Goal: Task Accomplishment & Management: Use online tool/utility

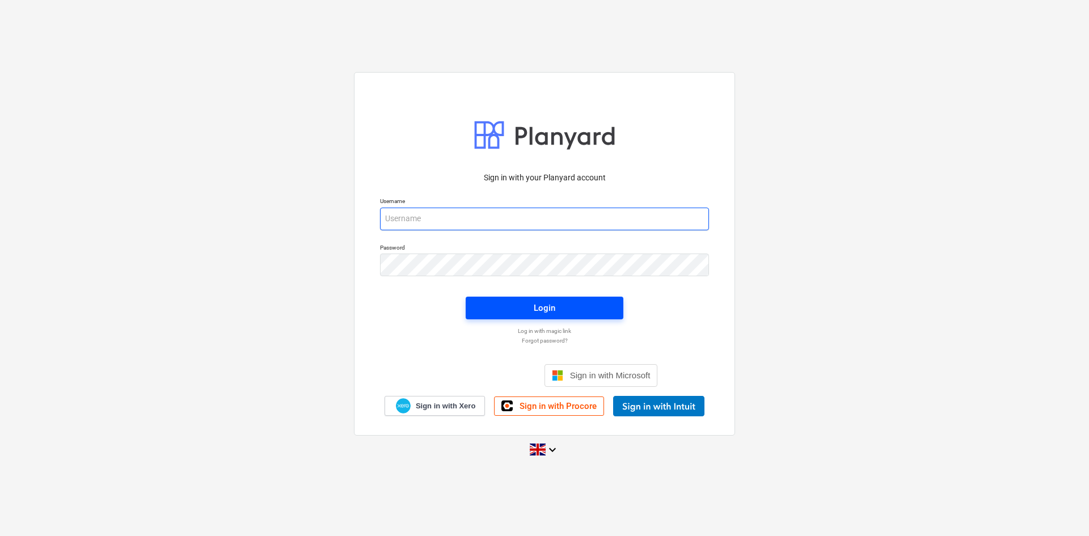
type input "aidan@thehalogroup.co.uk"
click at [509, 301] on span "Login" at bounding box center [544, 308] width 130 height 15
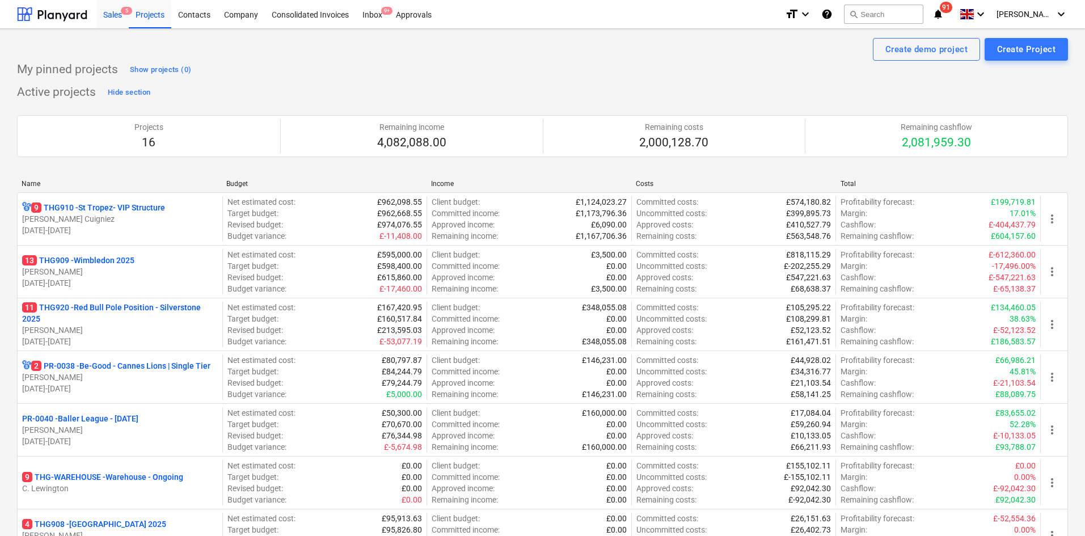
click at [115, 14] on div "Sales 5" at bounding box center [112, 13] width 32 height 29
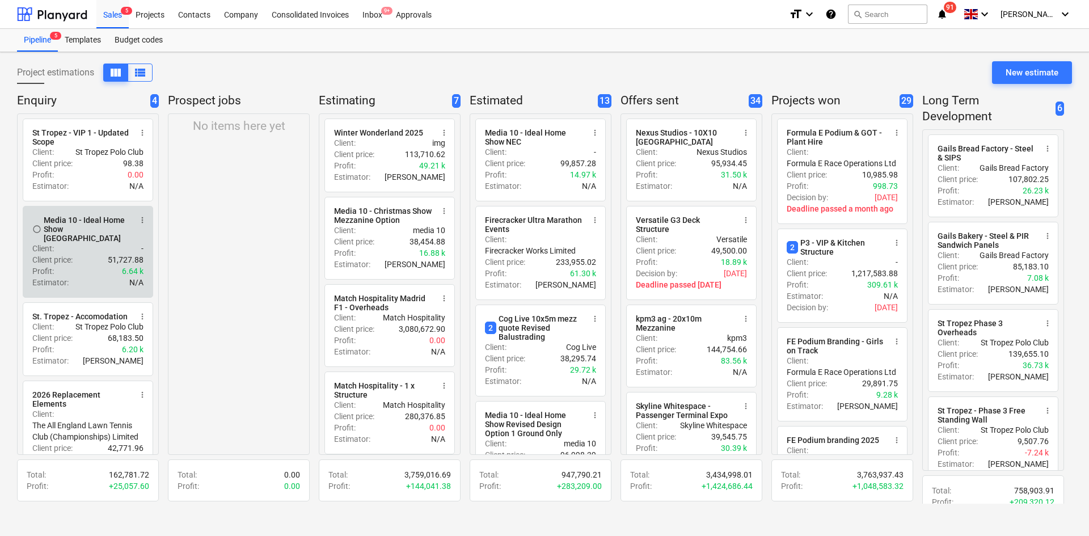
click at [145, 218] on span "more_vert" at bounding box center [142, 219] width 9 height 9
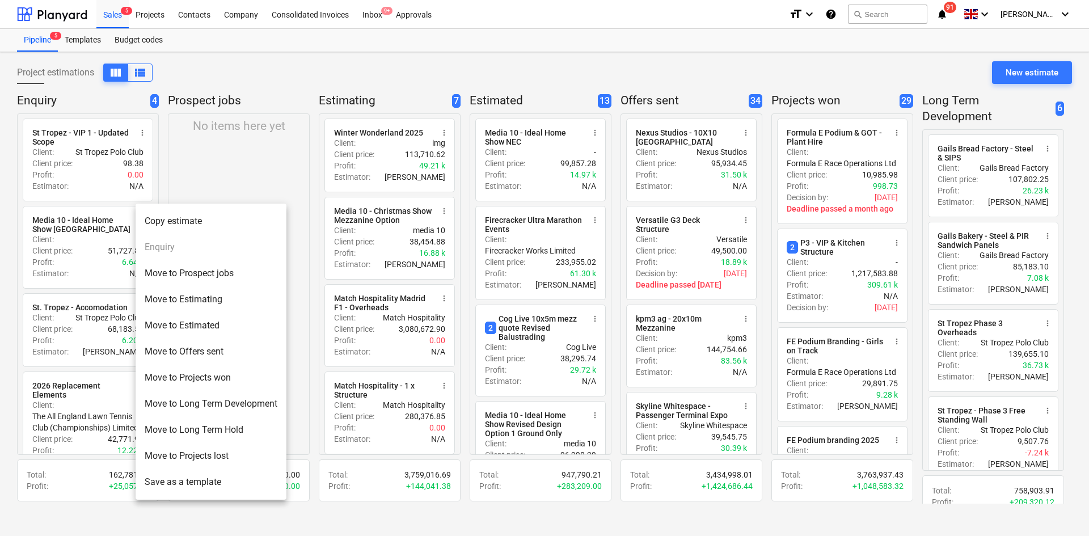
click at [166, 277] on li "Move to Prospect jobs" at bounding box center [211, 273] width 151 height 26
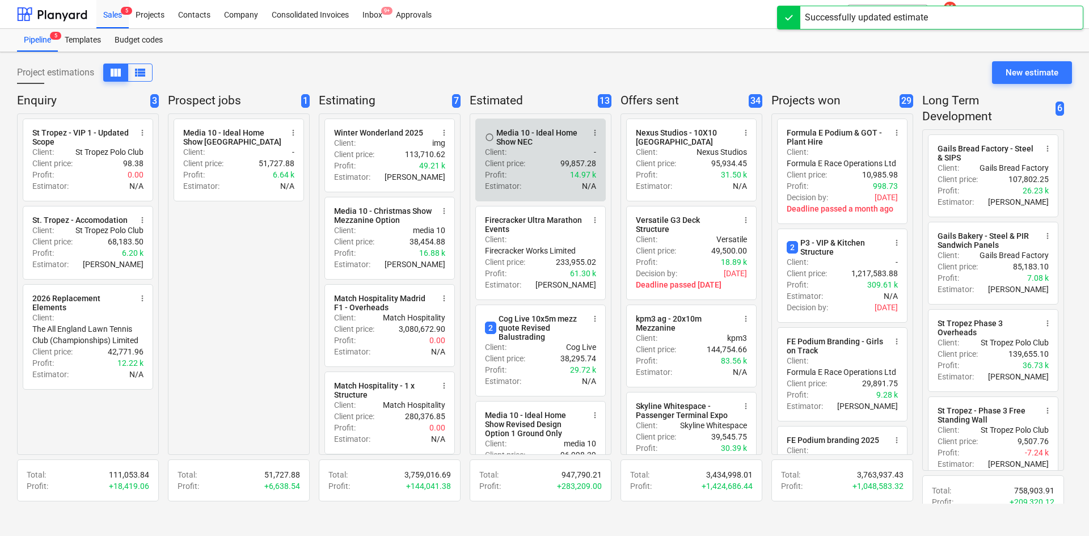
click at [591, 132] on span "more_vert" at bounding box center [594, 132] width 9 height 9
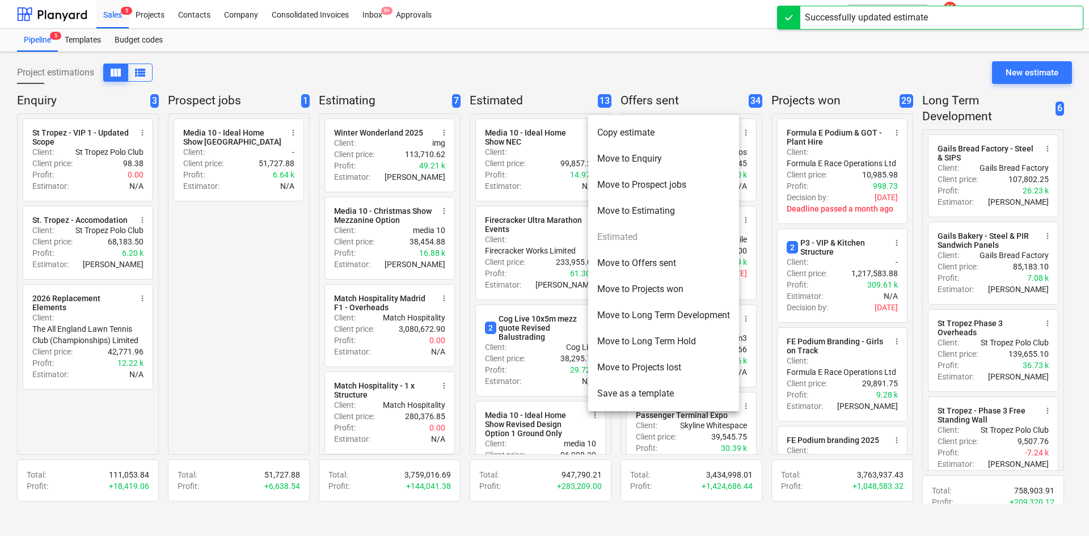
click at [632, 187] on li "Move to Prospect jobs" at bounding box center [663, 185] width 151 height 26
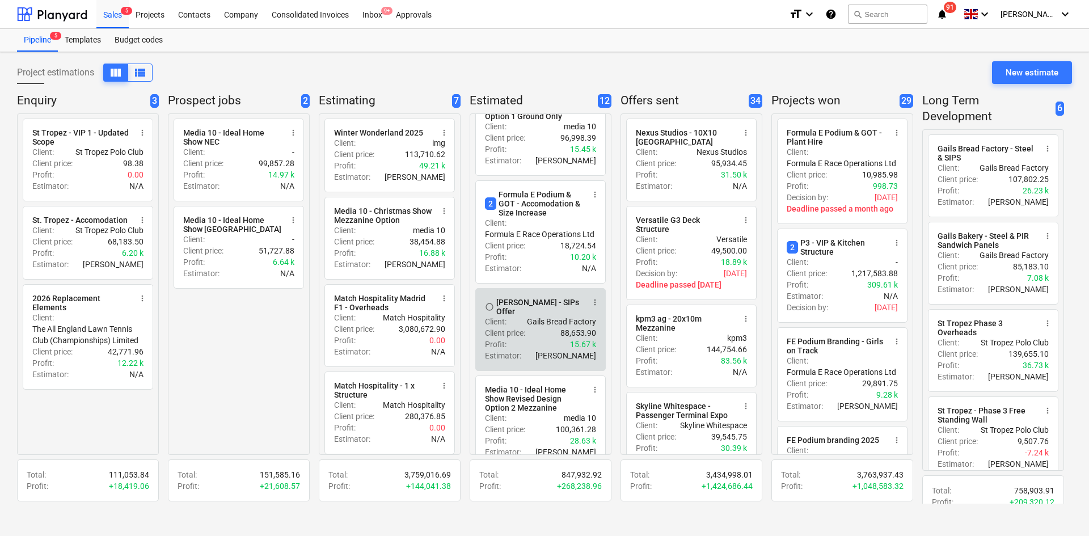
scroll to position [284, 0]
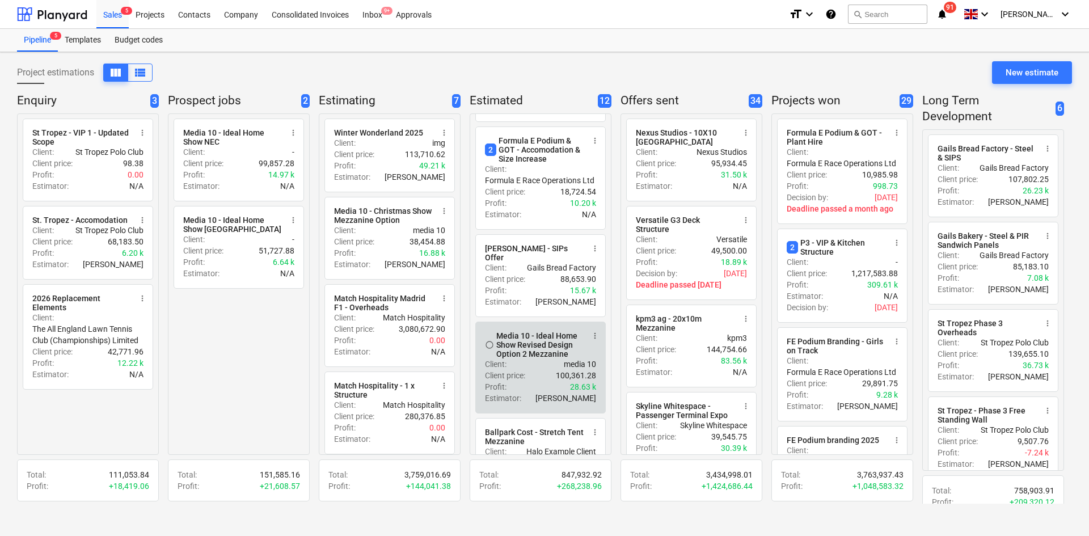
click at [593, 335] on span "more_vert" at bounding box center [594, 335] width 9 height 9
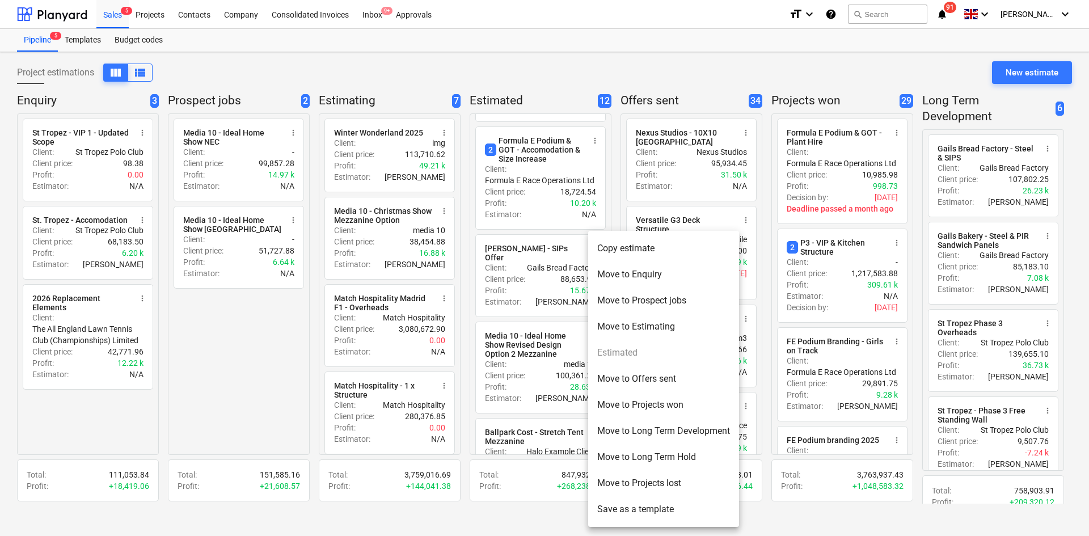
click at [610, 304] on li "Move to Prospect jobs" at bounding box center [663, 300] width 151 height 26
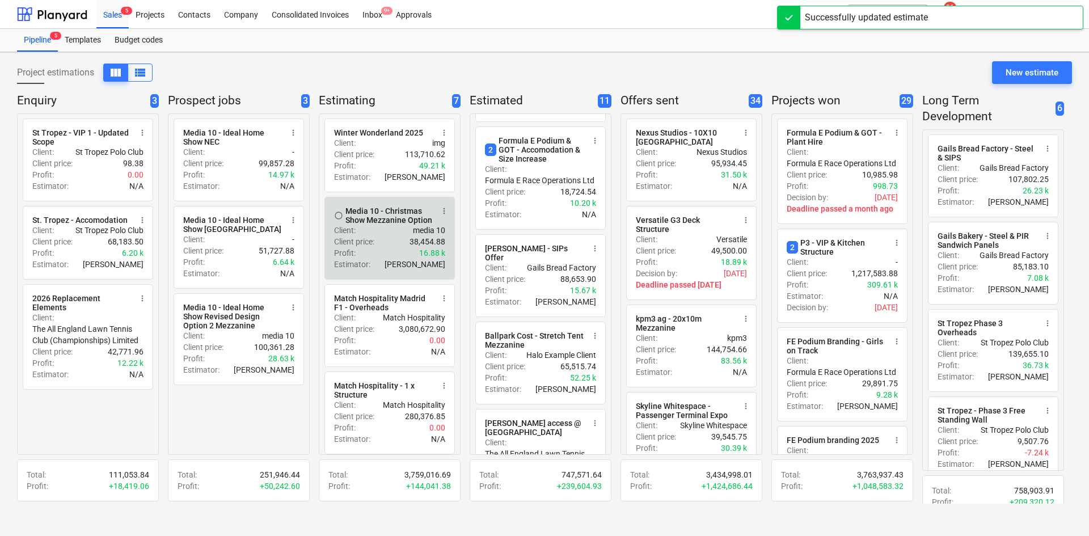
click at [439, 214] on button "more_vert" at bounding box center [444, 211] width 14 height 14
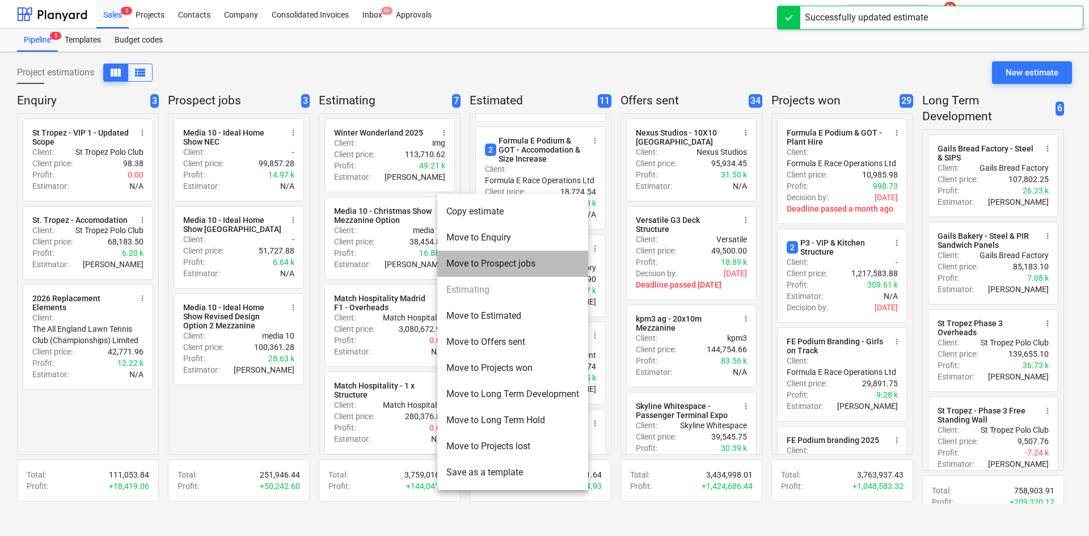
click at [504, 267] on li "Move to Prospect jobs" at bounding box center [512, 264] width 151 height 26
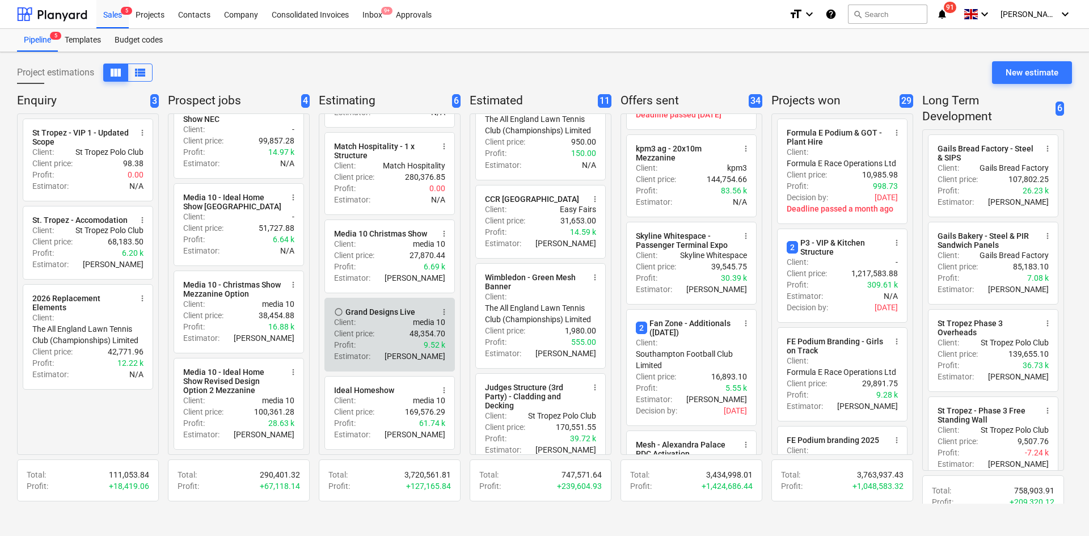
scroll to position [14, 0]
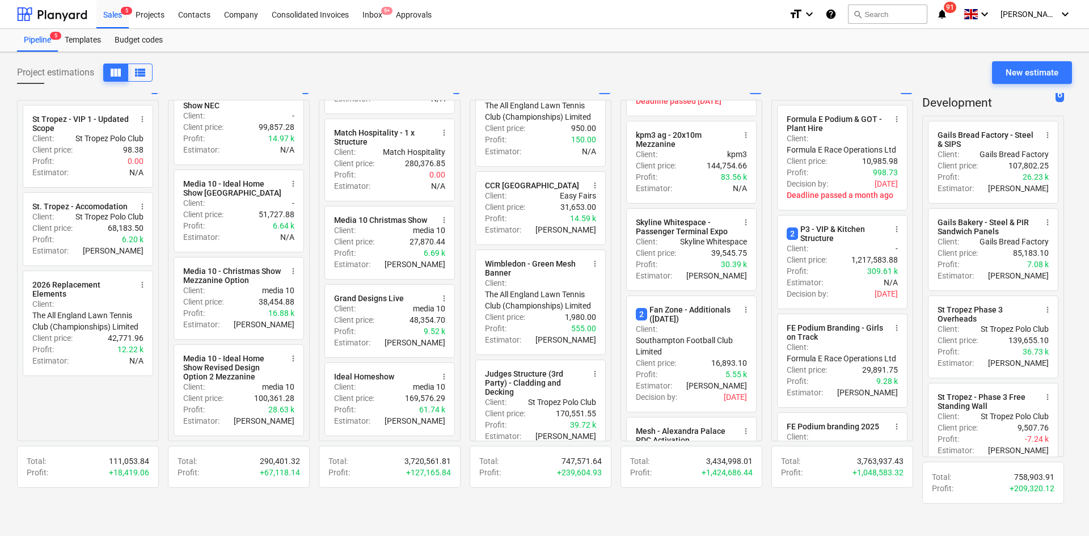
drag, startPoint x: 447, startPoint y: 298, endPoint x: 312, endPoint y: 325, distance: 137.1
click at [312, 325] on div "Enquiry 3 radio_button_unchecked St Tropez - VIP 1 - Updated Scope more_vert Cl…" at bounding box center [544, 298] width 1055 height 411
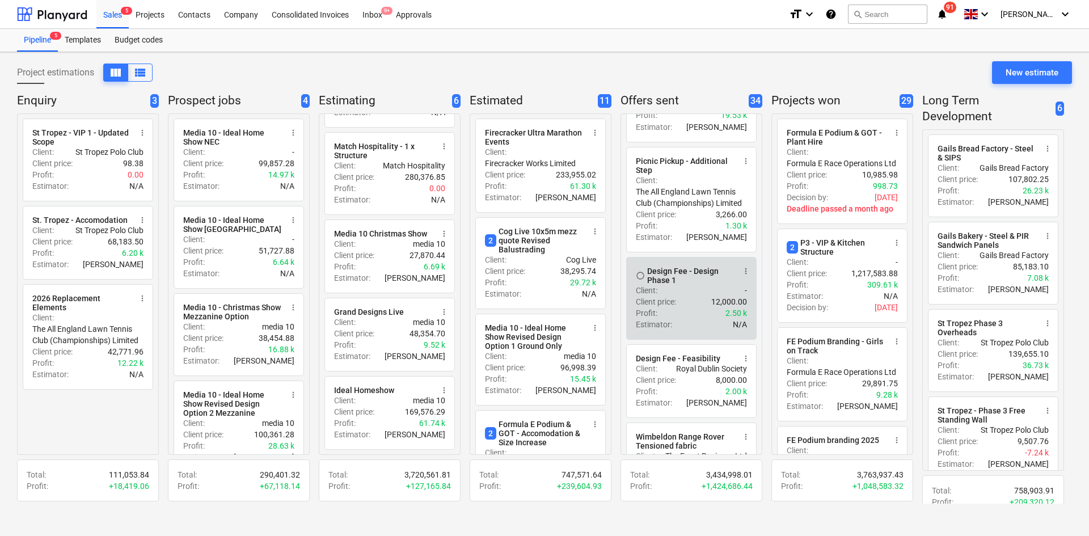
scroll to position [775, 0]
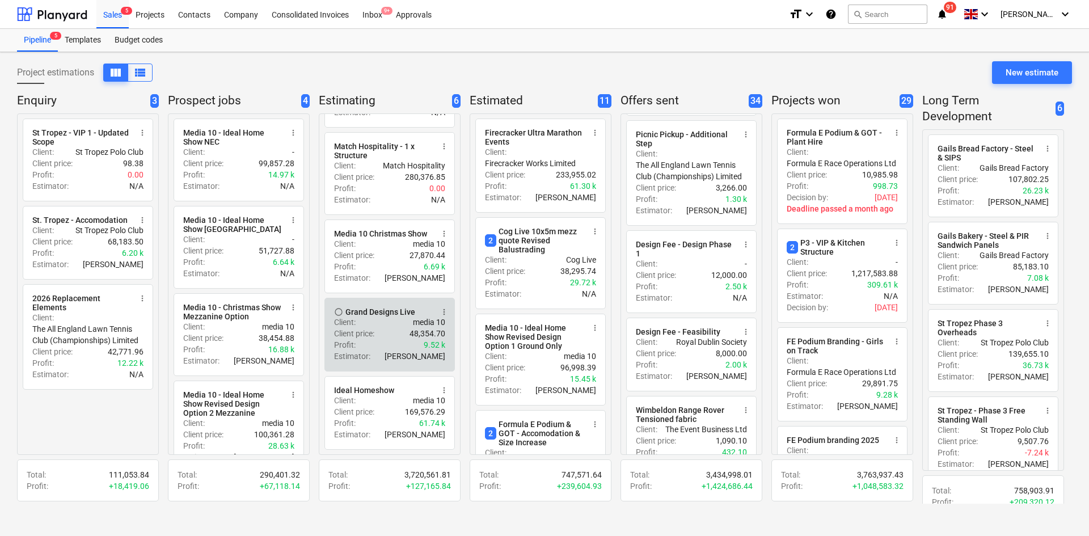
click at [446, 308] on span "more_vert" at bounding box center [443, 311] width 9 height 9
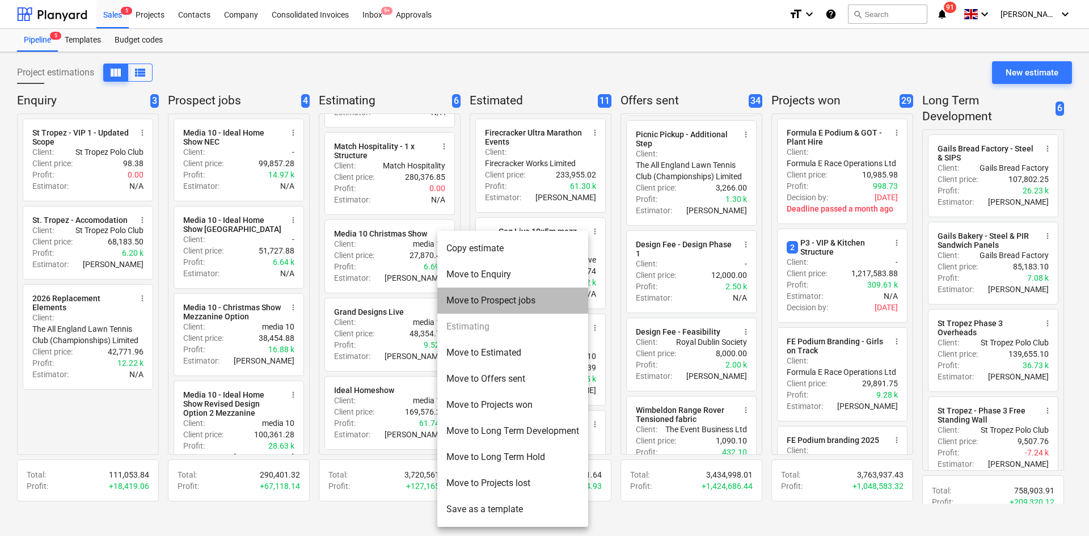
click at [494, 295] on li "Move to Prospect jobs" at bounding box center [512, 300] width 151 height 26
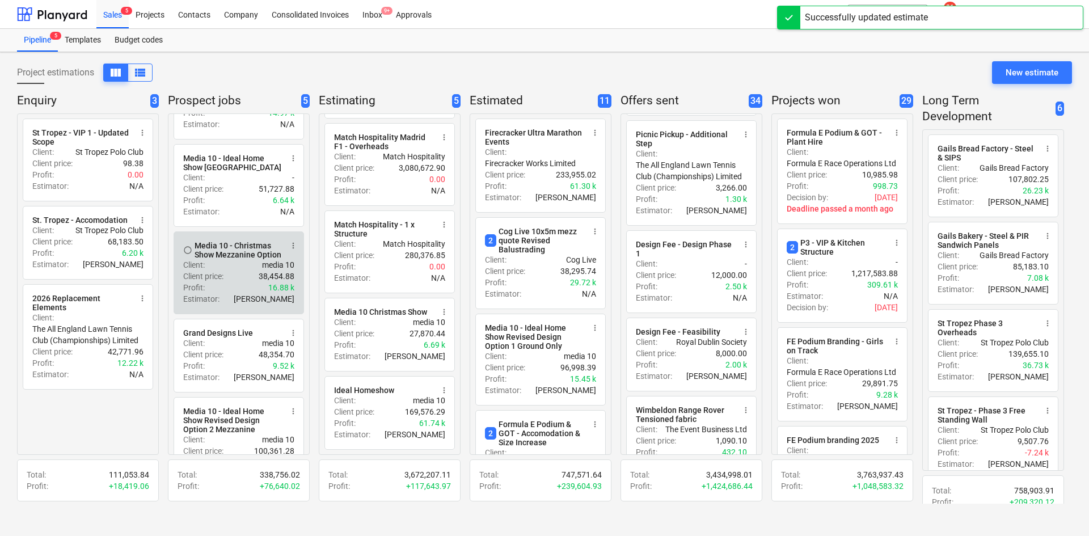
scroll to position [0, 0]
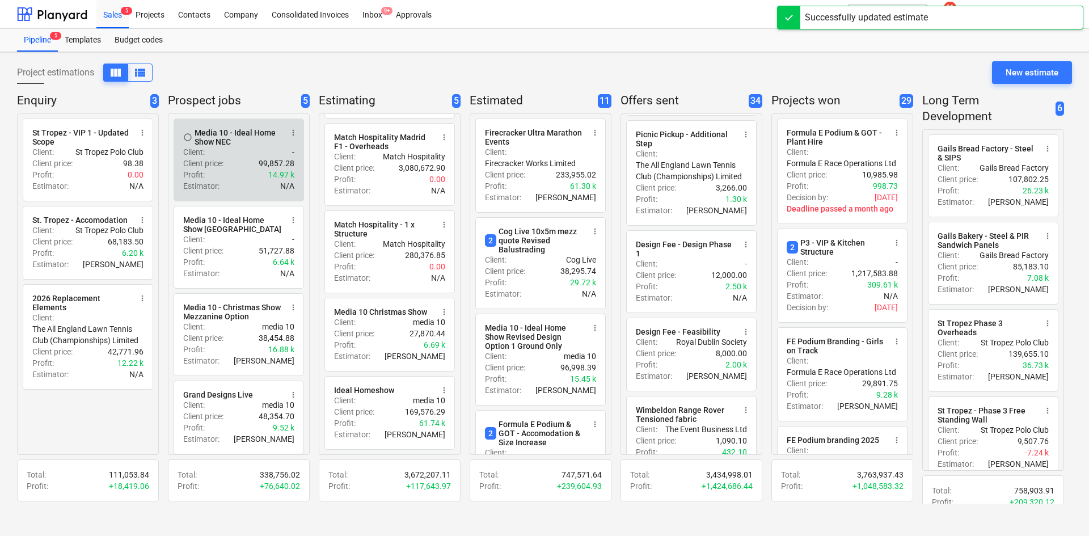
click at [241, 157] on div "Client : -" at bounding box center [238, 151] width 111 height 11
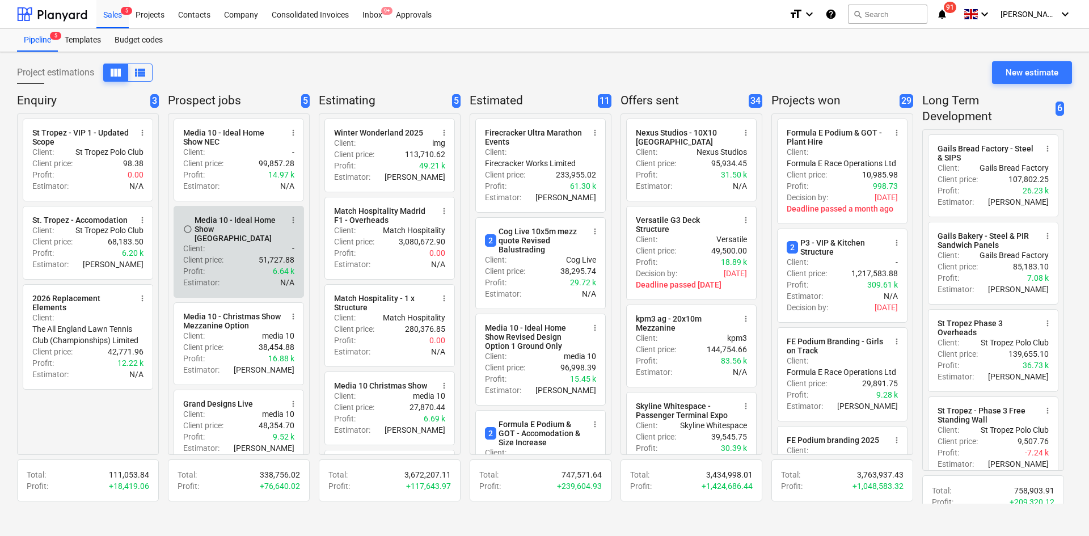
click at [246, 243] on div "Client : -" at bounding box center [238, 248] width 111 height 11
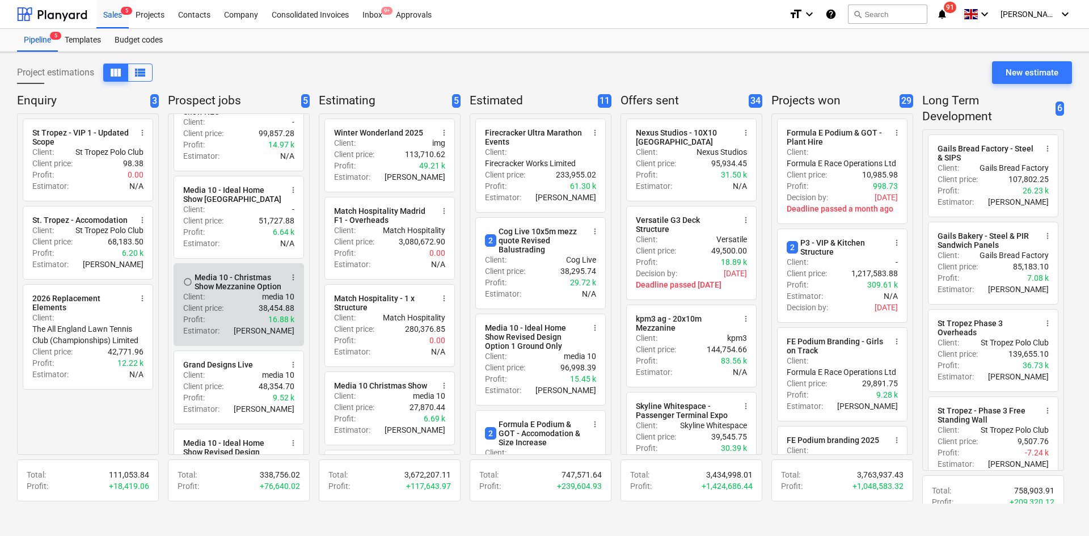
scroll to position [57, 0]
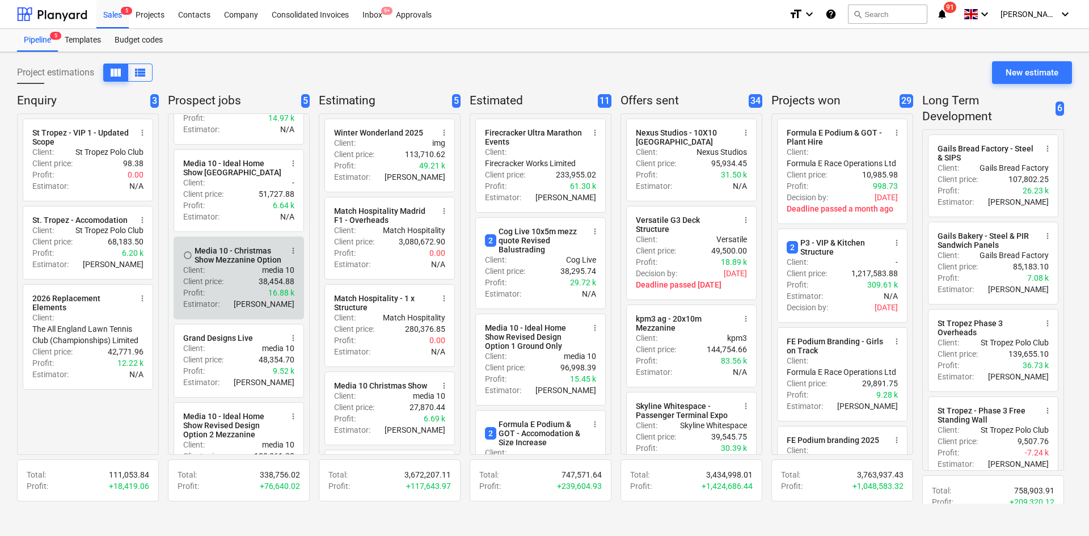
click at [238, 273] on div "Client : media 10" at bounding box center [238, 269] width 111 height 11
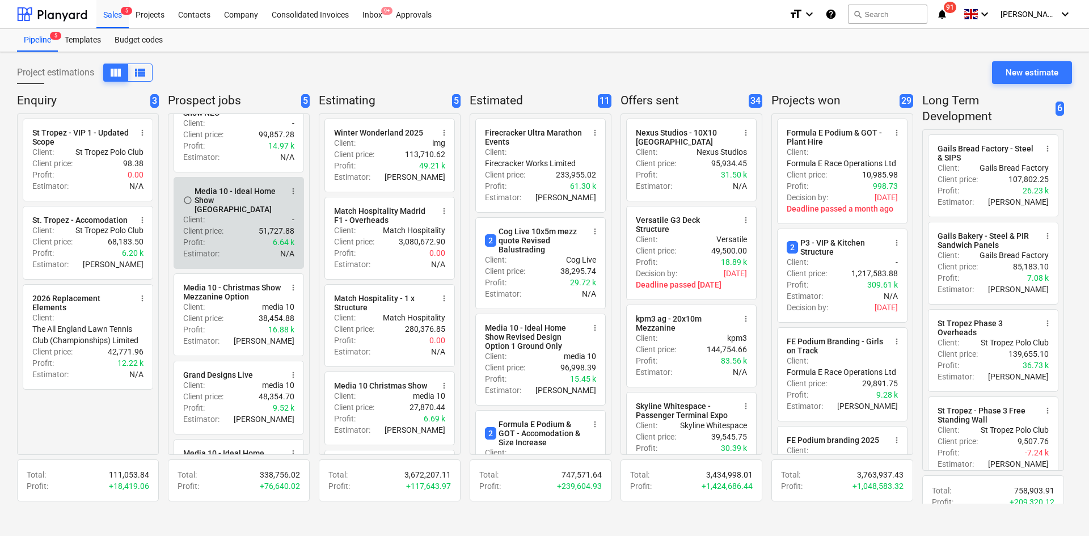
scroll to position [57, 0]
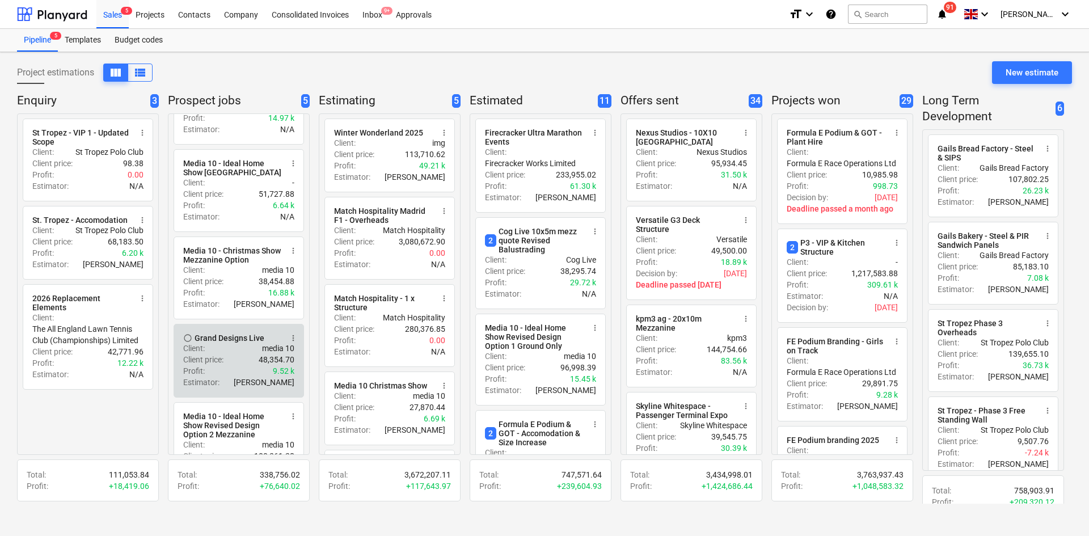
click at [242, 343] on div "Grand Designs Live" at bounding box center [230, 337] width 70 height 9
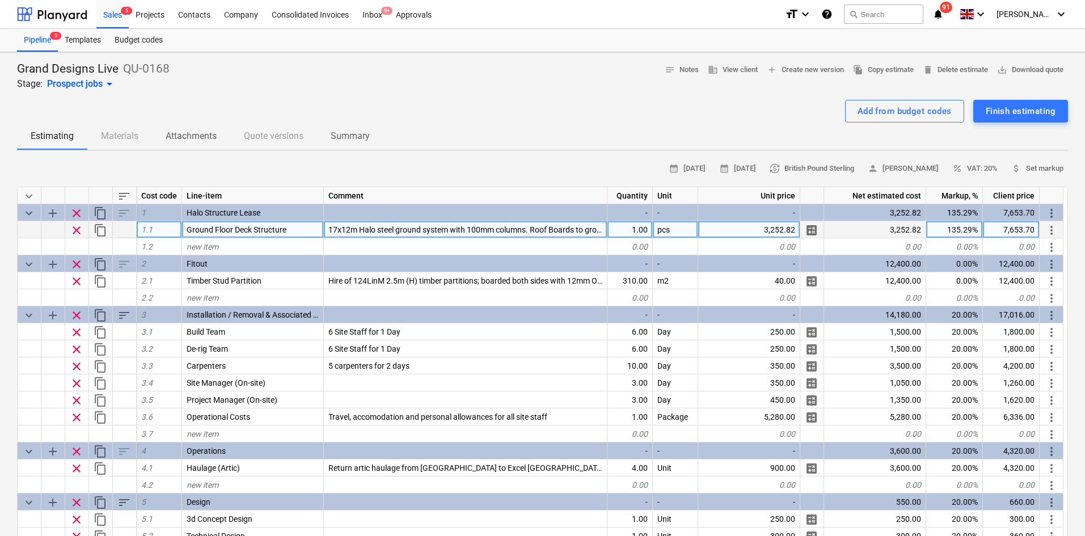
click at [276, 224] on div "Ground Floor Deck Structure" at bounding box center [253, 229] width 142 height 17
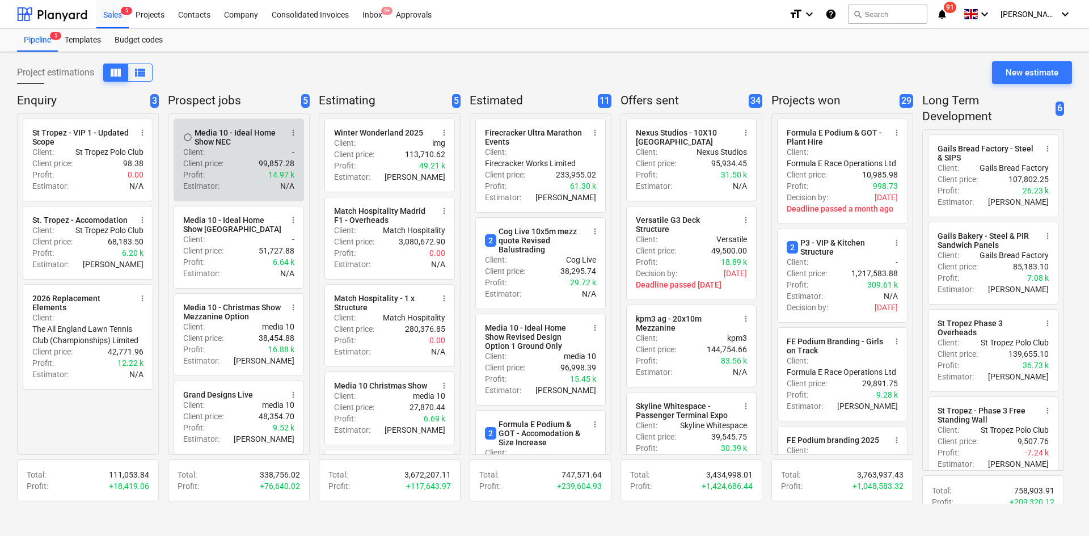
click at [222, 163] on p "Client price :" at bounding box center [203, 163] width 40 height 11
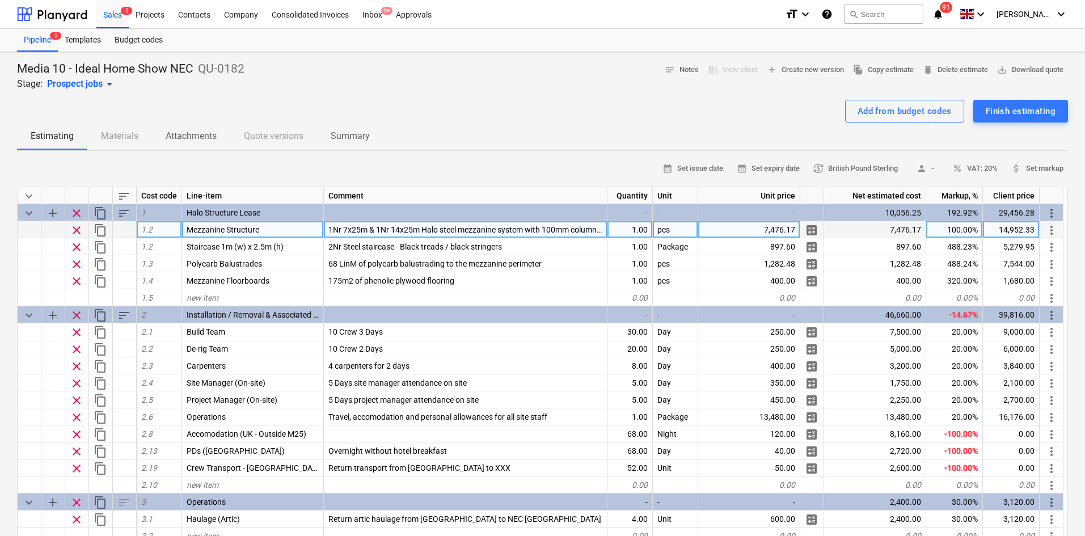
click at [267, 229] on div "Mezzanine Structure" at bounding box center [253, 229] width 142 height 17
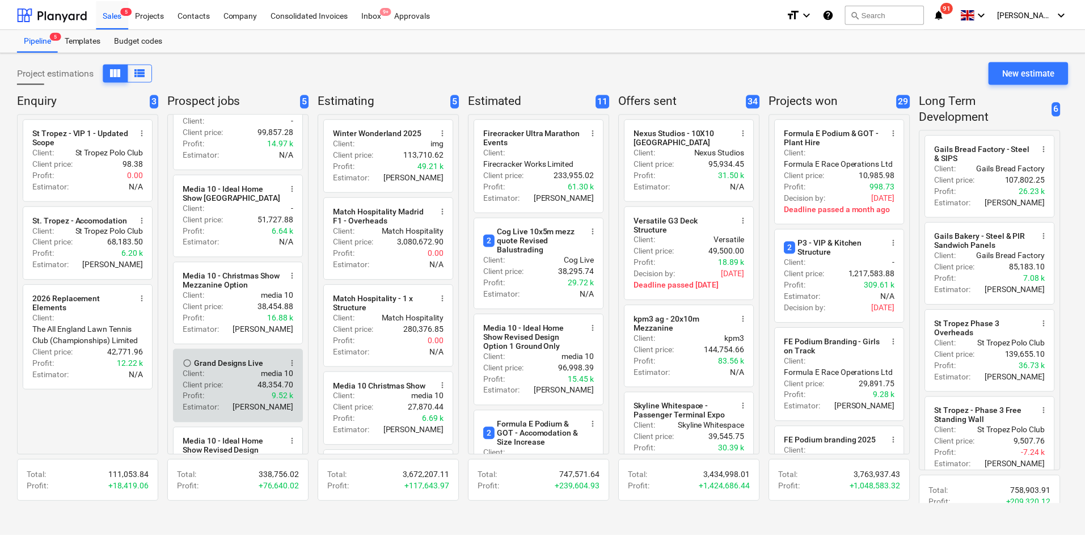
scroll to position [57, 0]
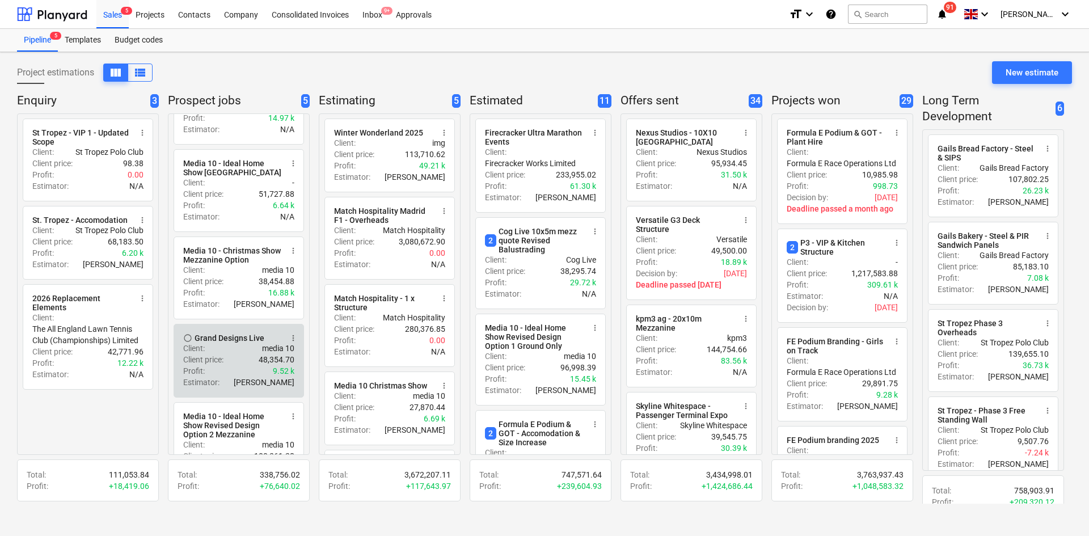
click at [240, 370] on div "Profit : 9.52 k" at bounding box center [238, 370] width 111 height 11
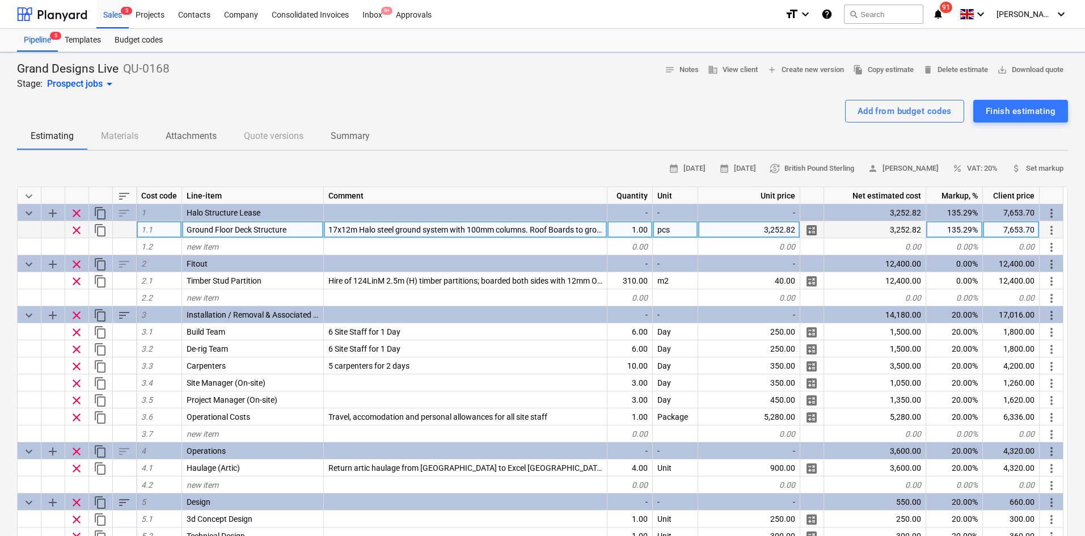
click at [271, 227] on span "Ground Floor Deck Structure" at bounding box center [237, 229] width 100 height 9
type textarea "x"
type input "Mezzanine Structure"
type textarea "x"
click at [371, 226] on span "17x12m Halo steel ground system with 100mm columns. Roof Boards to ground struc…" at bounding box center [503, 229] width 351 height 9
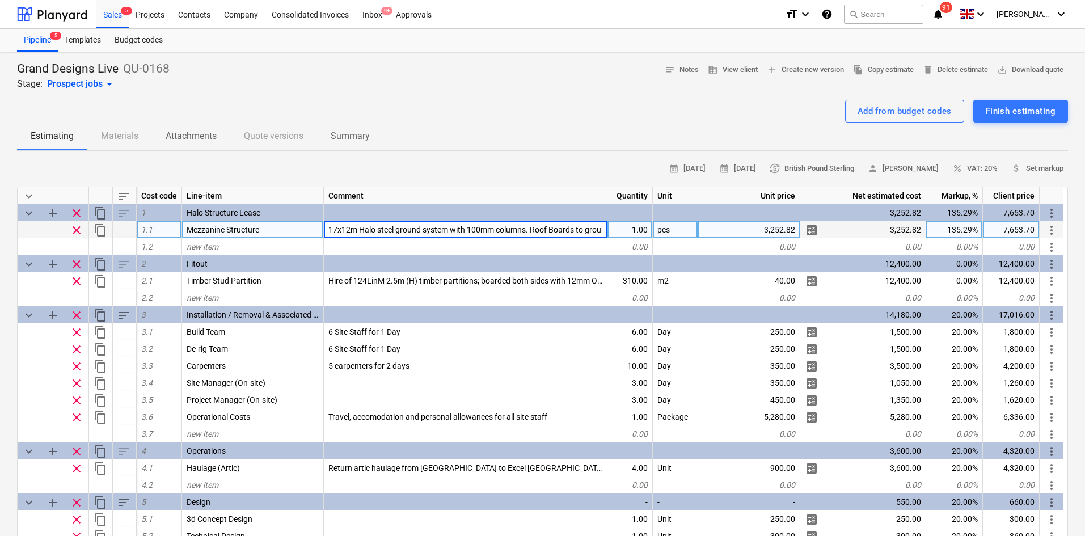
scroll to position [0, 78]
click at [382, 228] on input "17x12m Halo steel ground system with 100mm columns. Roof Boards to ground struc…" at bounding box center [465, 229] width 283 height 16
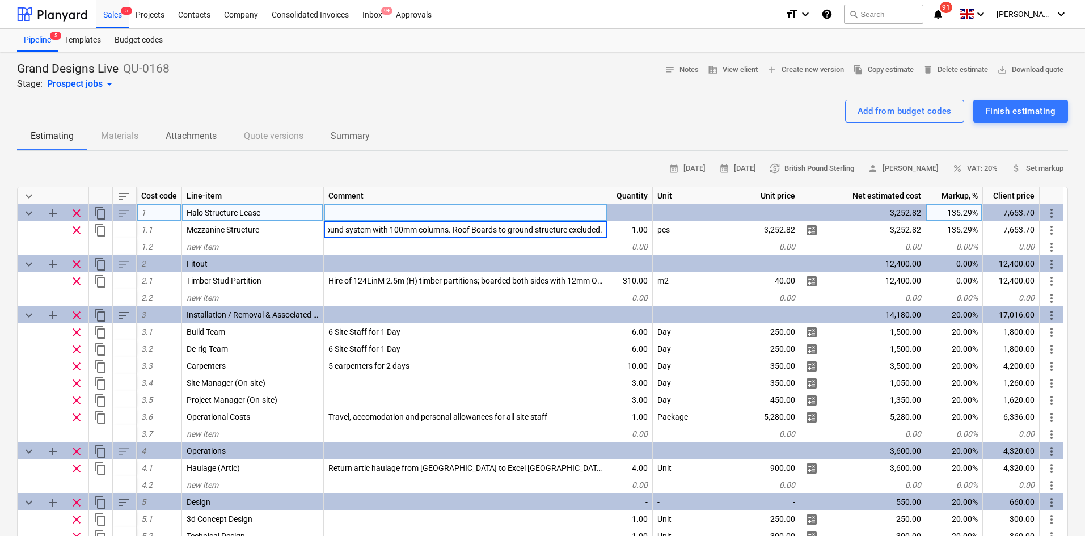
scroll to position [0, 0]
type input "17x12m Halo steel mezzanine system with 100mm columns. Roof Boards to ground st…"
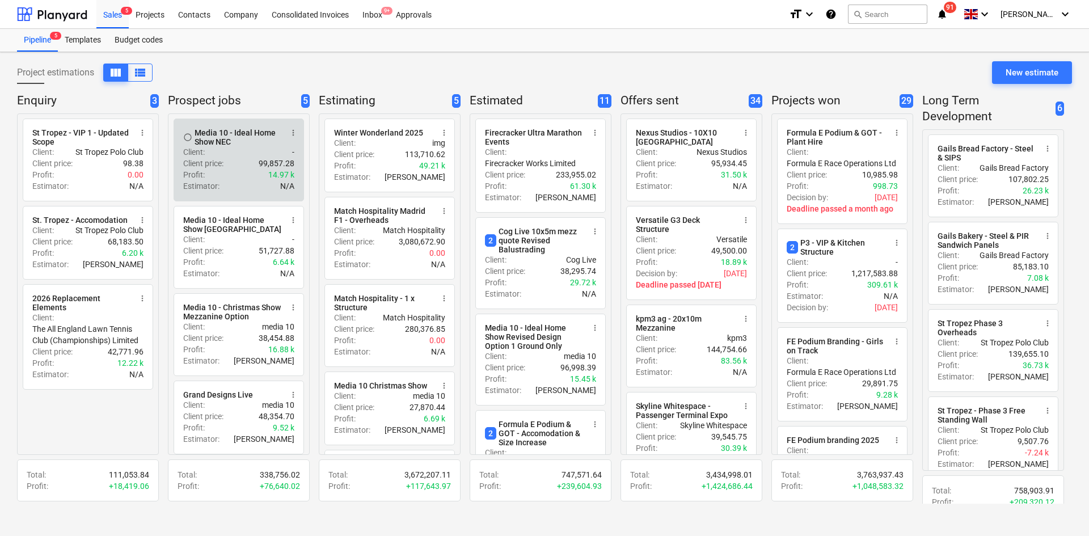
click at [227, 185] on div "Estimator : N/A" at bounding box center [238, 185] width 111 height 11
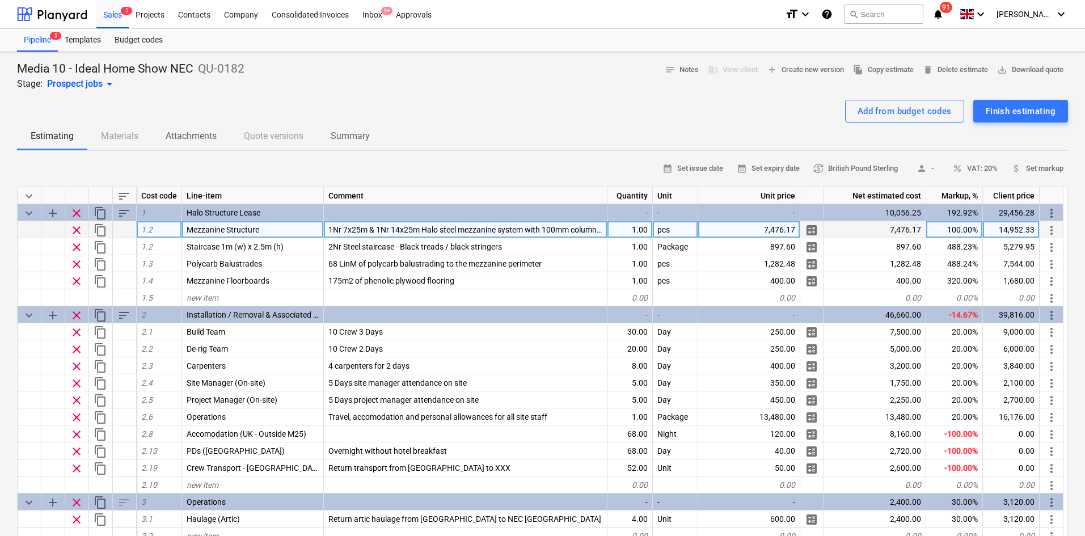
click at [426, 227] on span "1Nr 7x25m & 1Nr 14x25m Halo steel mezzanine system with 100mm columns. Roof Boa…" at bounding box center [541, 229] width 426 height 9
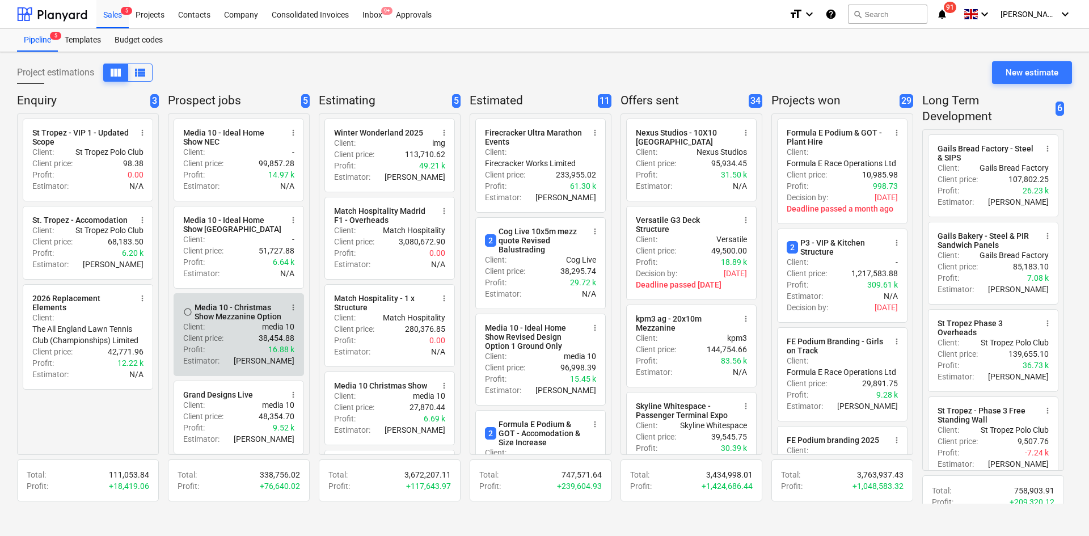
click at [240, 319] on div "Media 10 - Christmas Show Mezzanine Option" at bounding box center [238, 312] width 87 height 18
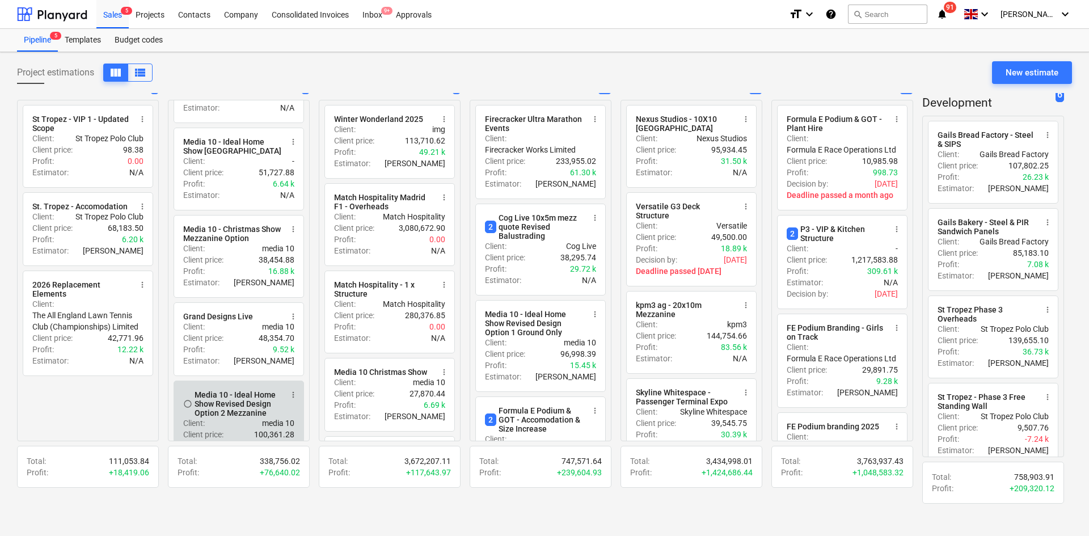
scroll to position [107, 0]
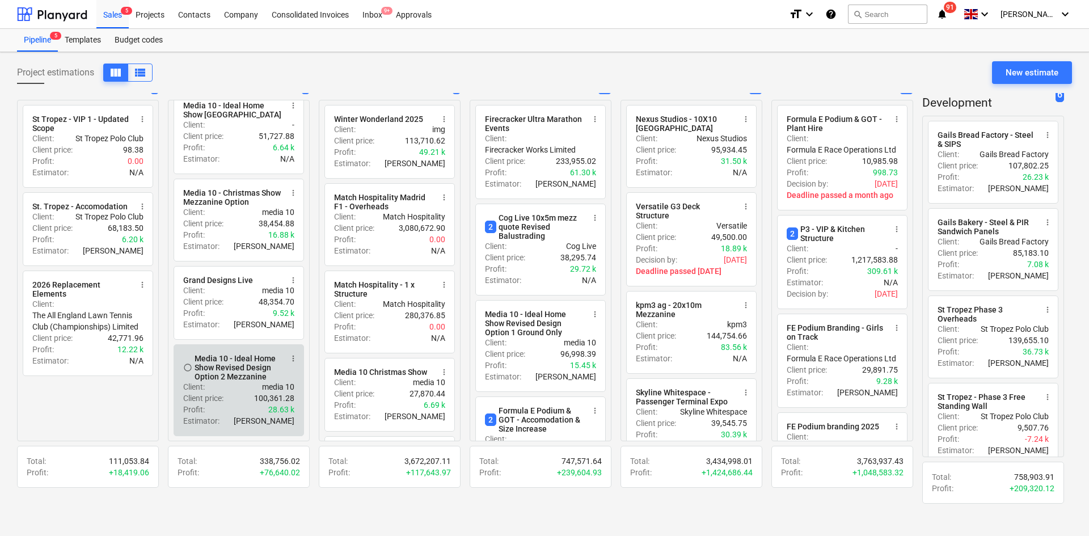
click at [235, 398] on div "Client price : 100,361.28" at bounding box center [238, 397] width 111 height 11
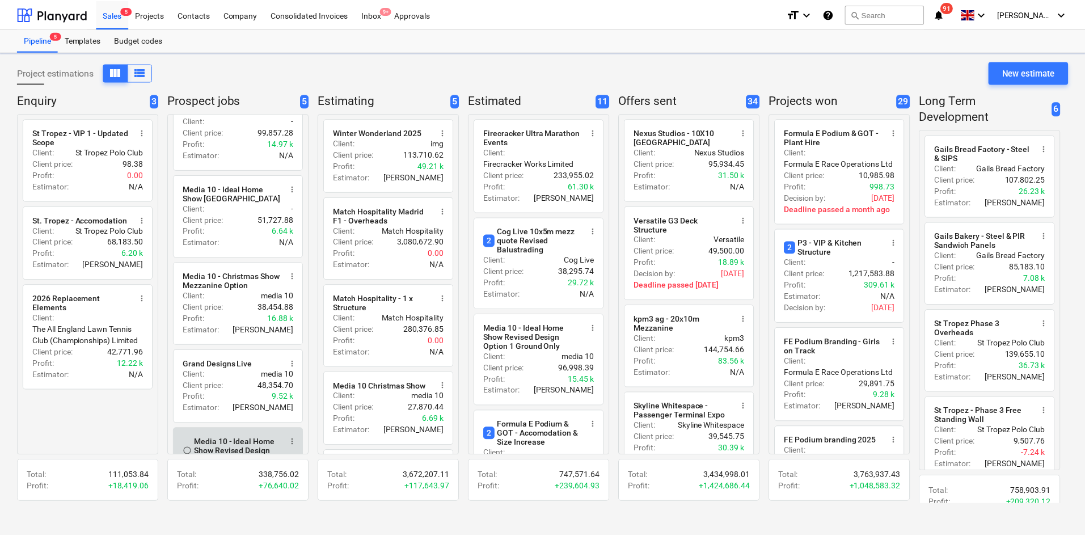
scroll to position [107, 0]
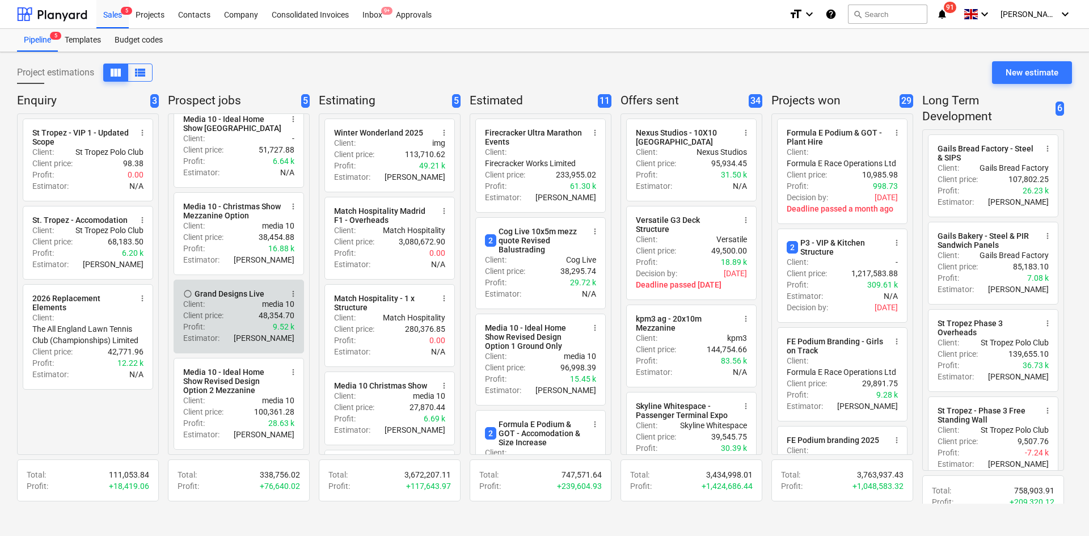
click at [235, 324] on div "Profit : 9.52 k" at bounding box center [238, 326] width 111 height 11
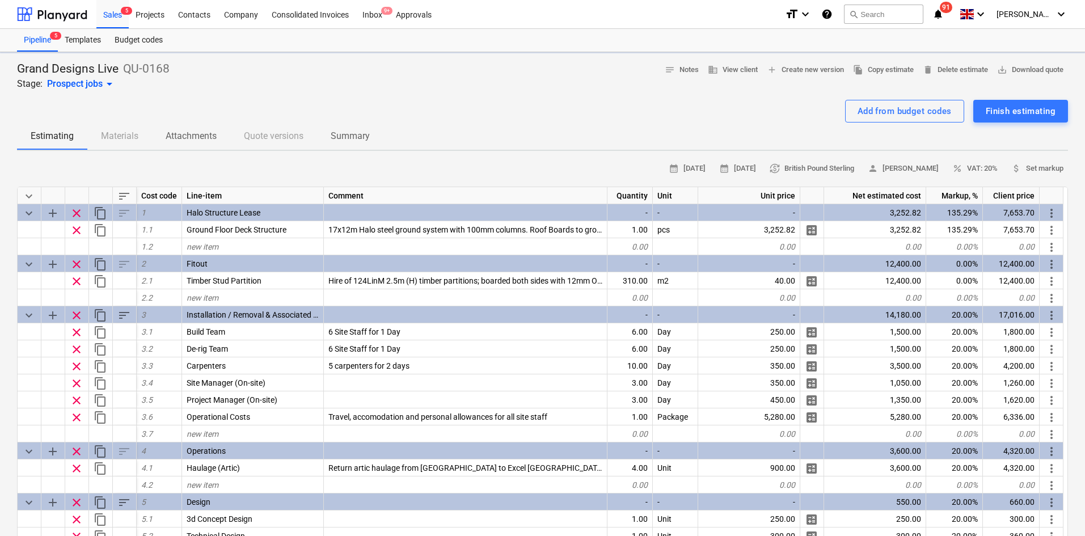
type textarea "x"
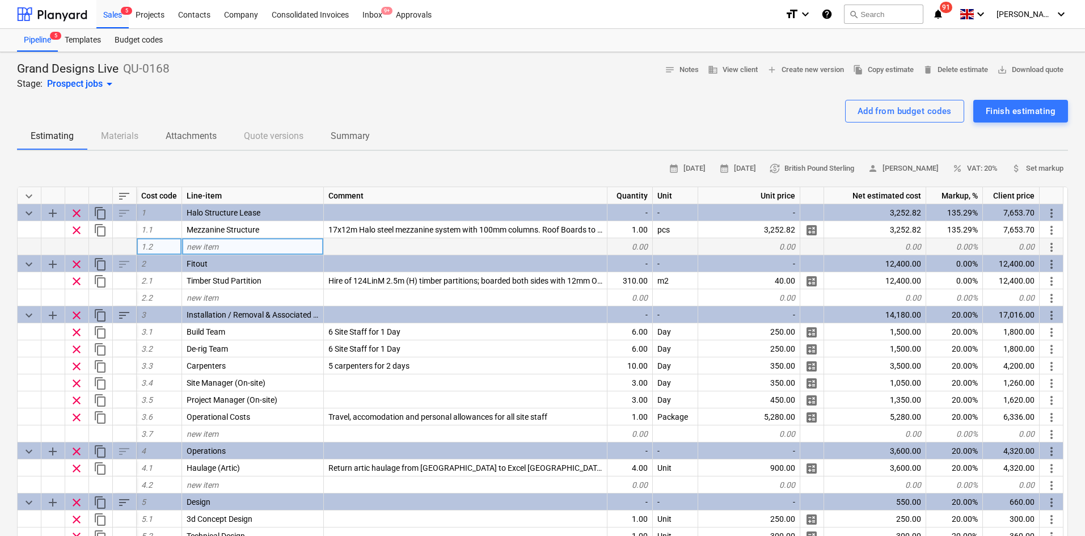
click at [225, 240] on div "new item" at bounding box center [253, 246] width 142 height 17
type input "Staircase"
type textarea "x"
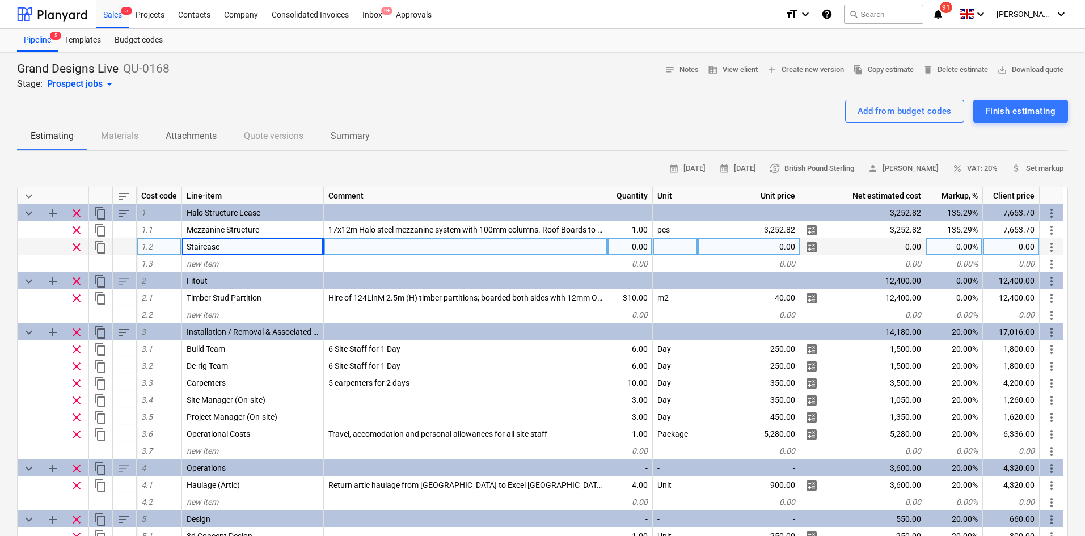
click at [243, 246] on div "Staircase" at bounding box center [253, 246] width 142 height 17
type input "Staircase 1m (w) x 2.5m (h)"
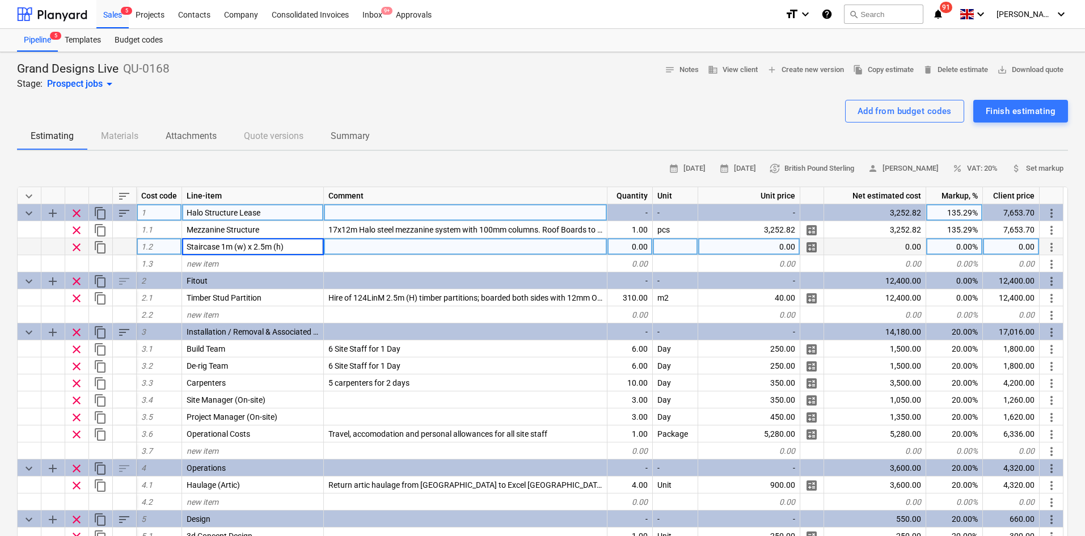
type textarea "x"
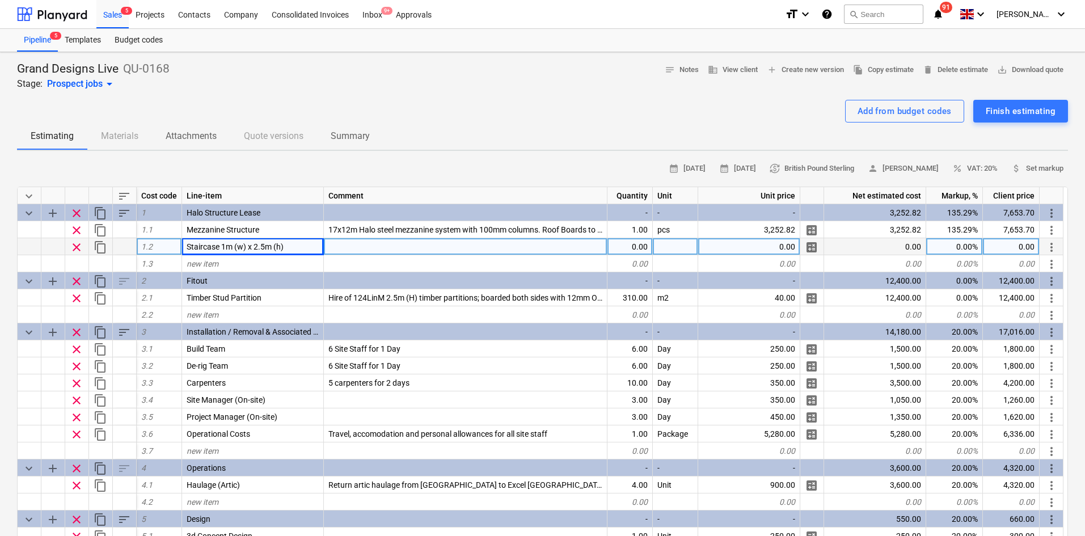
click at [353, 240] on div at bounding box center [466, 246] width 284 height 17
click at [333, 248] on input "2Nr Steel staircase - Black treads / black stringers" at bounding box center [465, 246] width 283 height 16
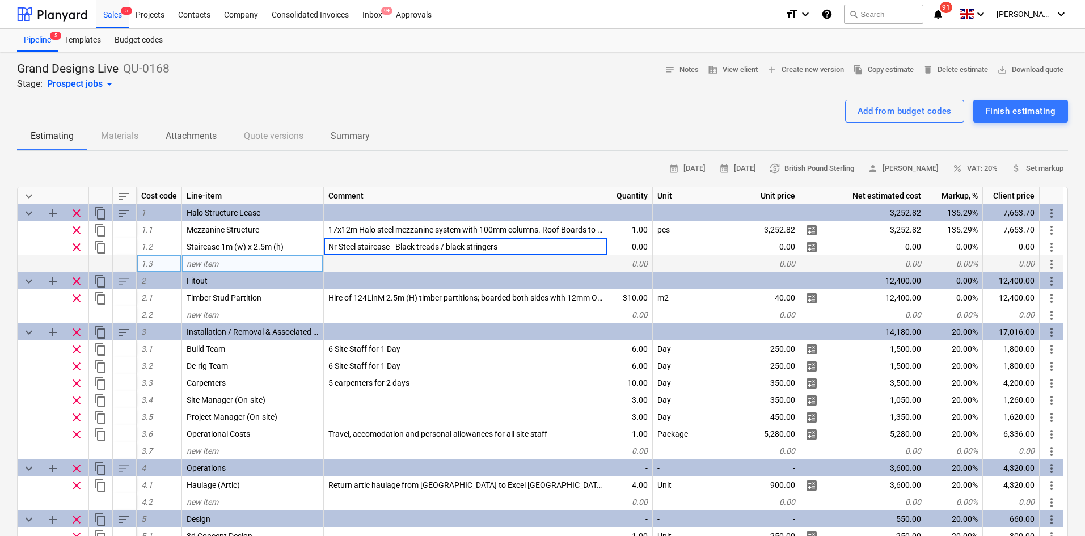
type input "1Nr Steel staircase - Black treads / black stringers"
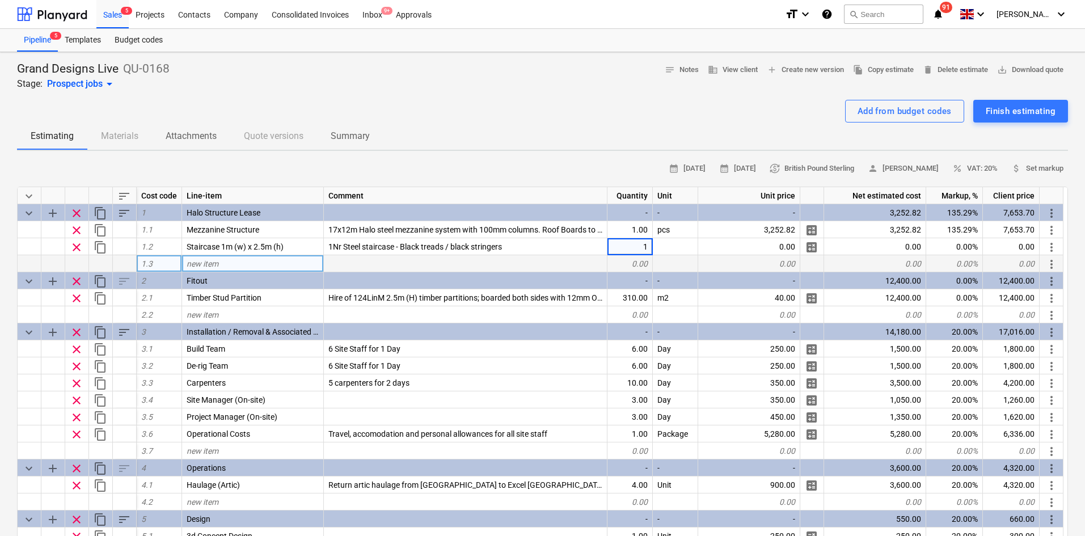
type textarea "x"
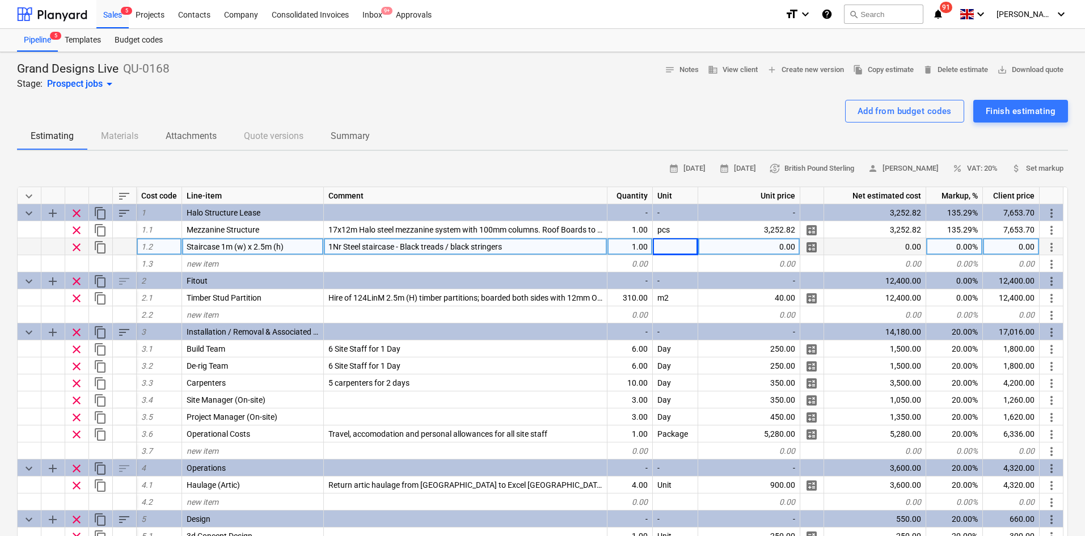
click at [675, 251] on div at bounding box center [675, 246] width 45 height 17
type input "448.8"
type input "Package"
type textarea "x"
click at [1007, 250] on div "448.80" at bounding box center [1011, 246] width 57 height 17
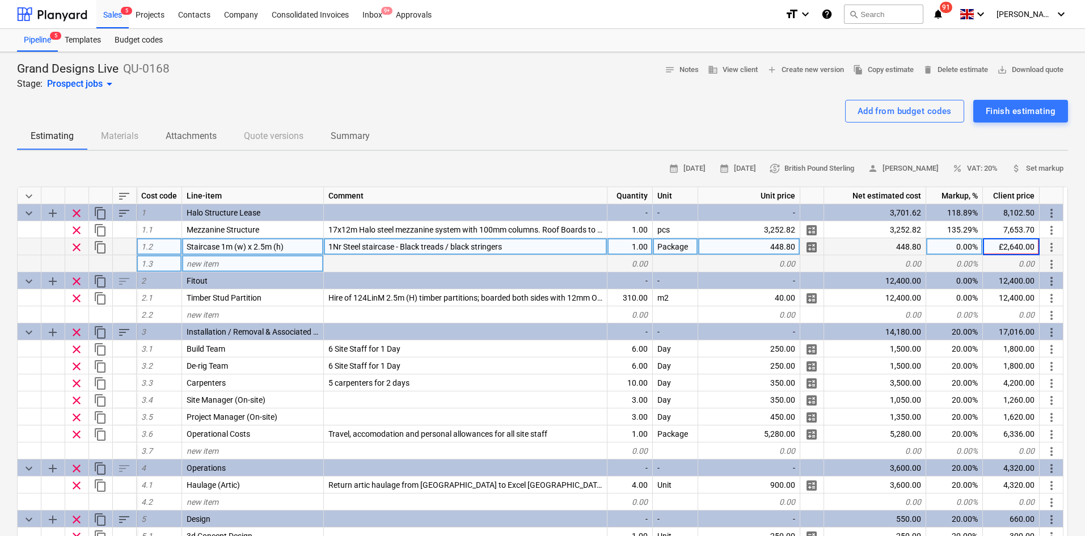
type input "2,640.00"
type textarea "x"
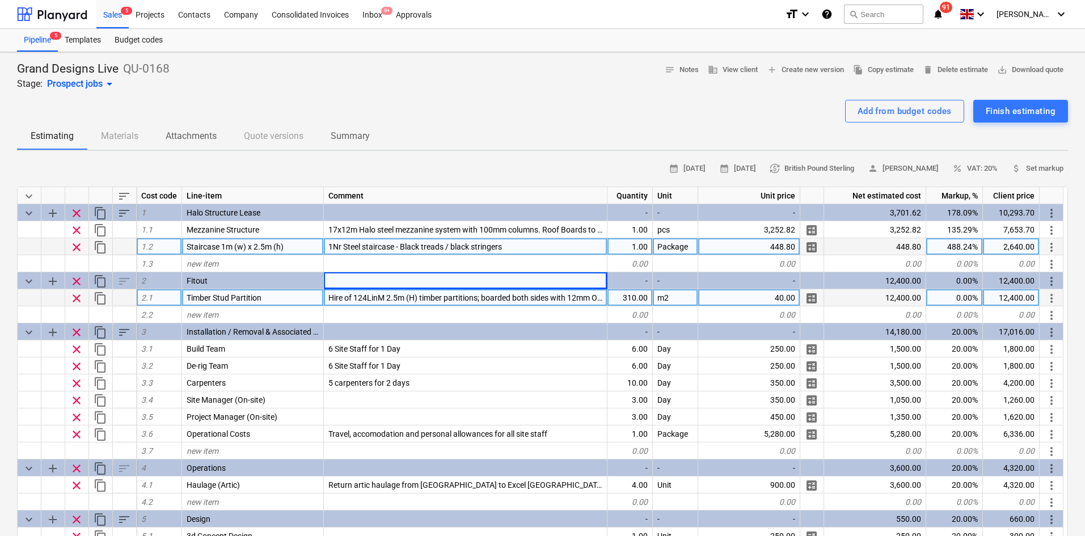
click at [379, 295] on span "Hire of 124LinM 2.5m (H) timber partitions; boarded both sides with 12mm OSB wi…" at bounding box center [511, 297] width 366 height 9
type input "Hire of 76LinM 2.5m (H) timber partitions; boarded both sides with 12mm OSB wit…"
type textarea "x"
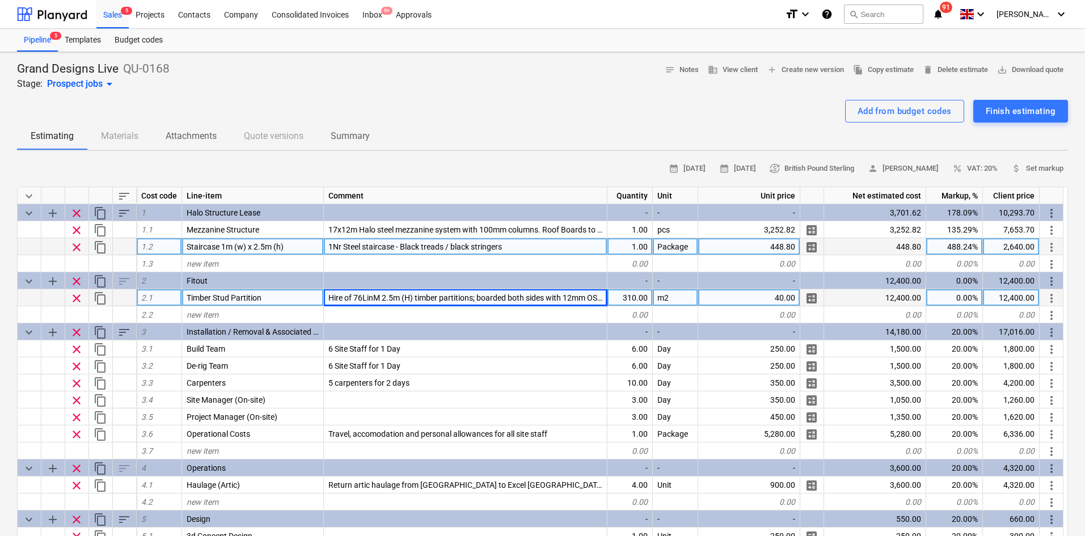
click at [619, 298] on div "310.00" at bounding box center [629, 297] width 45 height 17
type input "190"
type textarea "x"
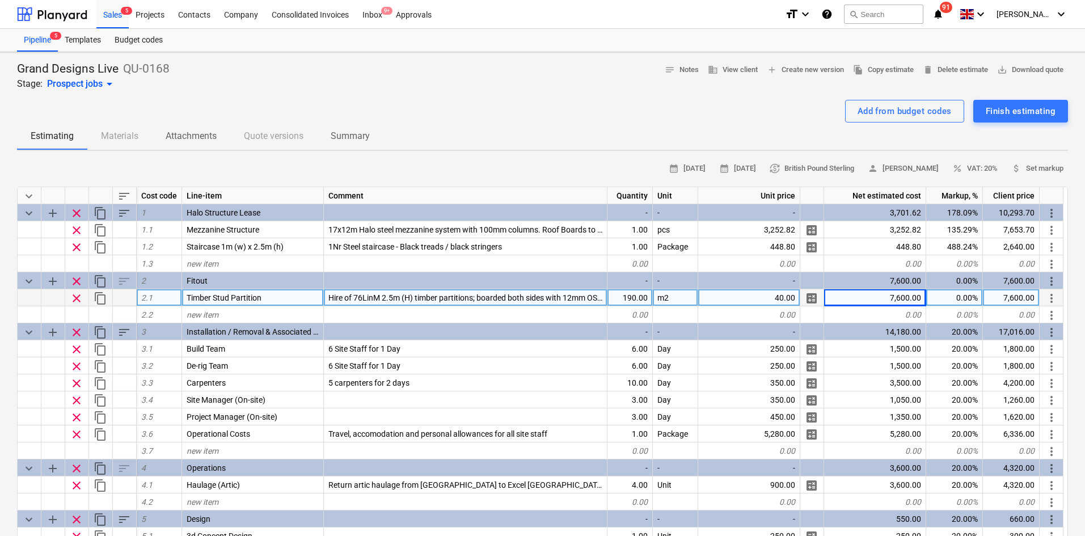
click at [269, 100] on div "Add from budget codes Finish estimating" at bounding box center [542, 111] width 1051 height 23
click at [251, 264] on div "new item" at bounding box center [253, 263] width 142 height 17
type input "Balustrades"
type textarea "x"
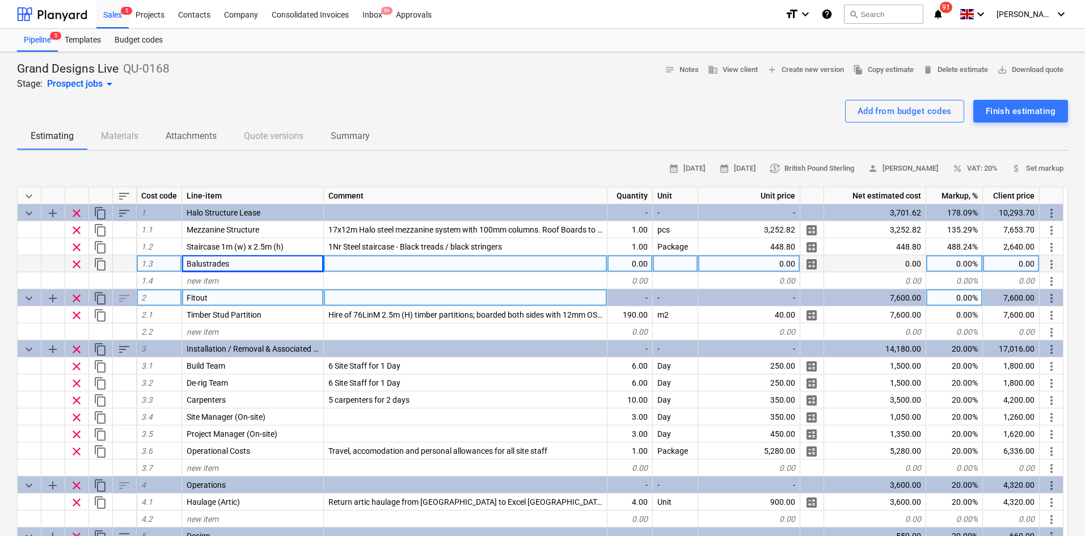
click at [645, 268] on div "0.00" at bounding box center [629, 263] width 45 height 17
click at [453, 264] on div at bounding box center [466, 263] width 284 height 17
type input "68LinM"
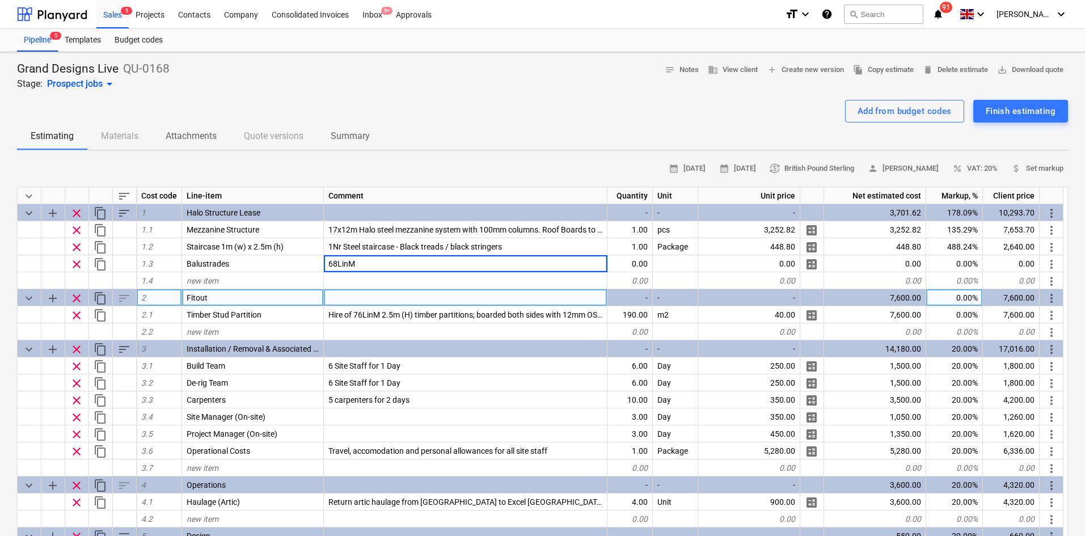
type textarea "x"
click at [443, 162] on div "calendar_month 15 Jul 2025 calendar_month 29 Jul 2025 currency_exchange British…" at bounding box center [542, 169] width 1051 height 18
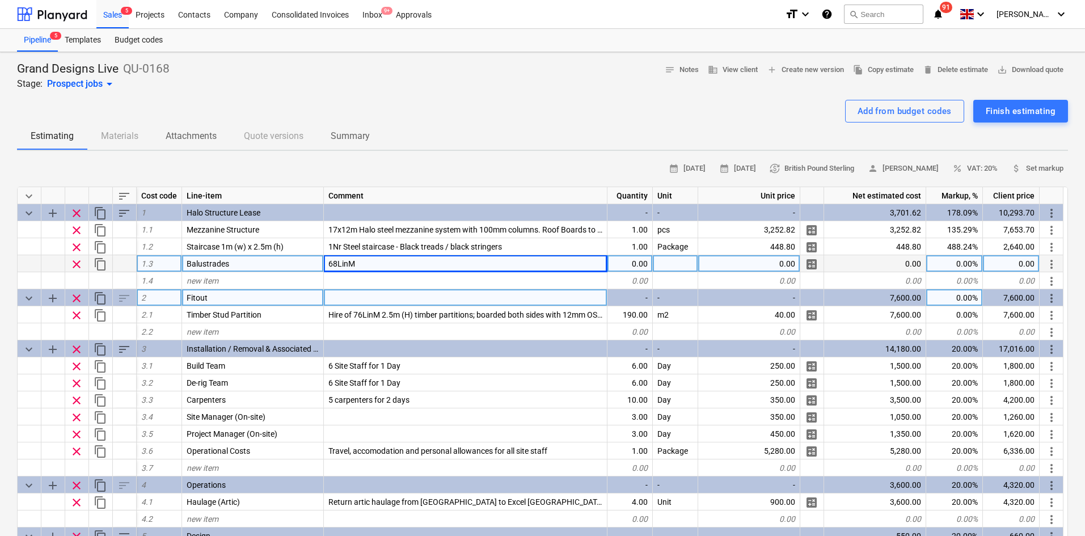
click at [365, 257] on div "68LinM" at bounding box center [466, 263] width 284 height 17
type input "68 LinM of polycarb balustrading to the mezzanine perimeter"
type textarea "x"
click at [636, 268] on div "0.00" at bounding box center [629, 263] width 45 height 17
type input "809.2"
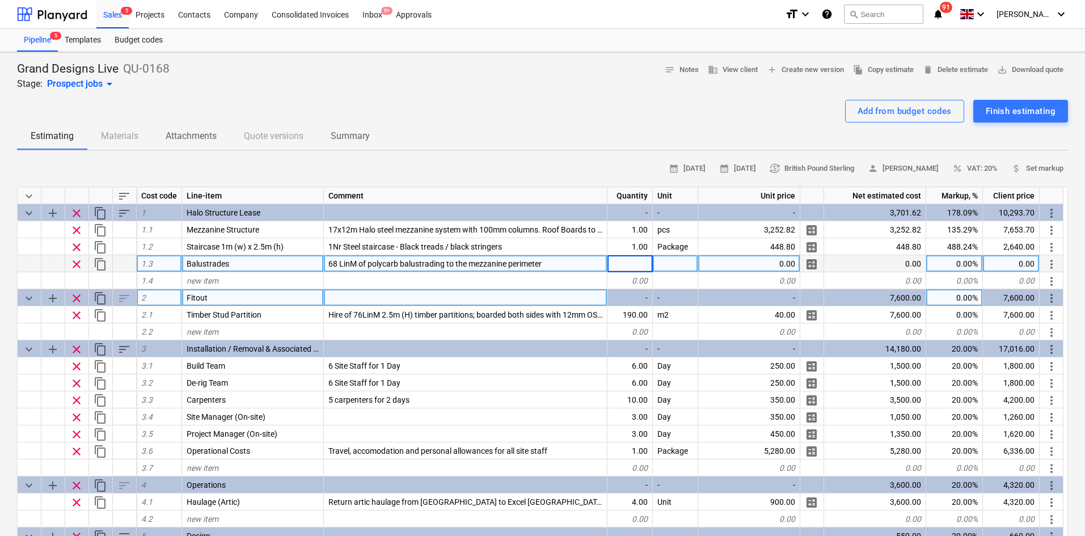
click at [757, 268] on div "0.00" at bounding box center [749, 263] width 102 height 17
type input "809.2"
type textarea "x"
type input "Package"
type textarea "x"
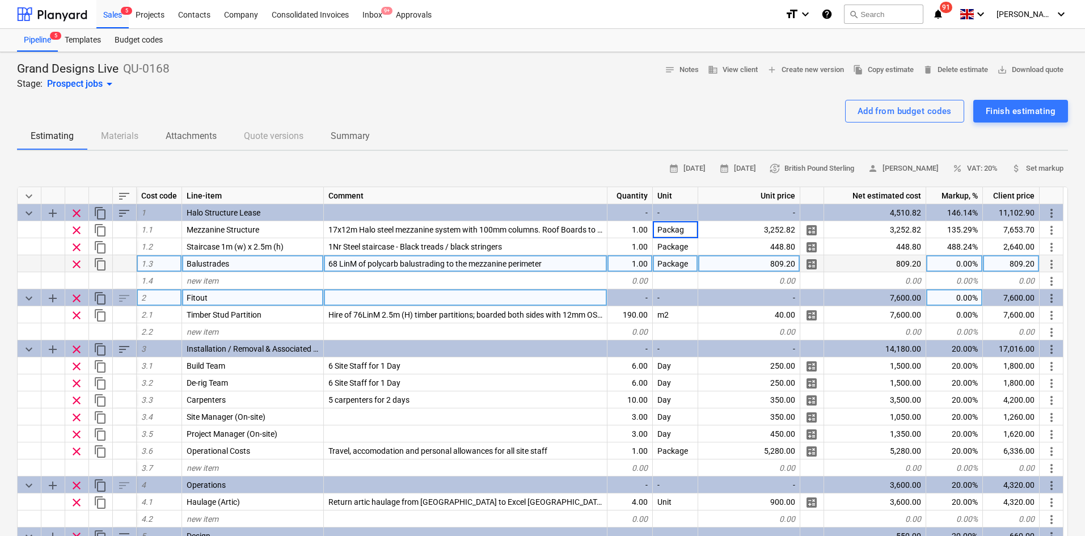
type input "Package"
type textarea "x"
click at [1014, 257] on div "809.20" at bounding box center [1011, 263] width 57 height 17
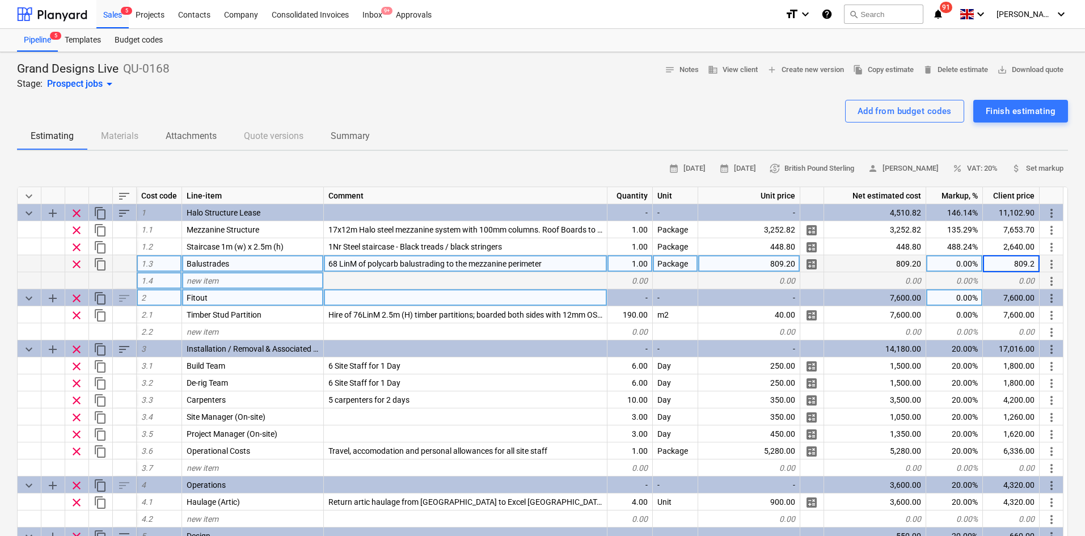
type input "4760"
type textarea "x"
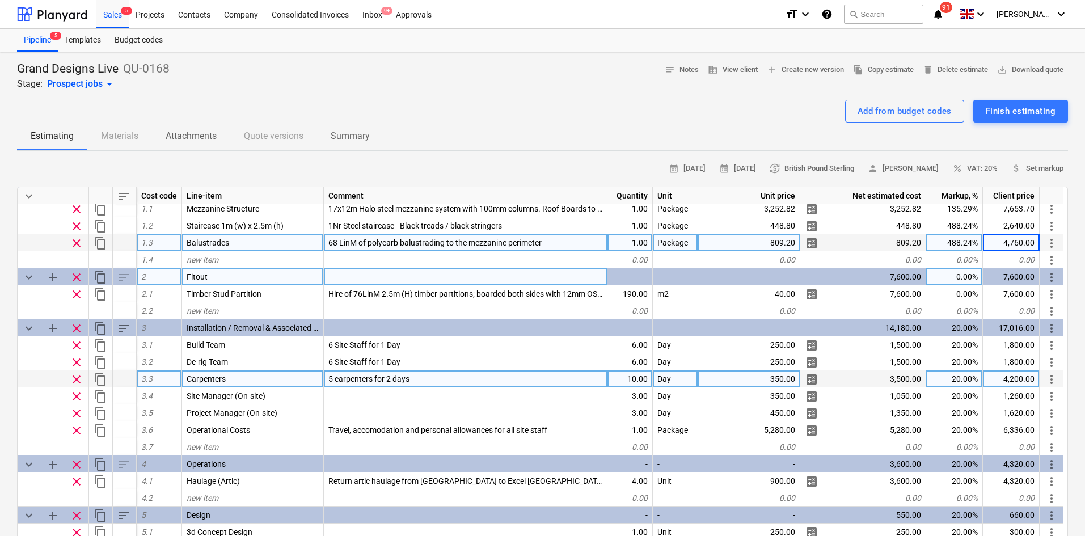
scroll to position [20, 0]
click at [365, 381] on span "5 carpenters for 2 days" at bounding box center [368, 379] width 81 height 9
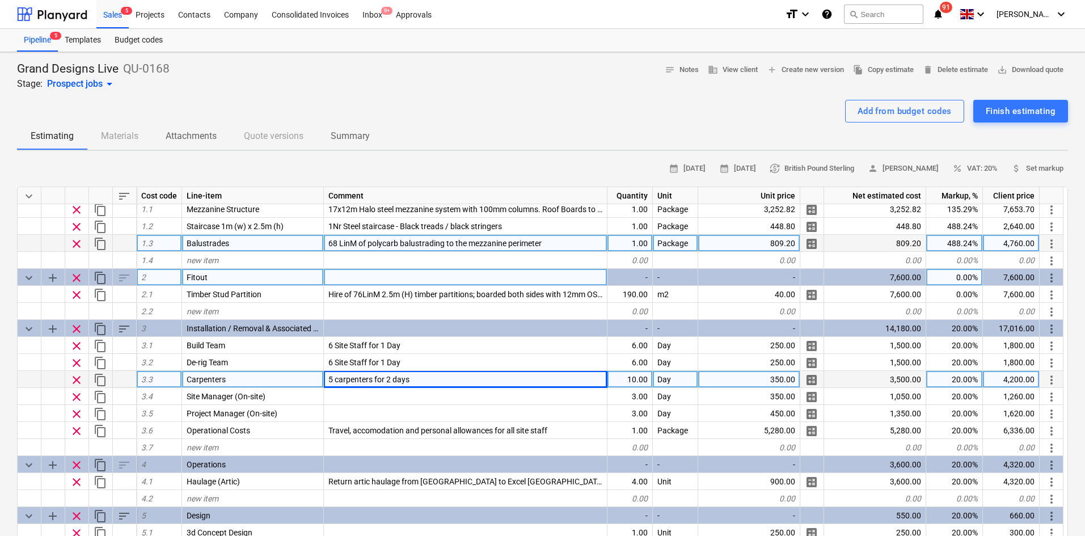
click at [392, 378] on span "5 carpenters for 2 days" at bounding box center [368, 379] width 81 height 9
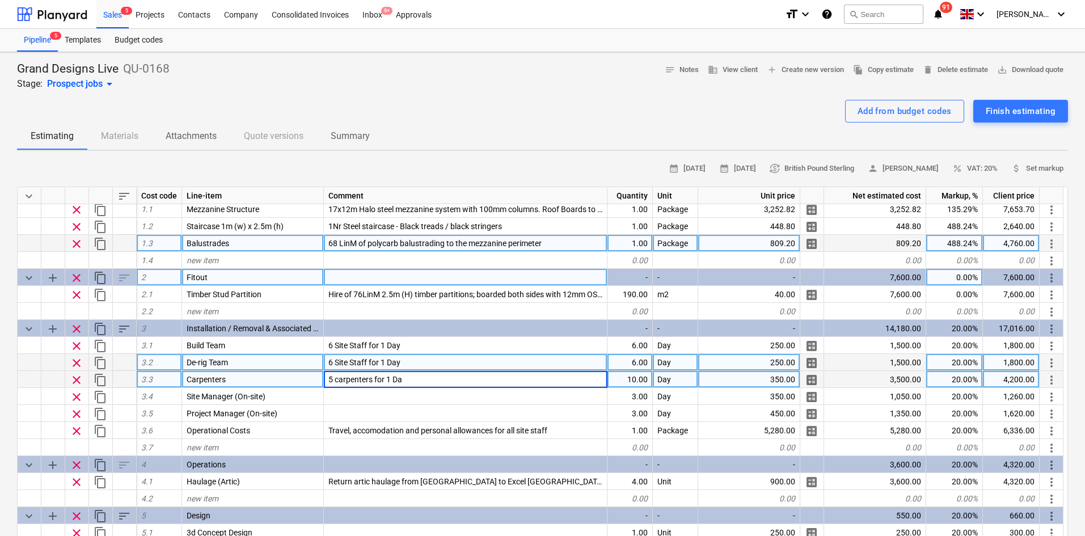
type input "5 carpenters for 1 Day"
type textarea "x"
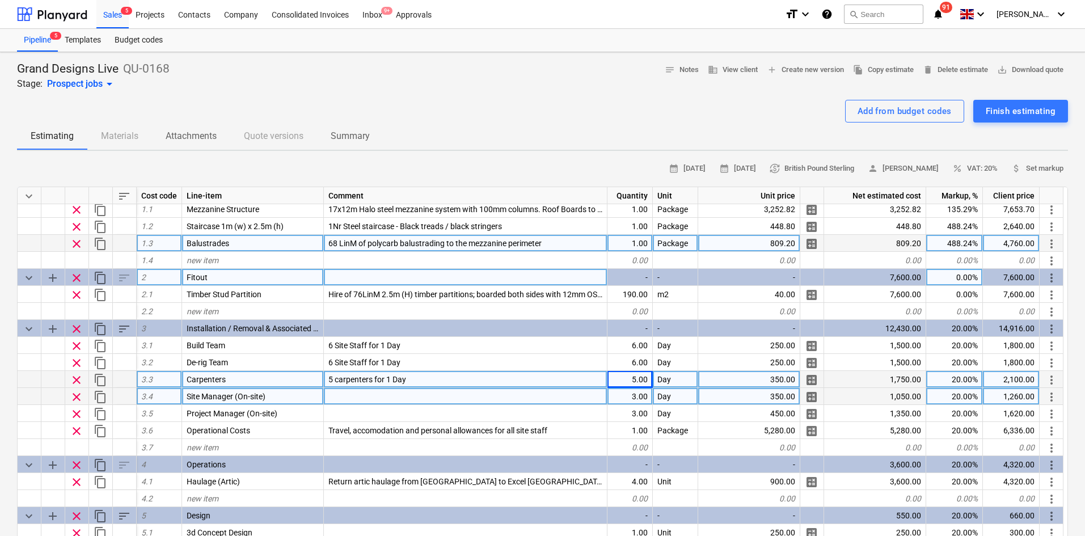
scroll to position [77, 0]
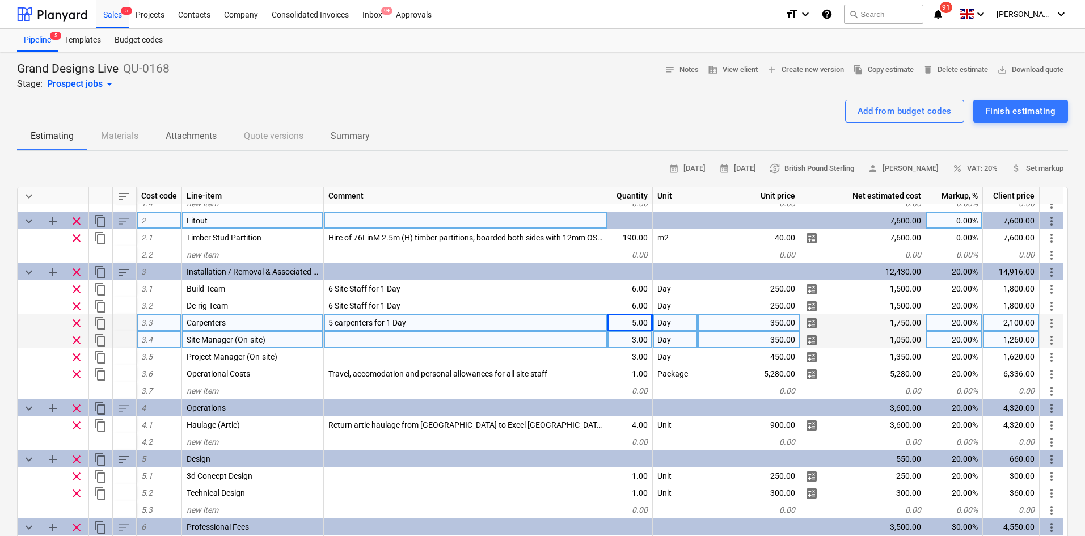
click at [644, 335] on div "3.00" at bounding box center [629, 339] width 45 height 17
type input "2"
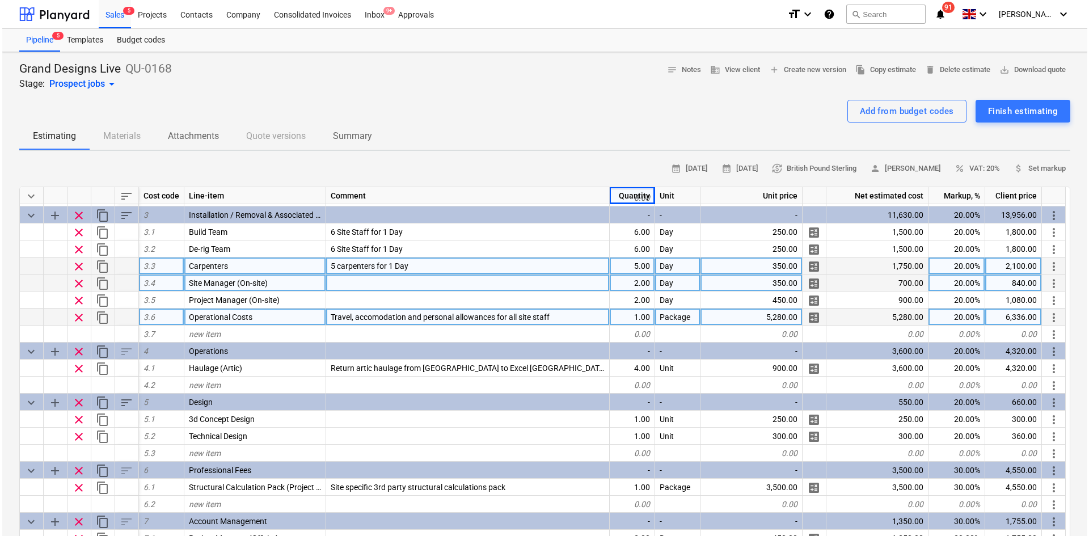
scroll to position [0, 0]
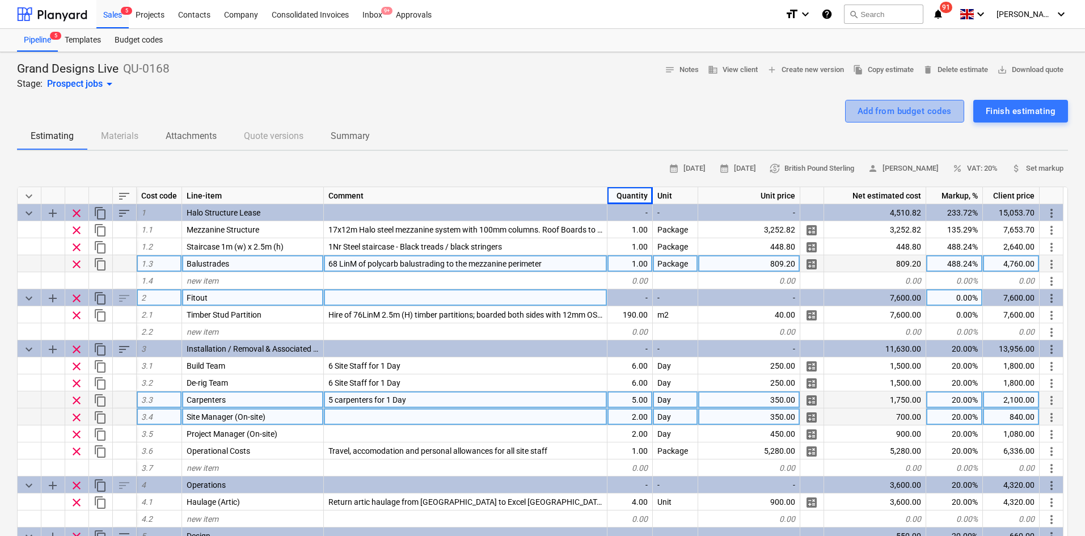
click at [910, 105] on div "Add from budget codes" at bounding box center [904, 111] width 94 height 15
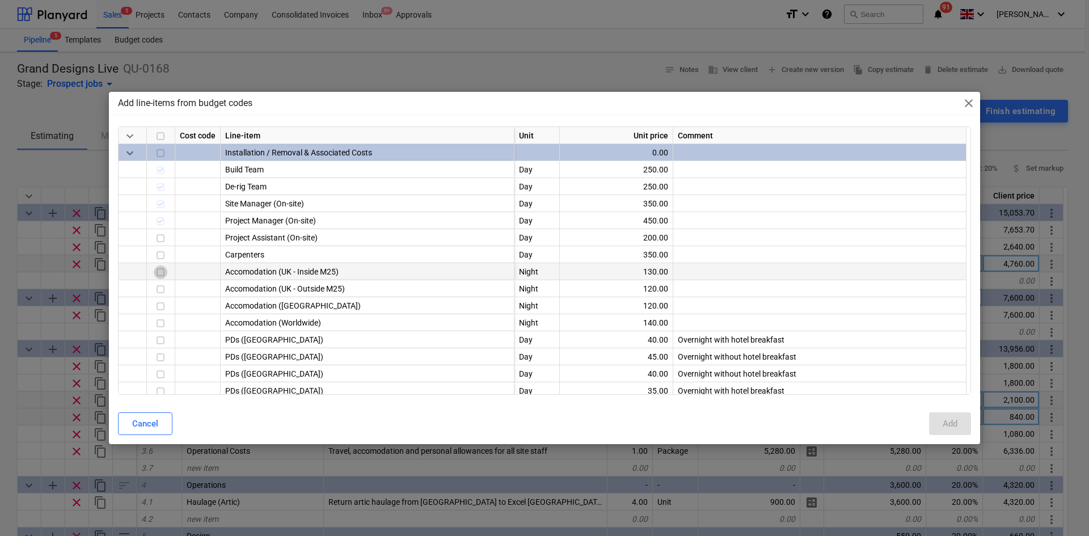
click at [155, 272] on input "checkbox" at bounding box center [161, 272] width 14 height 14
click at [159, 342] on input "checkbox" at bounding box center [161, 340] width 14 height 14
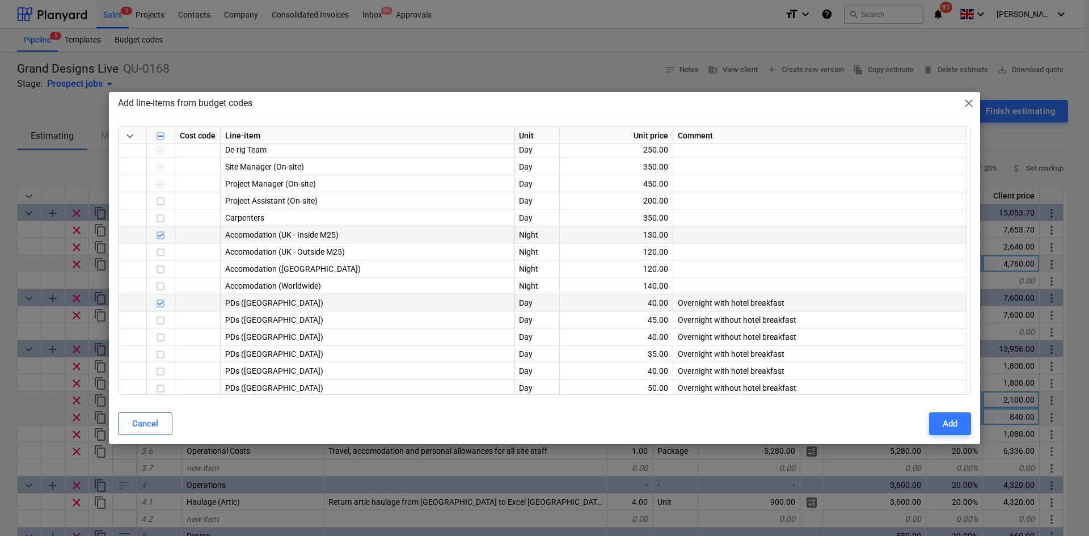
scroll to position [57, 0]
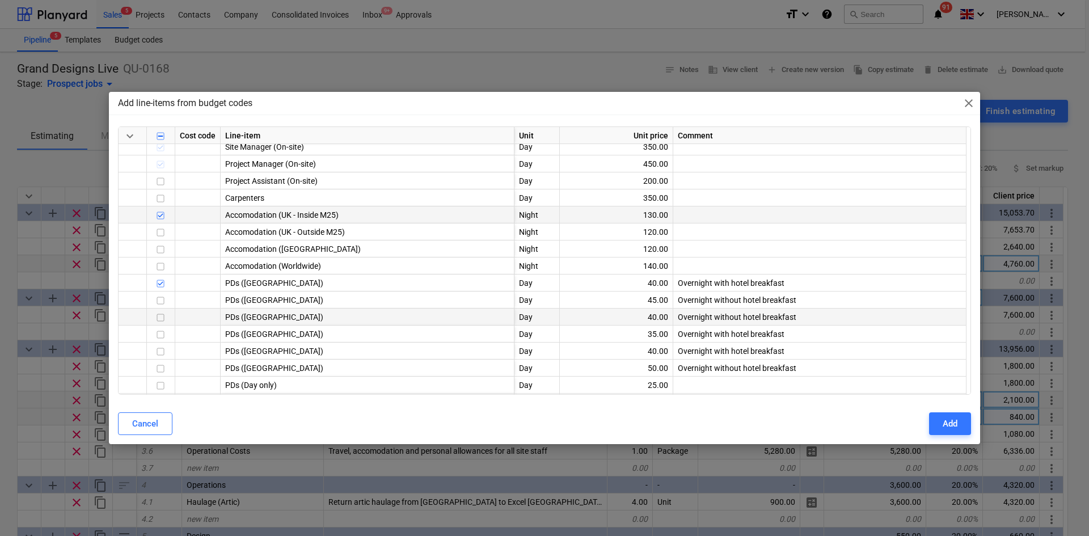
click at [159, 318] on input "checkbox" at bounding box center [161, 318] width 14 height 14
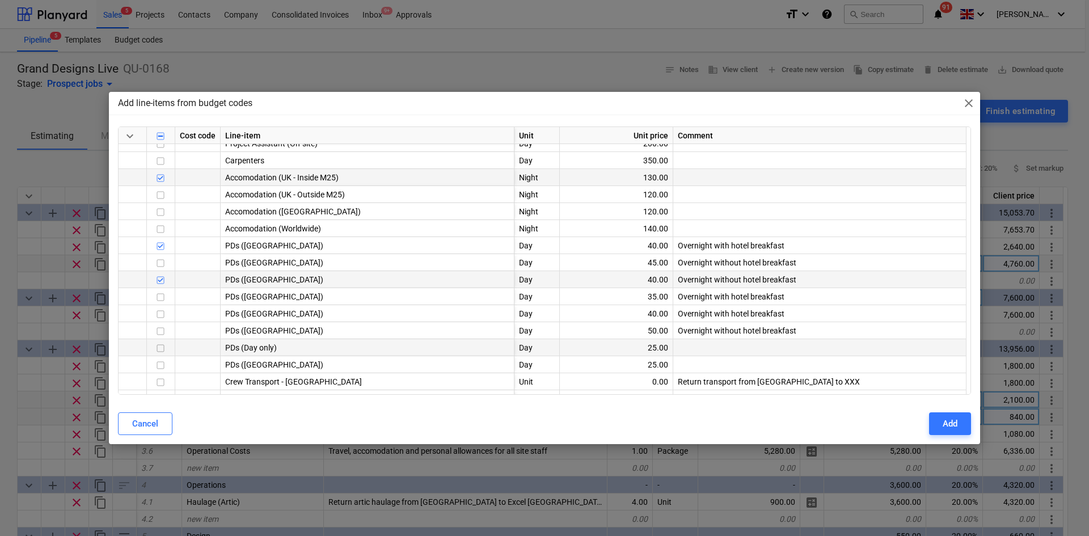
scroll to position [113, 0]
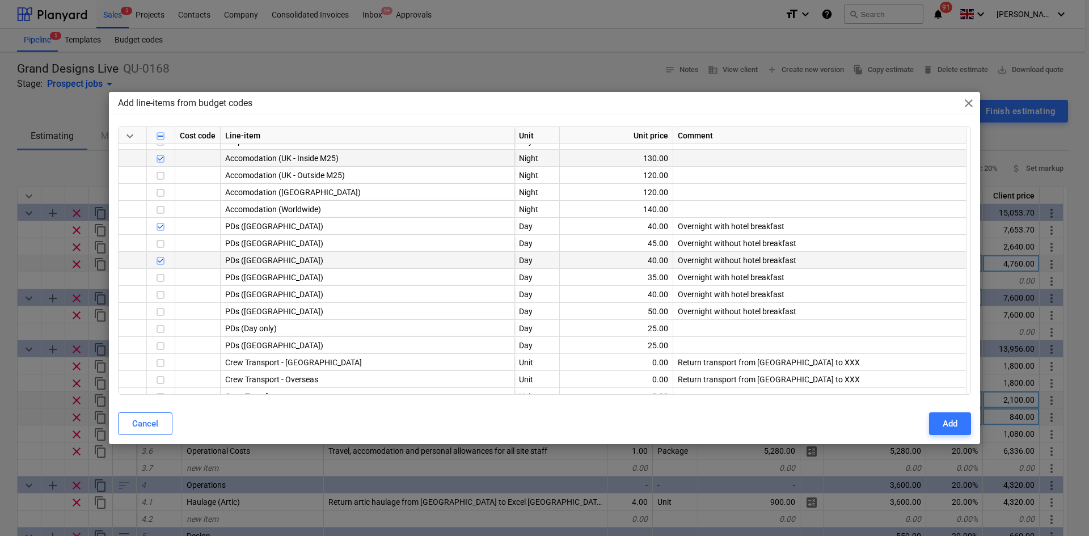
click at [160, 260] on input "checkbox" at bounding box center [161, 261] width 14 height 14
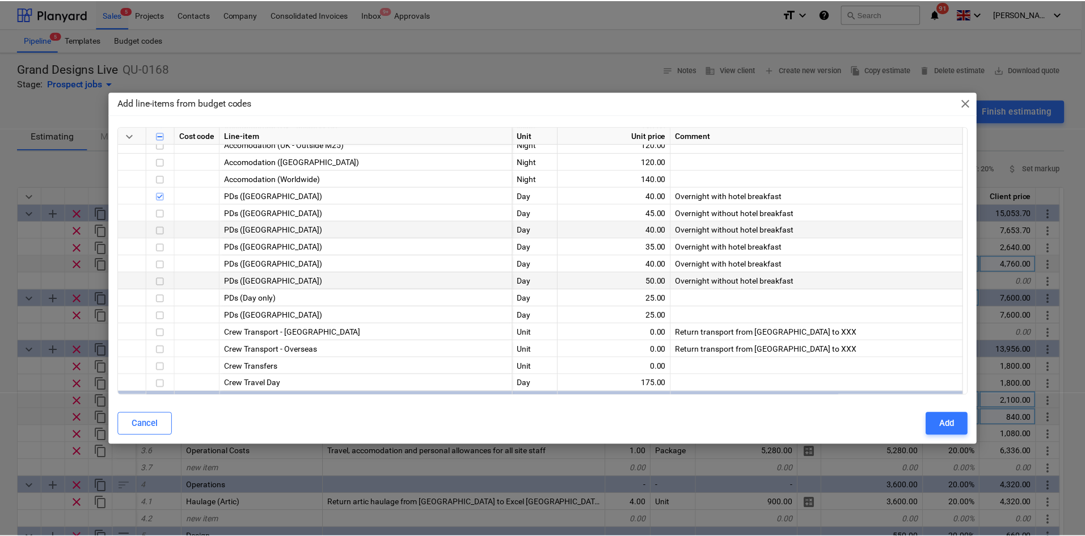
scroll to position [170, 0]
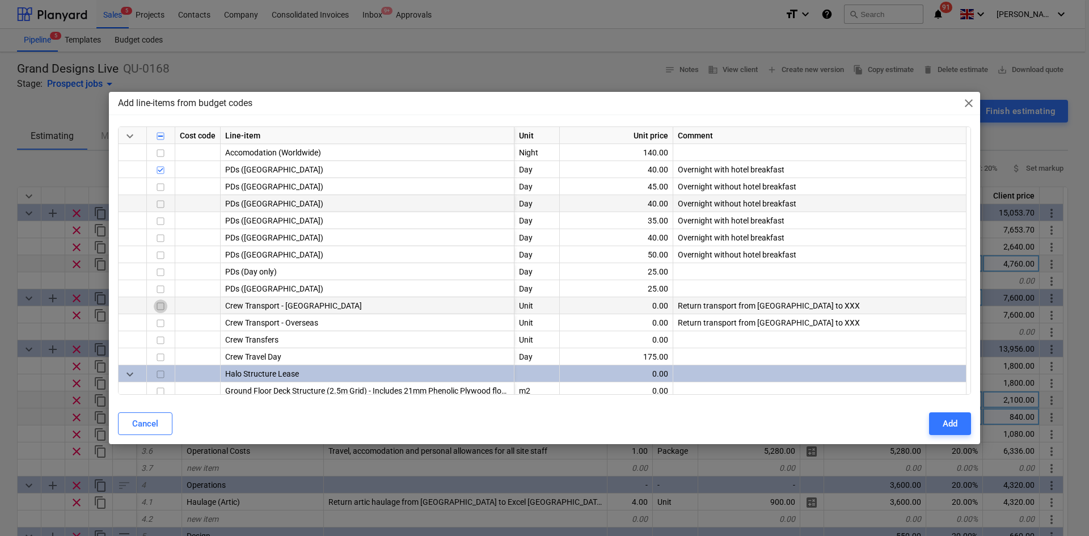
click at [157, 307] on input "checkbox" at bounding box center [161, 306] width 14 height 14
click at [935, 426] on button "Add" at bounding box center [950, 423] width 42 height 23
type textarea "x"
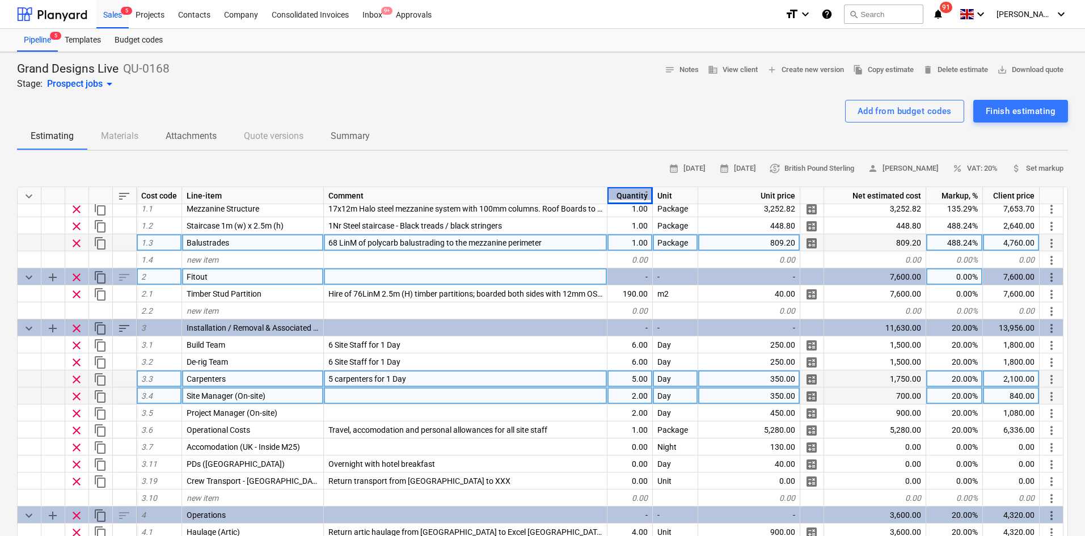
scroll to position [57, 0]
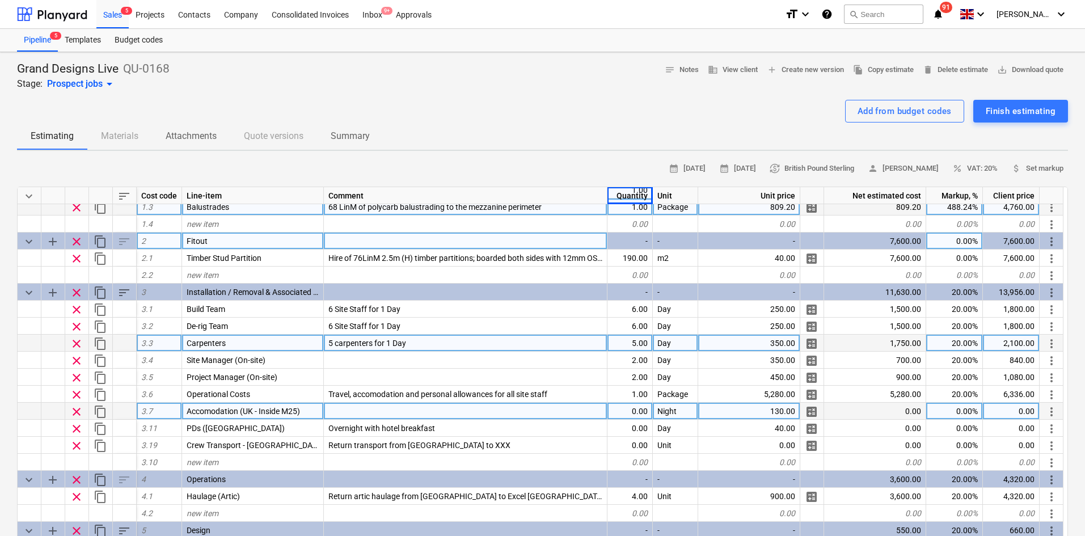
click at [632, 418] on div "0.00" at bounding box center [629, 411] width 45 height 17
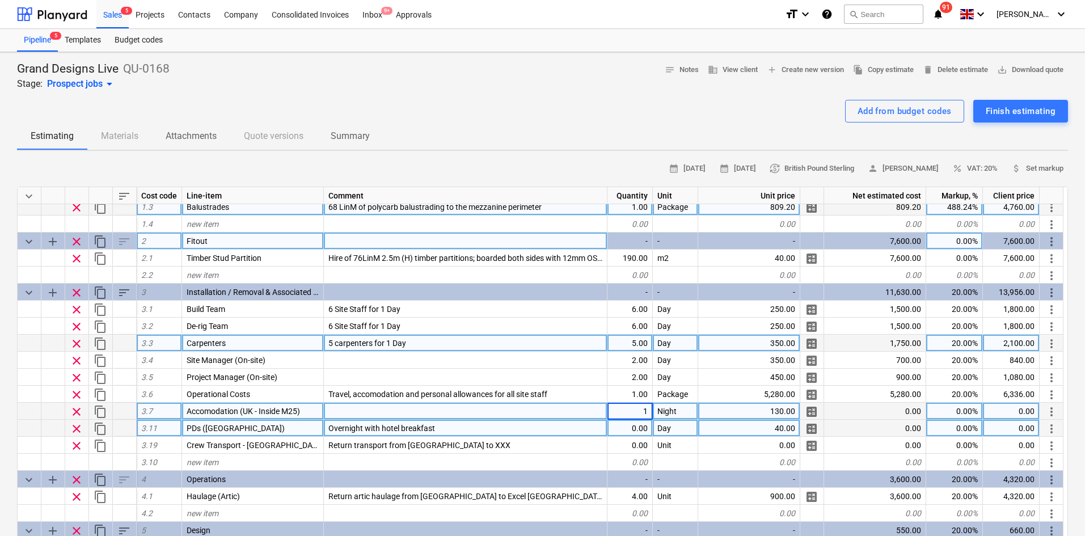
type input "19"
type textarea "x"
type input "19"
type textarea "x"
type input "19"
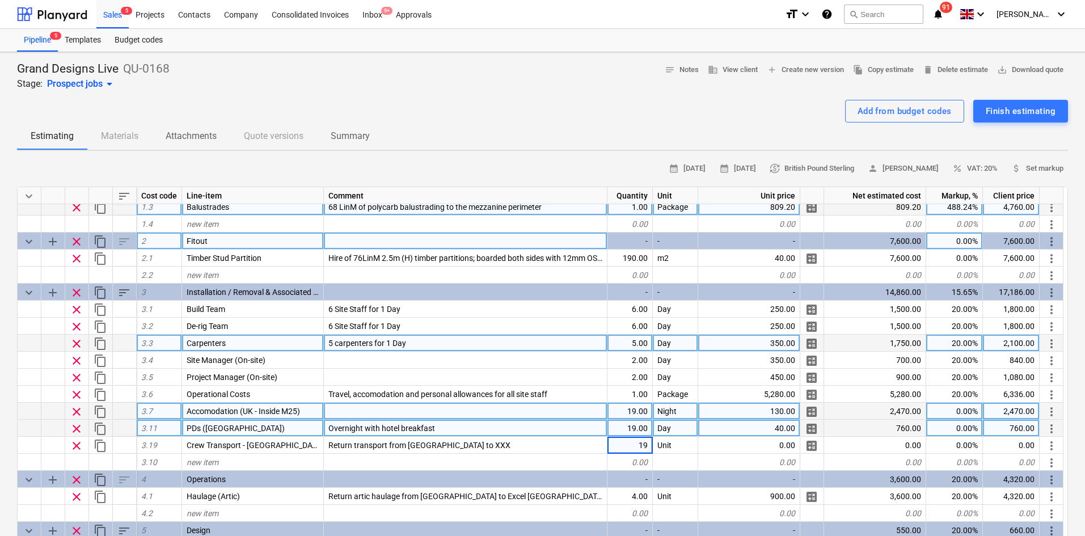
type textarea "x"
type input "14"
type textarea "x"
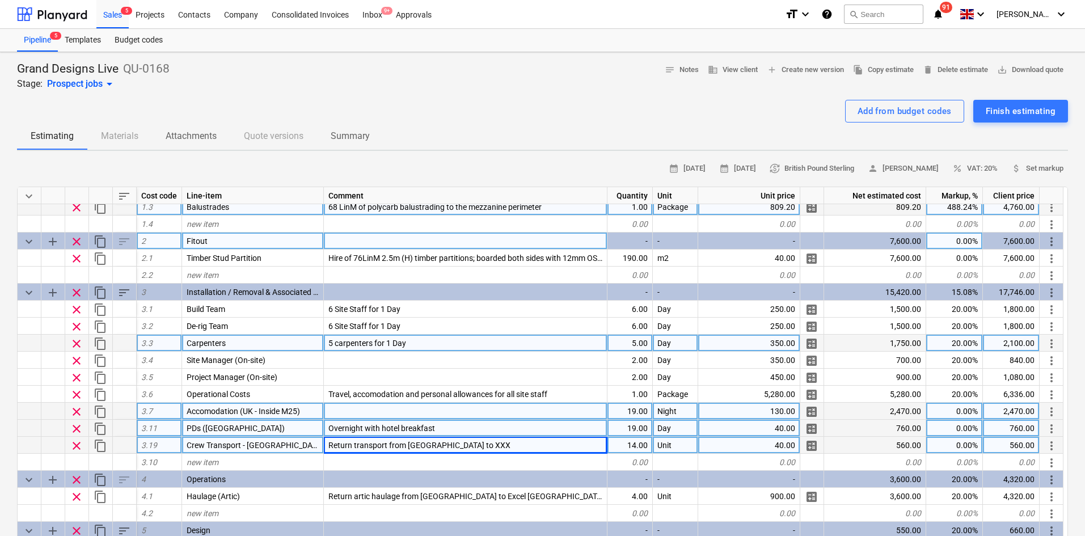
click at [777, 446] on div "40.00" at bounding box center [749, 445] width 102 height 17
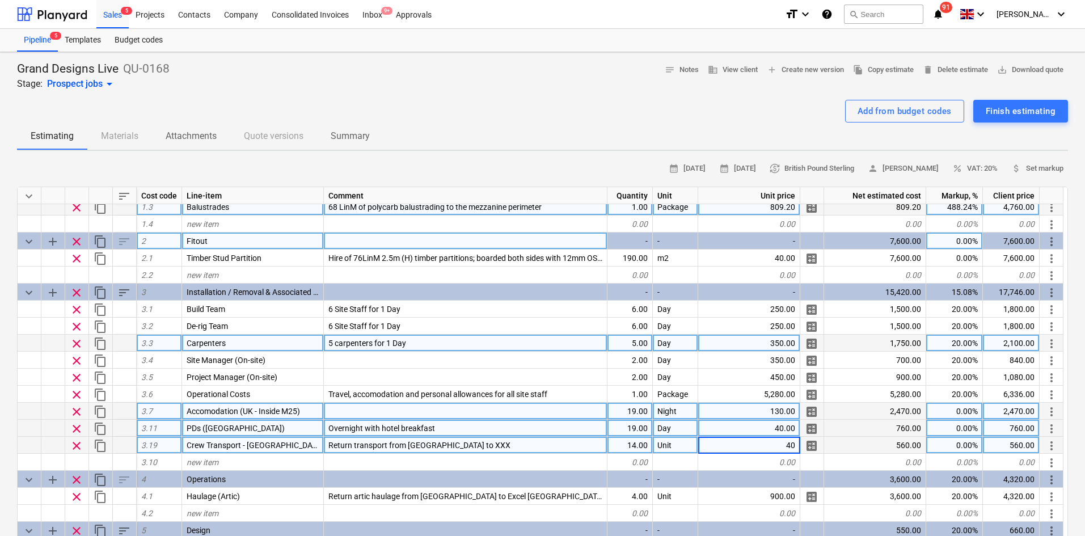
click at [472, 443] on div "Return transport from [GEOGRAPHIC_DATA] to XXX" at bounding box center [466, 445] width 284 height 17
click at [472, 443] on input "Return transport from [GEOGRAPHIC_DATA] to XXX" at bounding box center [465, 445] width 283 height 16
click at [481, 449] on input "Return transport from [GEOGRAPHIC_DATA] to XXX" at bounding box center [465, 445] width 283 height 16
click at [508, 448] on input "Return transport from [GEOGRAPHIC_DATA] to XXX" at bounding box center [465, 445] width 283 height 16
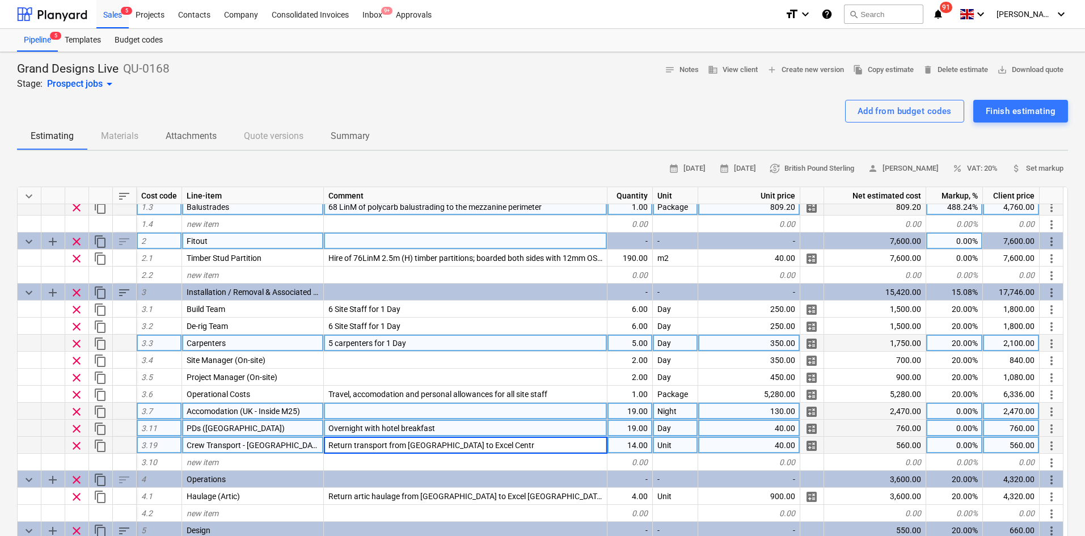
type input "Return transport from [GEOGRAPHIC_DATA] to [GEOGRAPHIC_DATA]"
type textarea "x"
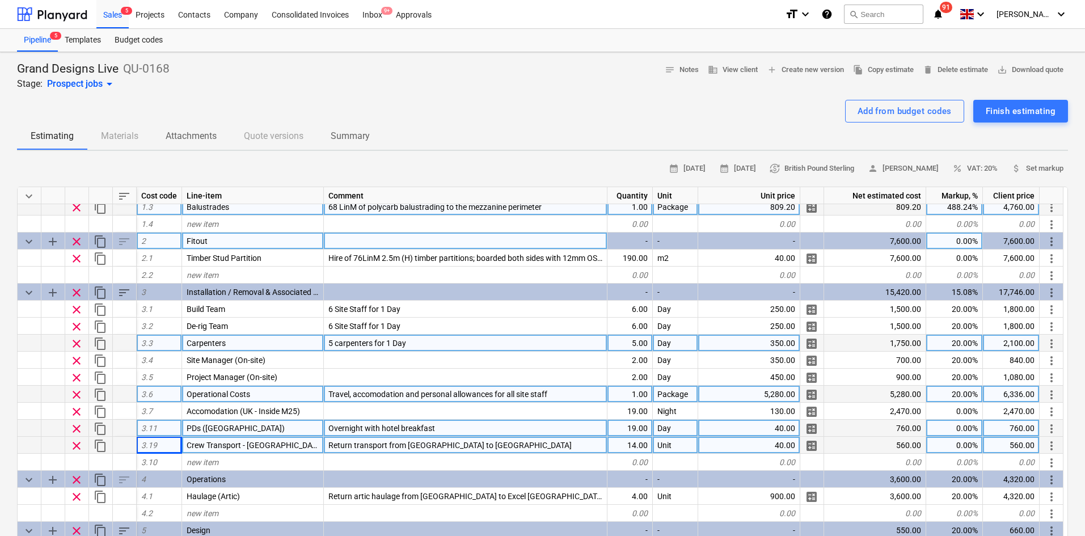
click at [749, 402] on div "5,280.00" at bounding box center [749, 394] width 102 height 17
type input "3790"
type textarea "x"
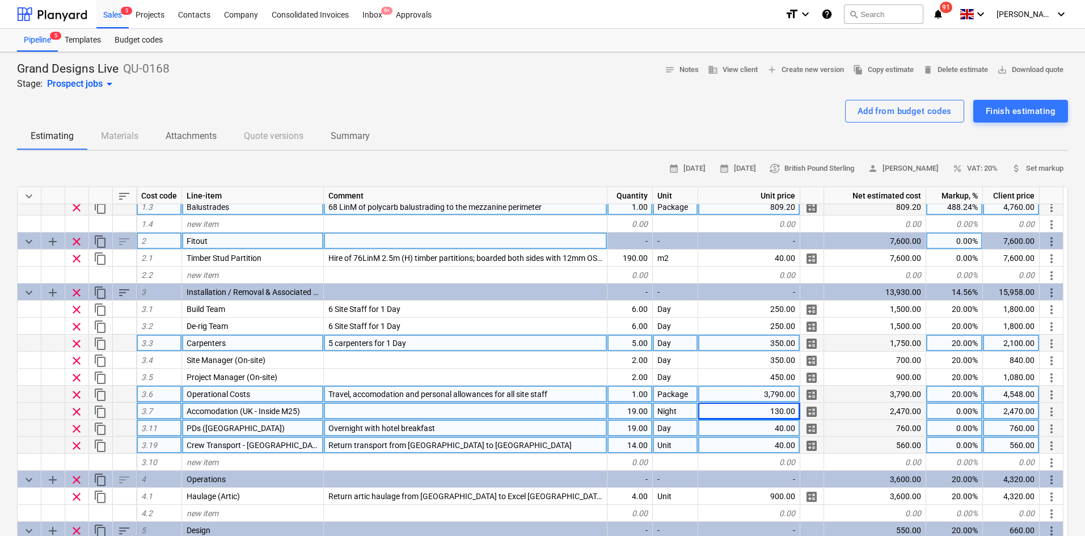
click at [962, 419] on div "0.00%" at bounding box center [954, 411] width 57 height 17
type input "-100"
type textarea "x"
type input "-100"
type textarea "x"
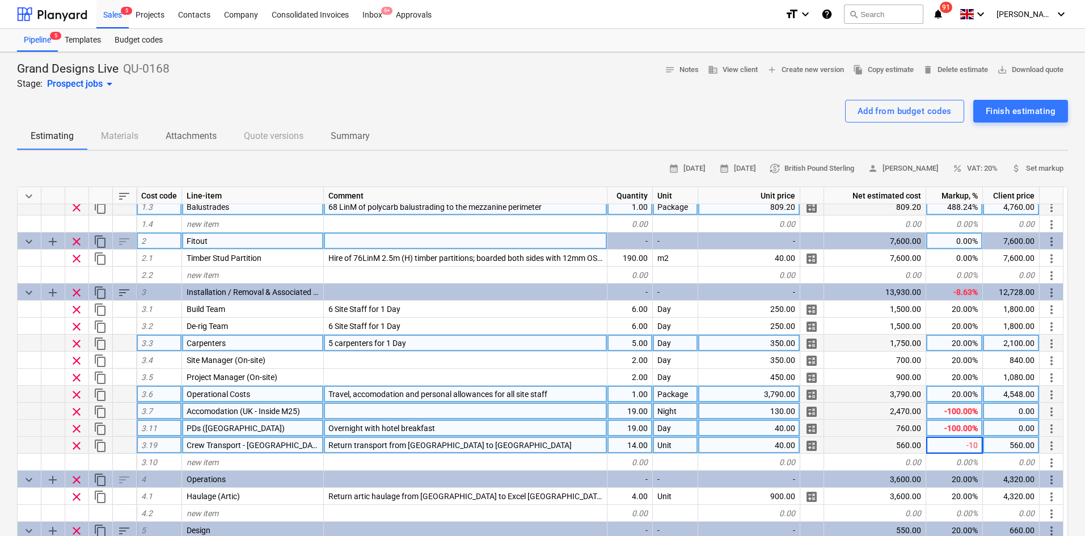
type input "-100"
type textarea "x"
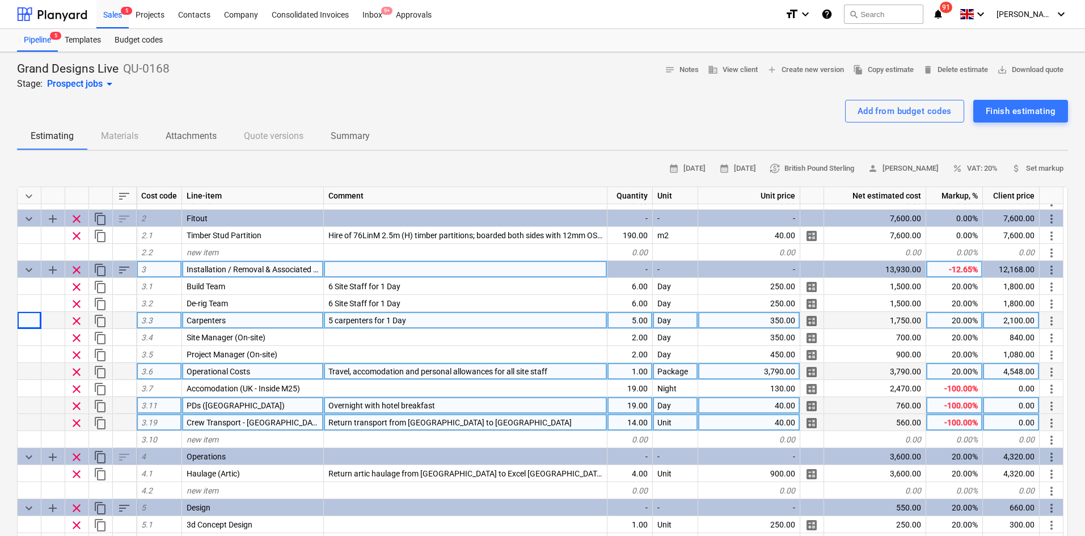
scroll to position [0, 0]
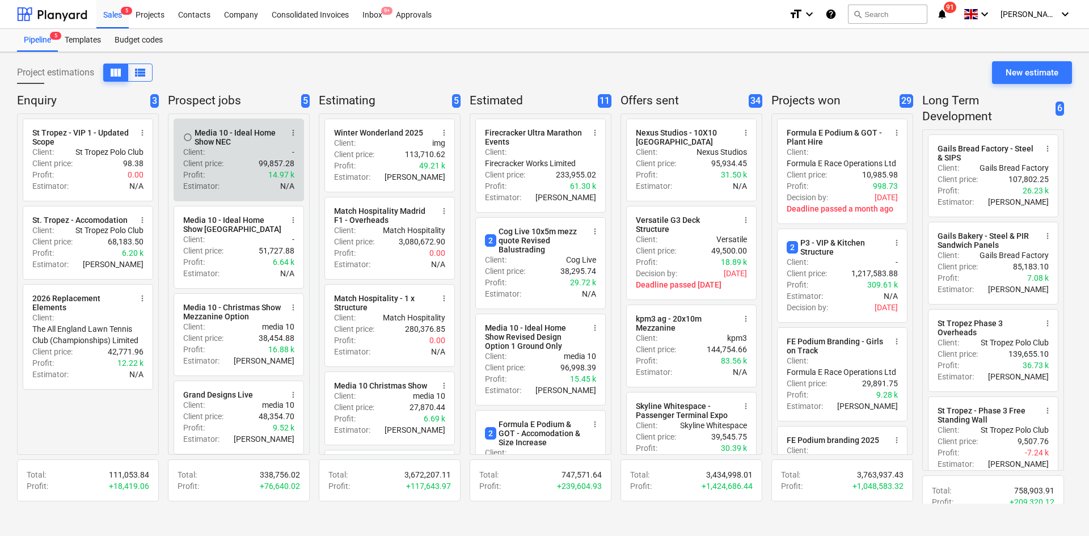
click at [254, 138] on div "Media 10 - Ideal Home Show NEC" at bounding box center [238, 137] width 87 height 18
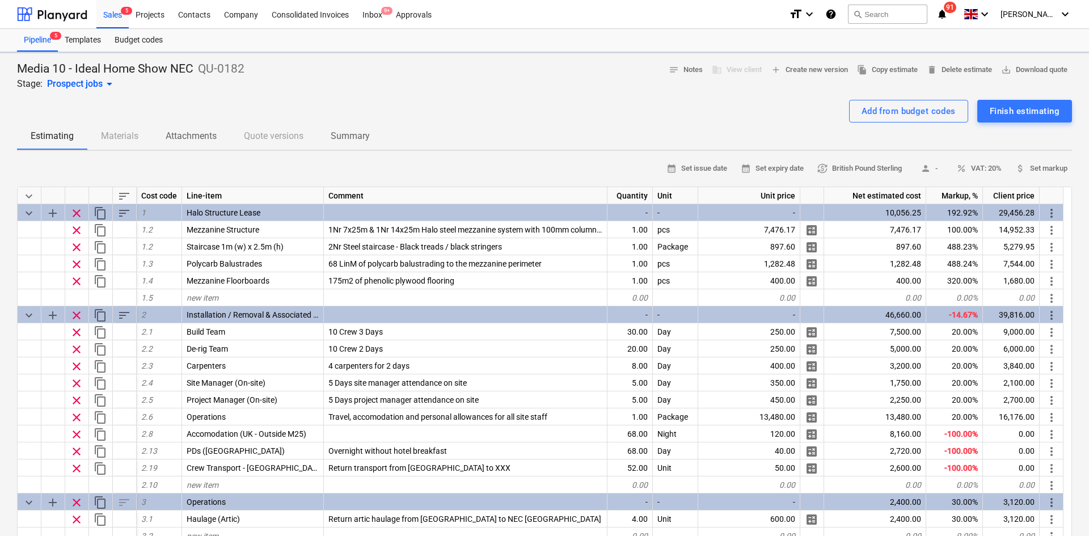
type textarea "x"
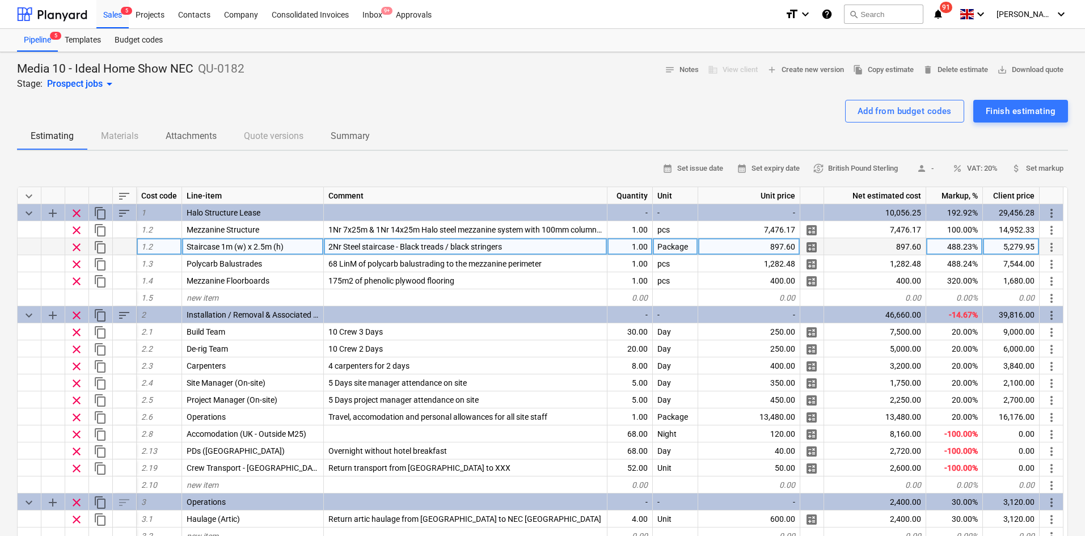
click at [277, 243] on span "Staircase 1m (w) x 2.5m (h)" at bounding box center [235, 246] width 97 height 9
click at [380, 246] on span "2Nr Steel staircase - Black treads / black stringers" at bounding box center [415, 246] width 174 height 9
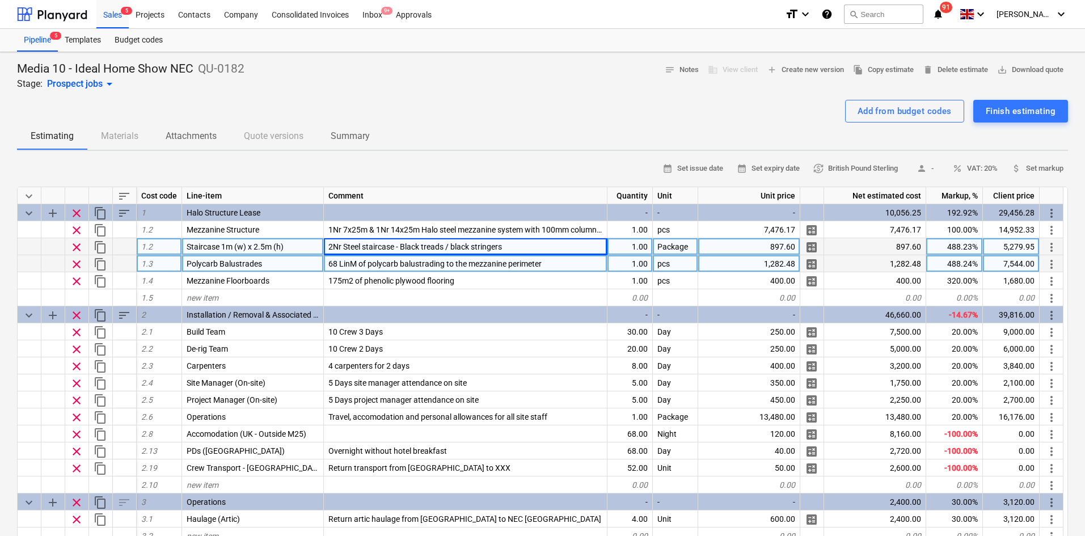
click at [378, 266] on span "68 LinM of polycarb balustrading to the mezzanine perimeter" at bounding box center [434, 263] width 213 height 9
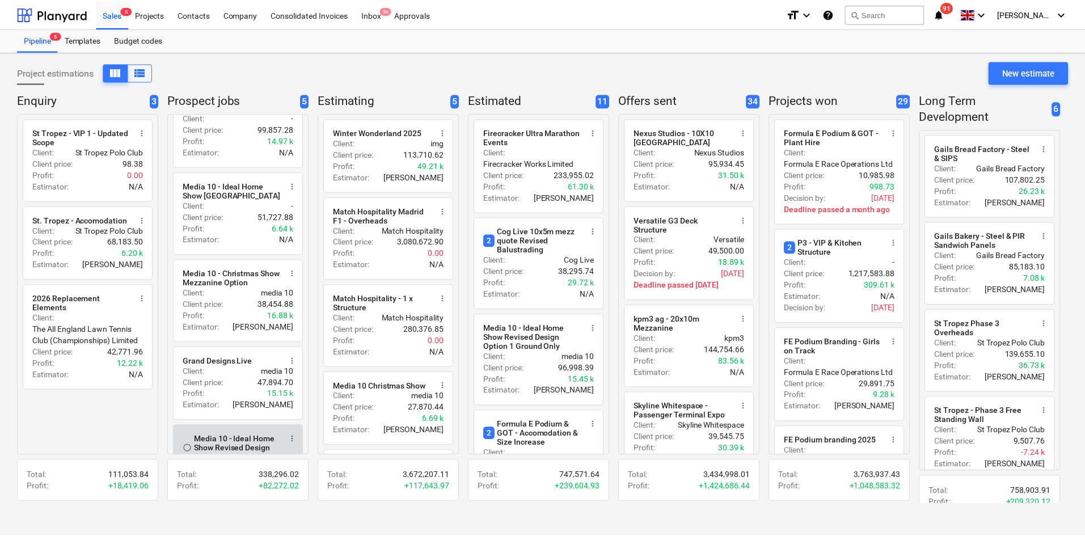
scroll to position [107, 0]
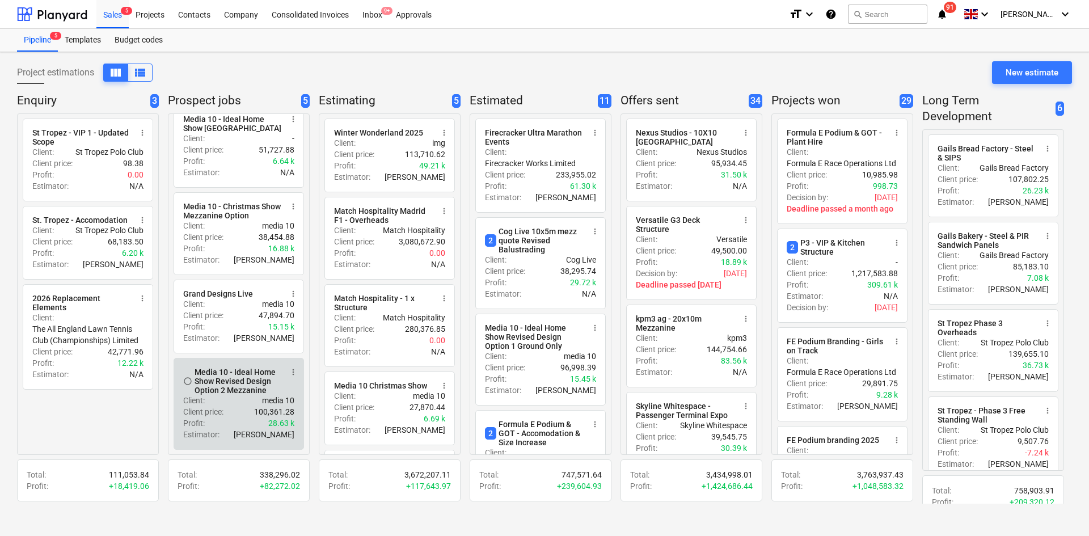
click at [248, 411] on div "Client price : 100,361.28" at bounding box center [238, 411] width 111 height 11
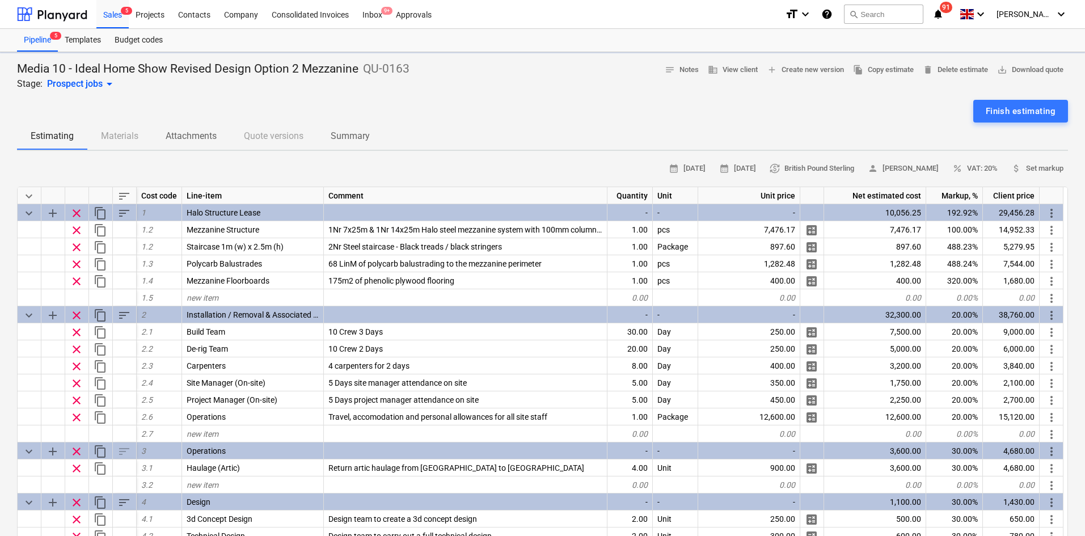
type textarea "x"
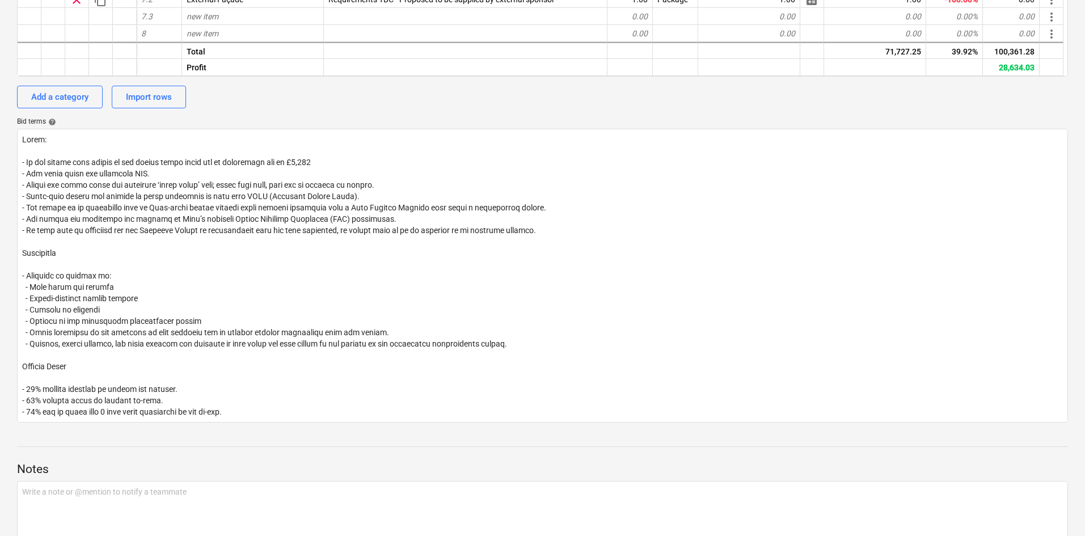
scroll to position [596, 0]
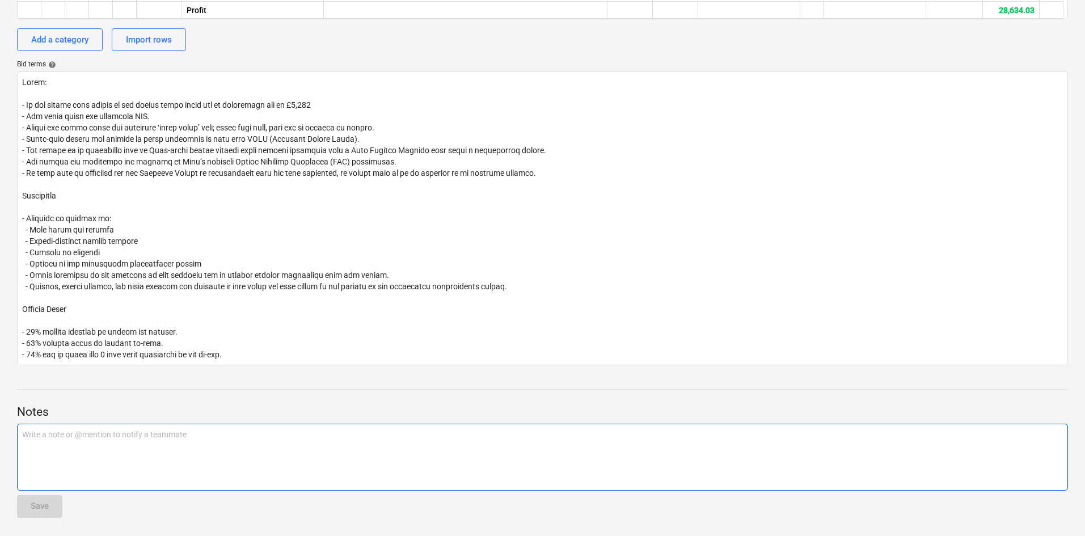
click at [88, 456] on div "Write a note or @mention to notify a teammate [PERSON_NAME]" at bounding box center [542, 457] width 1051 height 67
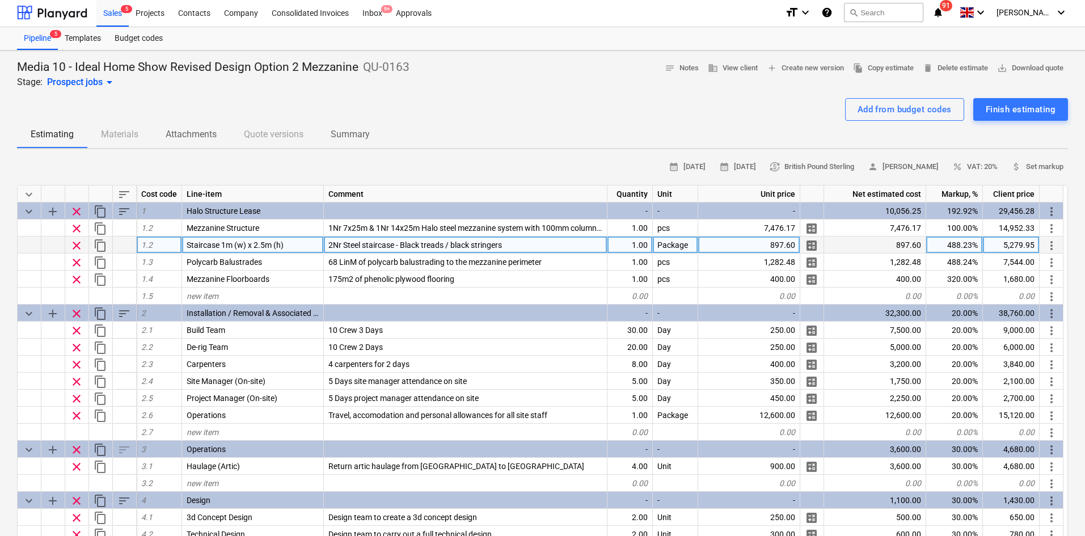
scroll to position [0, 0]
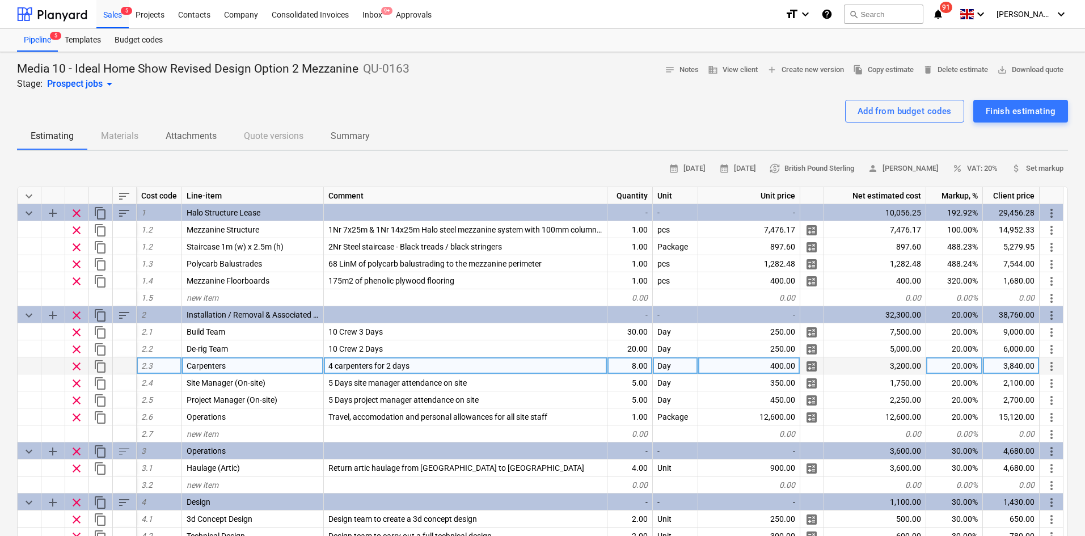
click at [639, 371] on div "8.00" at bounding box center [629, 365] width 45 height 17
type input "10"
type textarea "x"
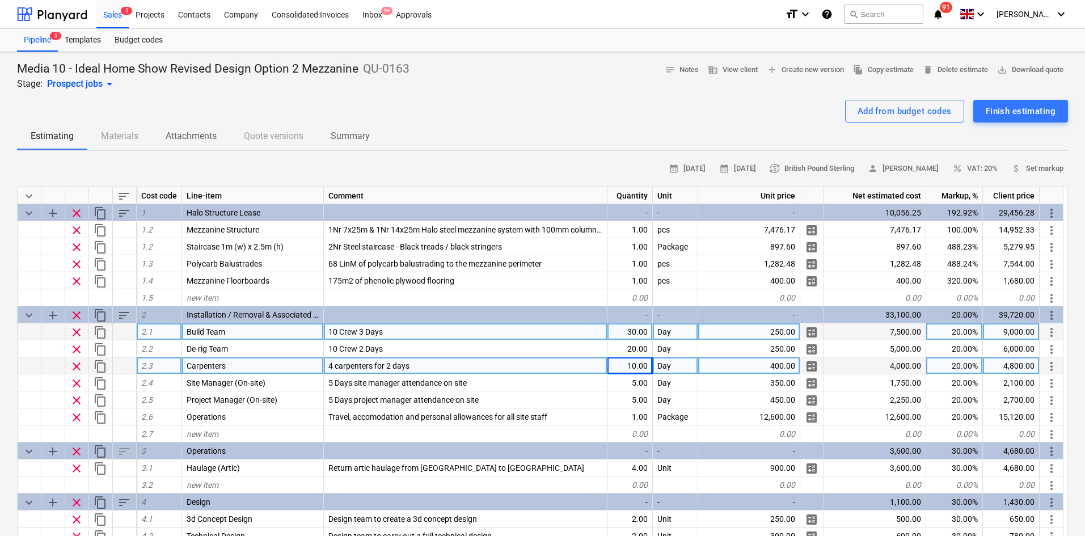
click at [639, 323] on div "30.00" at bounding box center [629, 331] width 45 height 17
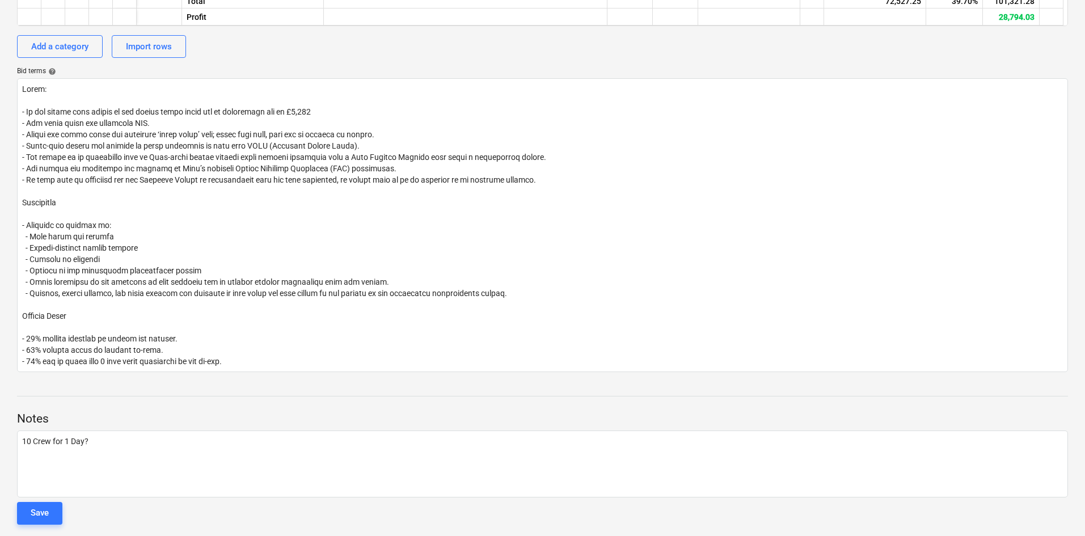
scroll to position [596, 0]
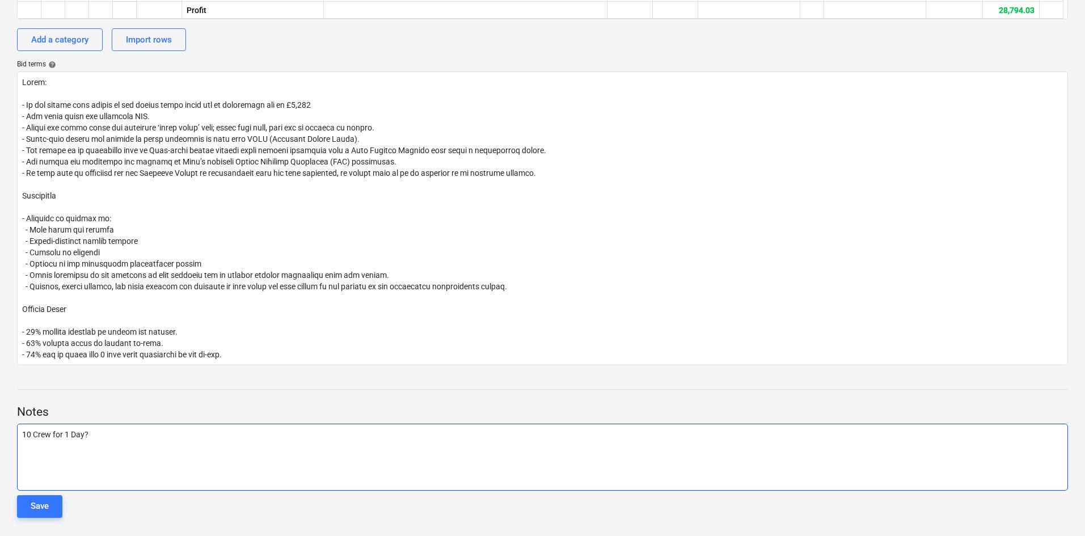
click at [121, 447] on p "﻿" at bounding box center [542, 445] width 1041 height 11
click at [144, 431] on p "10 Crew for 1 Day?" at bounding box center [542, 434] width 1041 height 11
click at [68, 433] on span "10 Crew for 1 Day?" at bounding box center [55, 434] width 66 height 9
click at [70, 433] on span "10 Crew for 1 Day?" at bounding box center [55, 434] width 66 height 9
click at [112, 426] on div "10 Crew for 2 Days? ﻿" at bounding box center [542, 457] width 1051 height 67
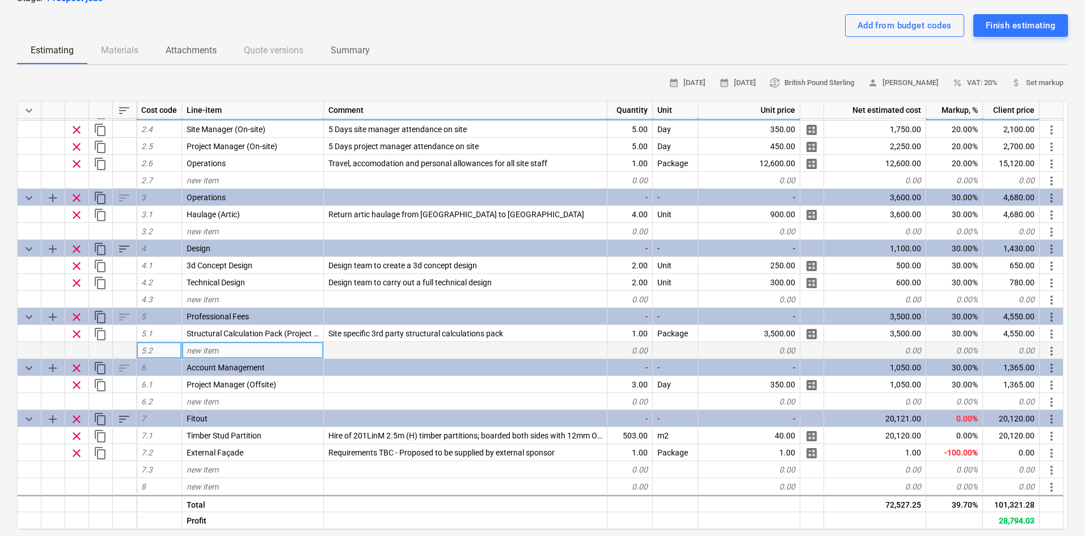
scroll to position [0, 0]
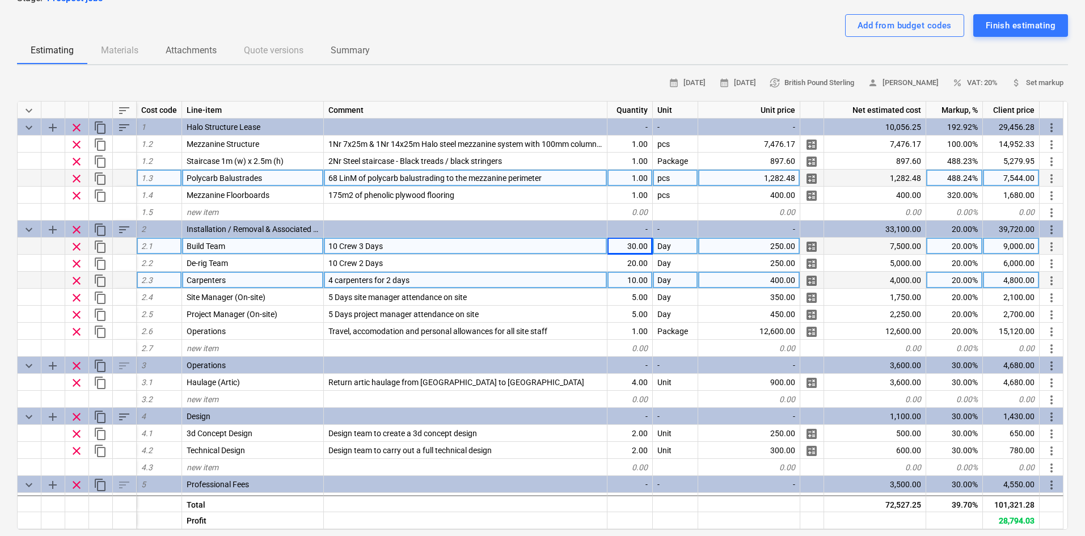
click at [338, 175] on span "68 LinM of polycarb balustrading to the mezzanine perimeter" at bounding box center [434, 178] width 213 height 9
click at [336, 175] on input "68 LinM of polycarb balustrading to the mezzanine perimeter" at bounding box center [465, 178] width 283 height 16
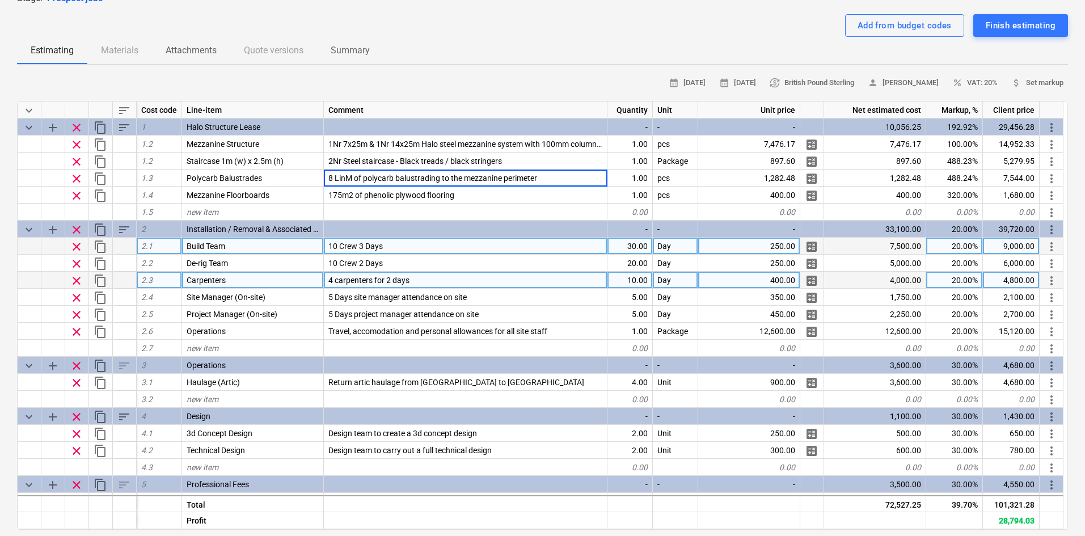
type input "81 LinM of polycarb balustrading to the mezzanine perimeter"
type textarea "x"
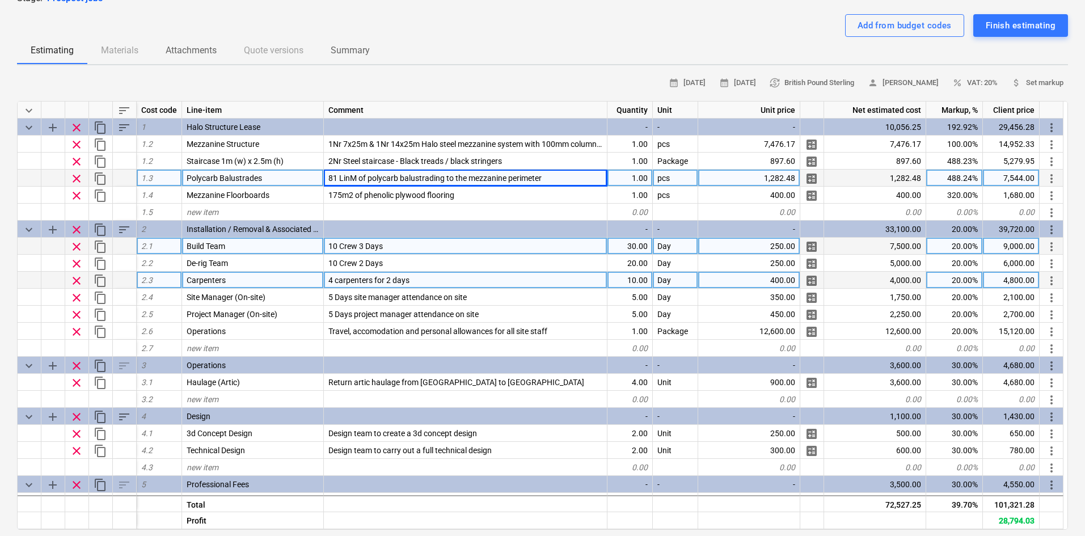
click at [763, 180] on div "1,282.48" at bounding box center [749, 178] width 102 height 17
type input "963.9"
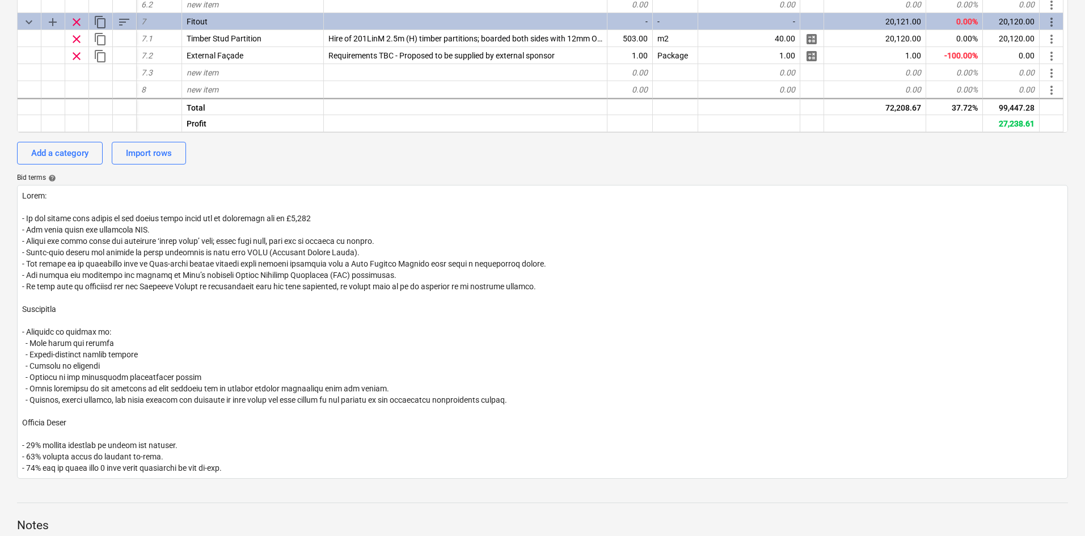
scroll to position [596, 0]
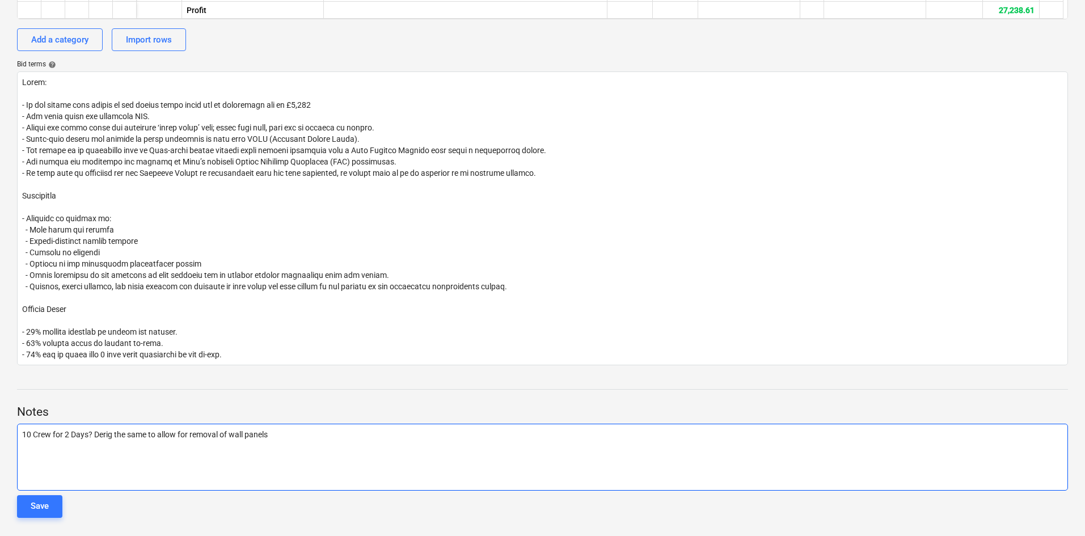
click at [336, 434] on p "10 Crew for 2 Days? Derig the same to allow for removal of wall panels" at bounding box center [542, 434] width 1041 height 11
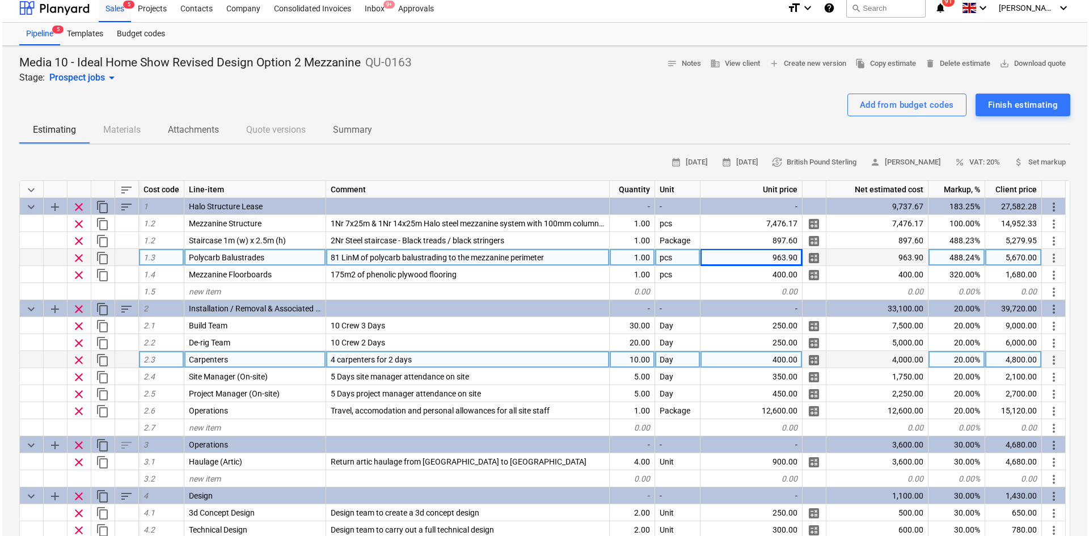
scroll to position [0, 0]
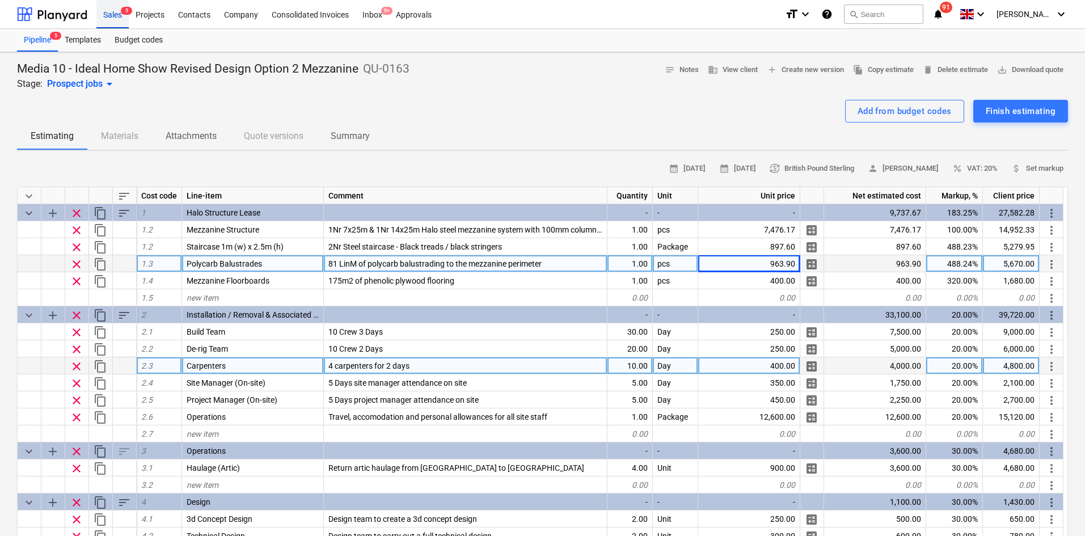
click at [121, 17] on div "Sales 5" at bounding box center [112, 13] width 32 height 29
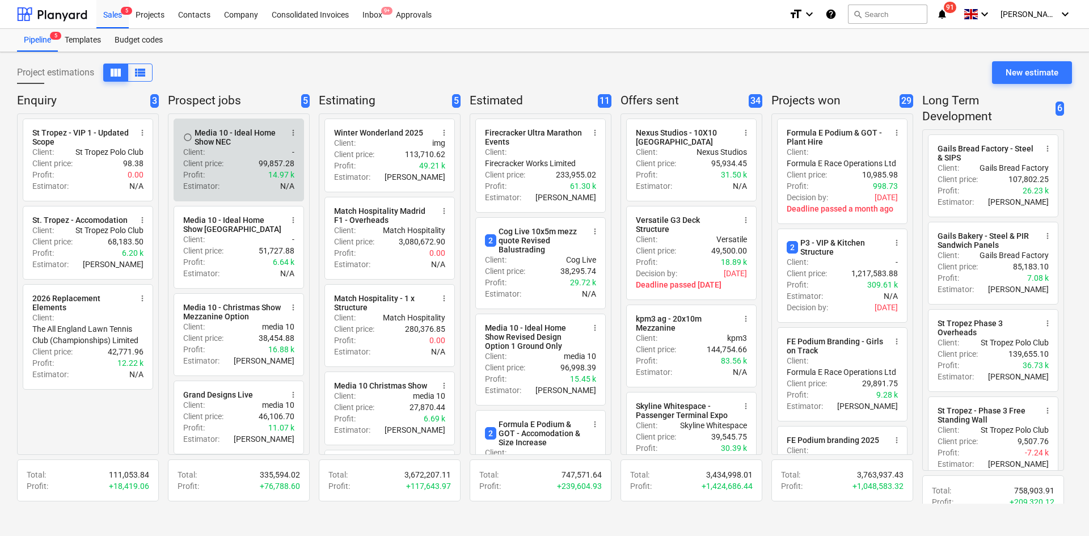
click at [244, 159] on div "Client price : 99,857.28" at bounding box center [238, 163] width 111 height 11
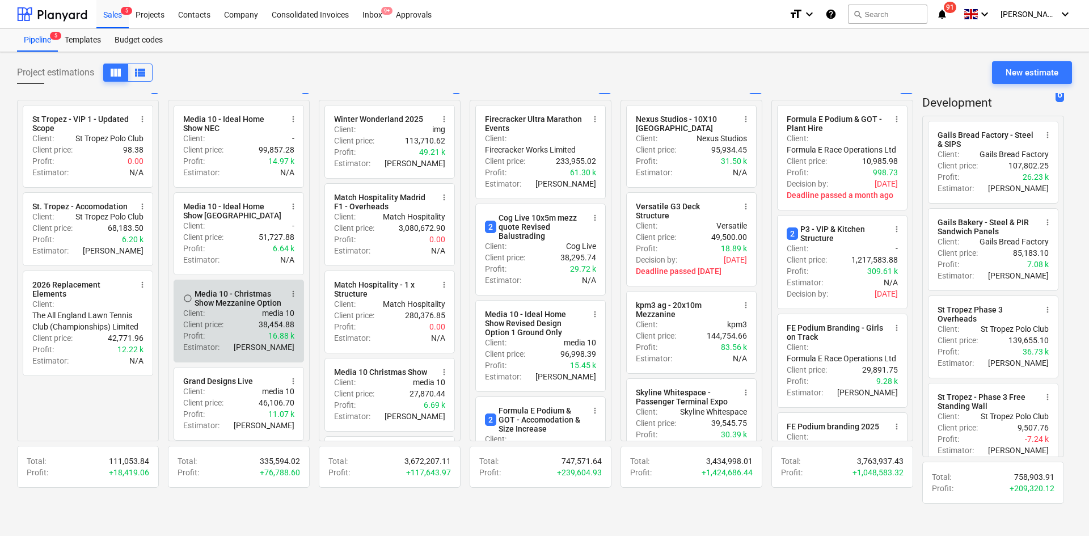
click at [249, 324] on div "Client price : 38,454.88" at bounding box center [238, 324] width 111 height 11
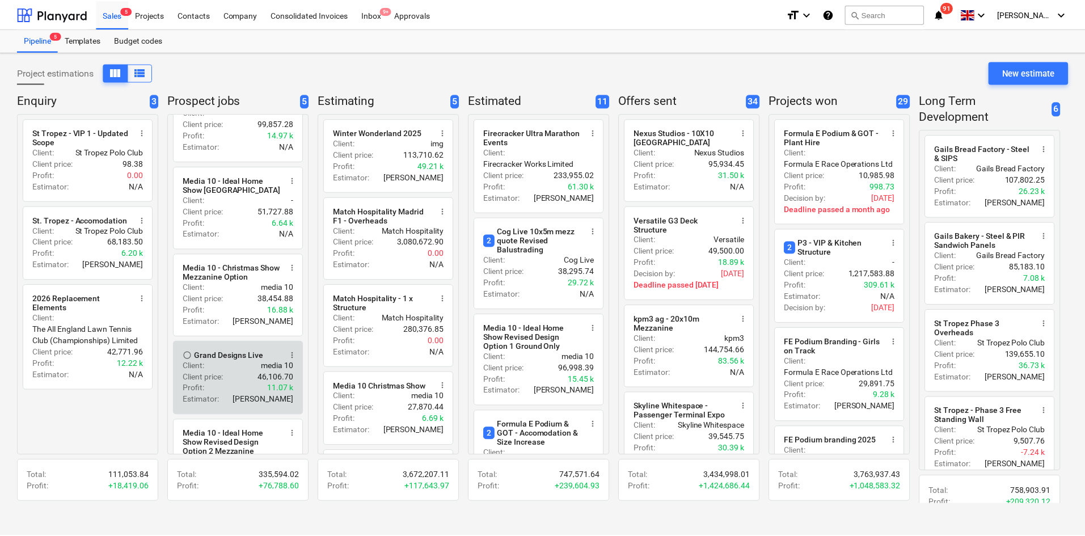
scroll to position [107, 0]
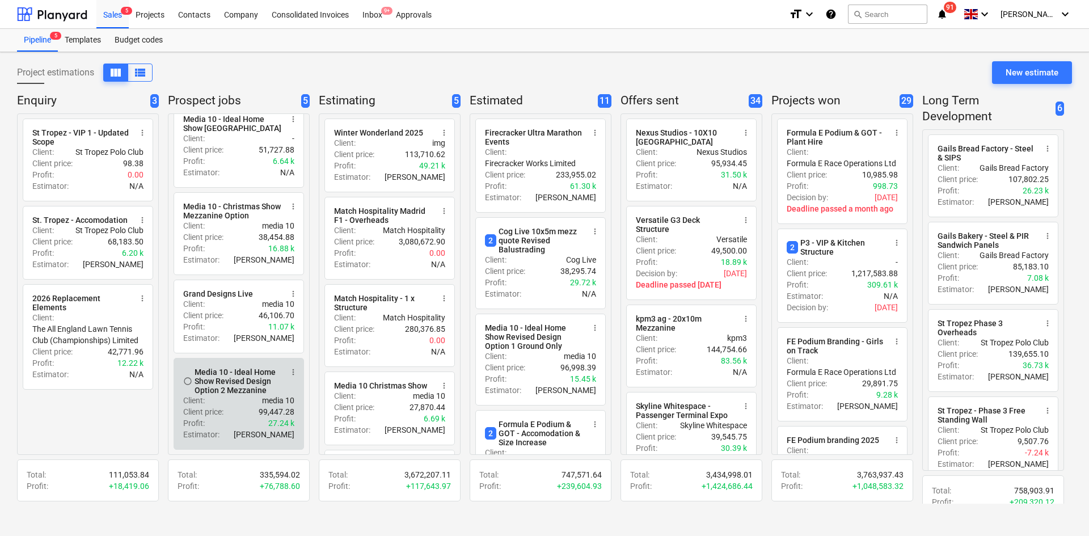
click at [235, 420] on div "Profit : 27.24 k" at bounding box center [238, 422] width 111 height 11
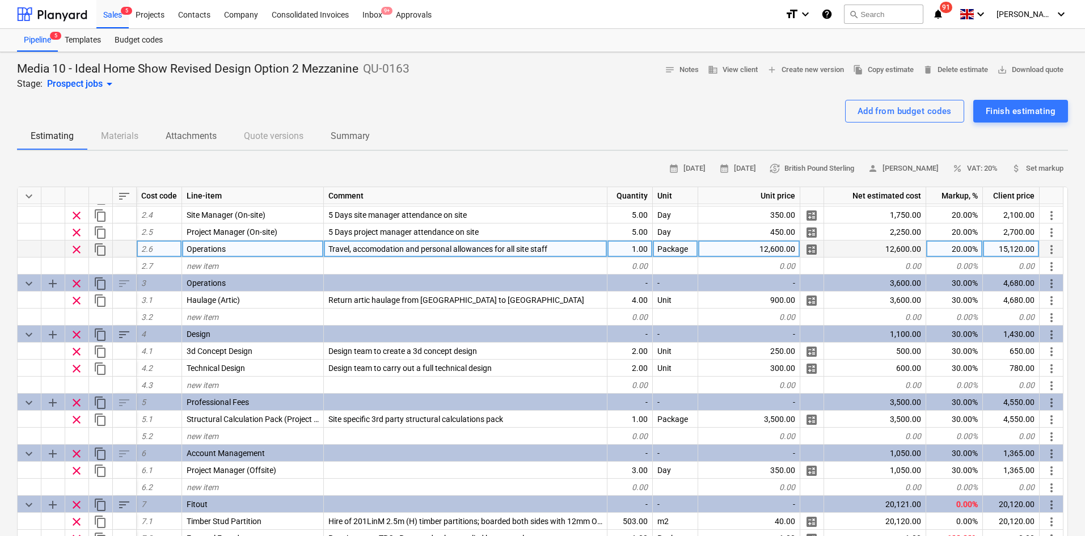
drag, startPoint x: 279, startPoint y: 336, endPoint x: 299, endPoint y: 246, distance: 93.0
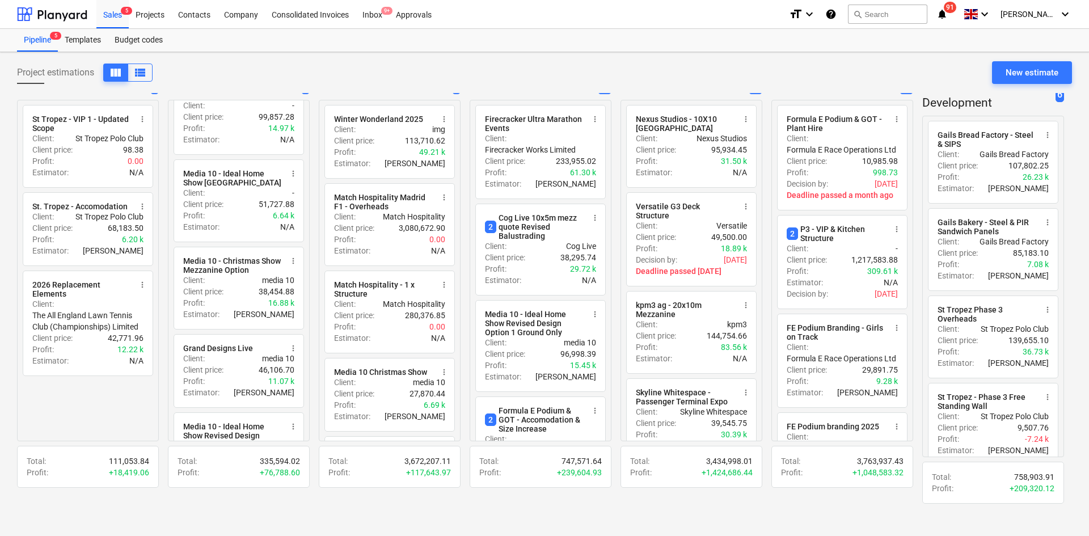
scroll to position [107, 0]
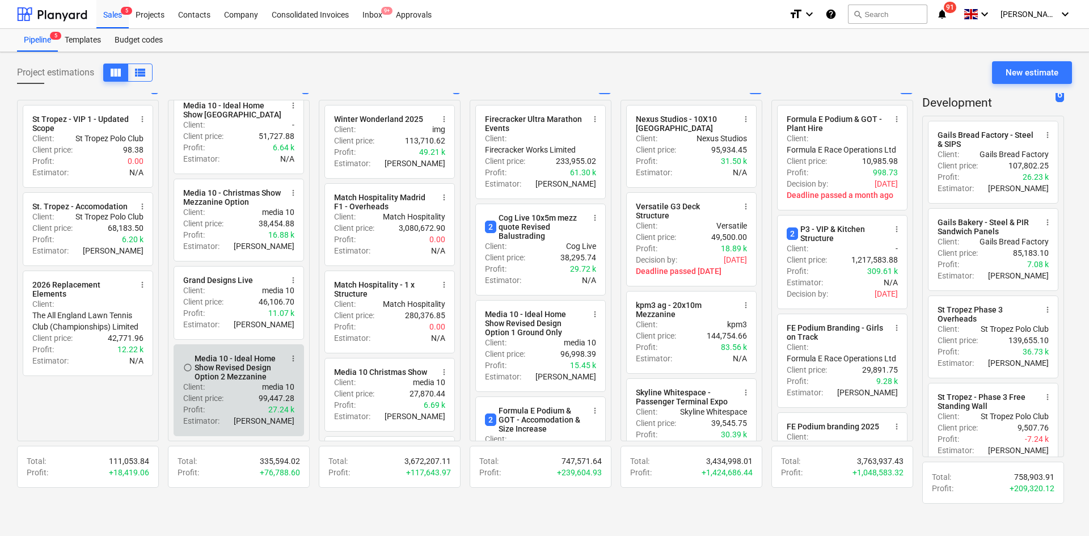
click at [244, 384] on div "Client : media 10" at bounding box center [238, 386] width 111 height 11
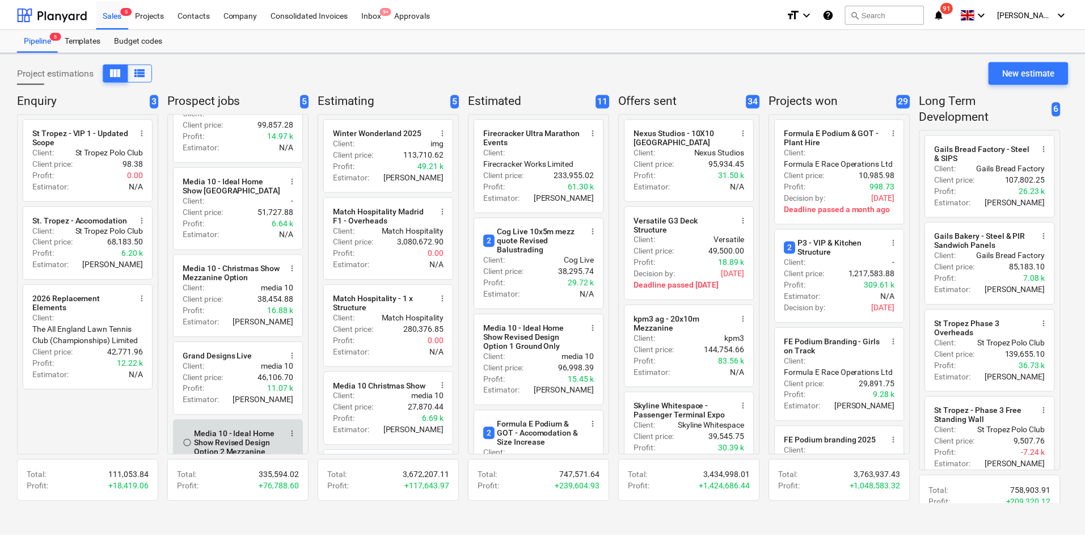
scroll to position [107, 0]
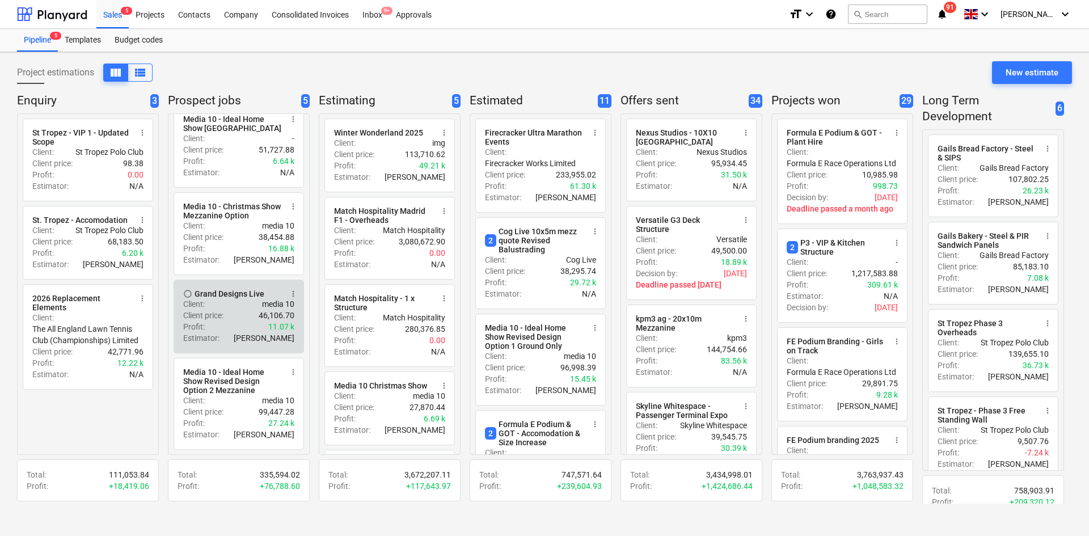
click at [235, 303] on div "Client : media 10" at bounding box center [238, 303] width 111 height 11
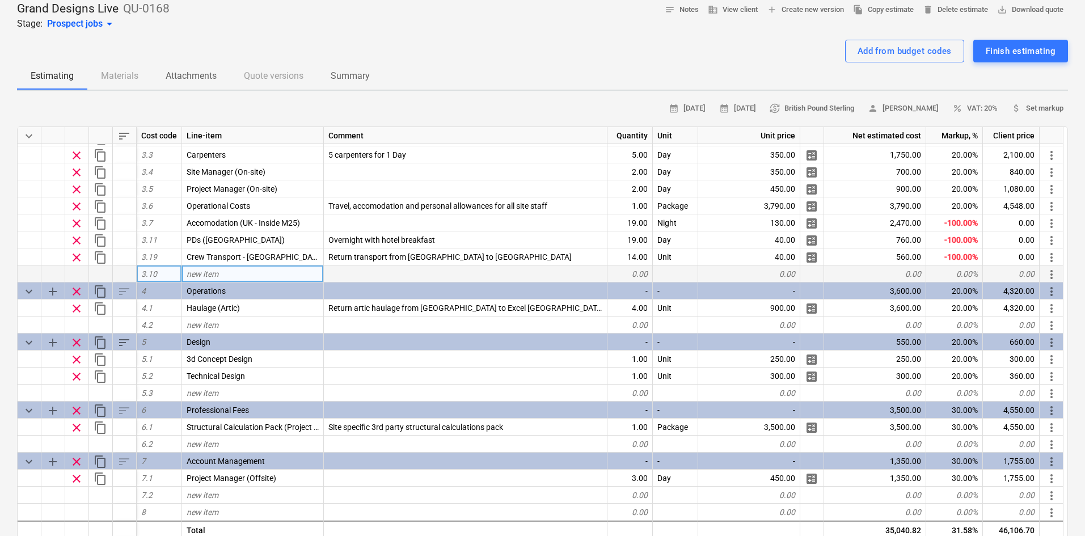
scroll to position [113, 0]
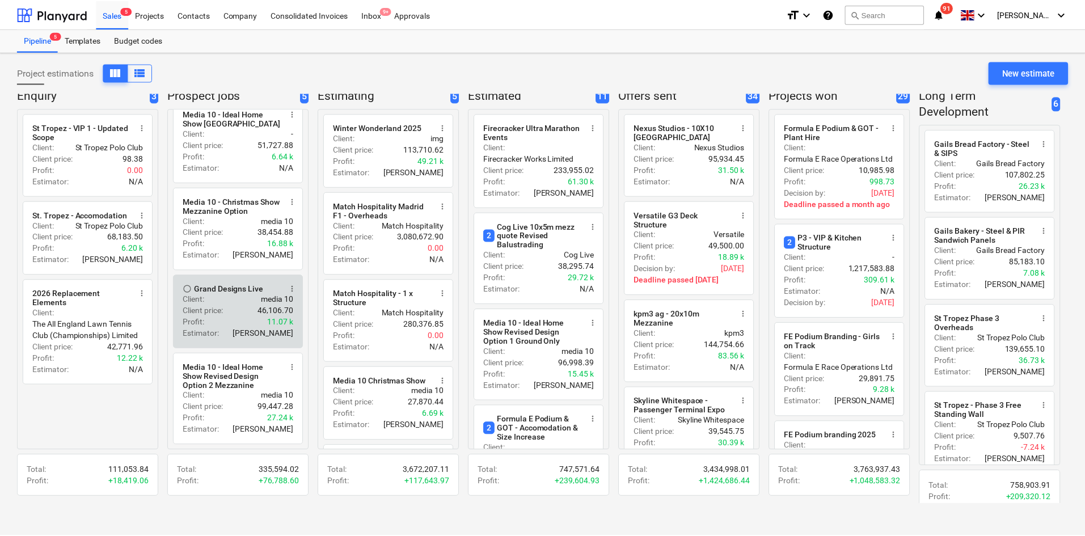
scroll to position [14, 0]
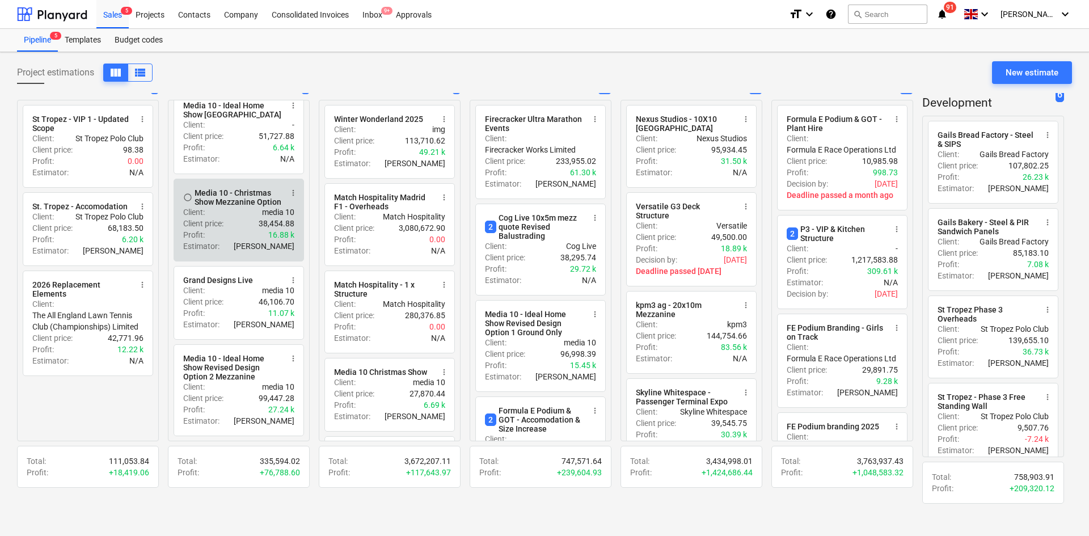
click at [242, 218] on div "Client price : 38,454.88" at bounding box center [238, 223] width 111 height 11
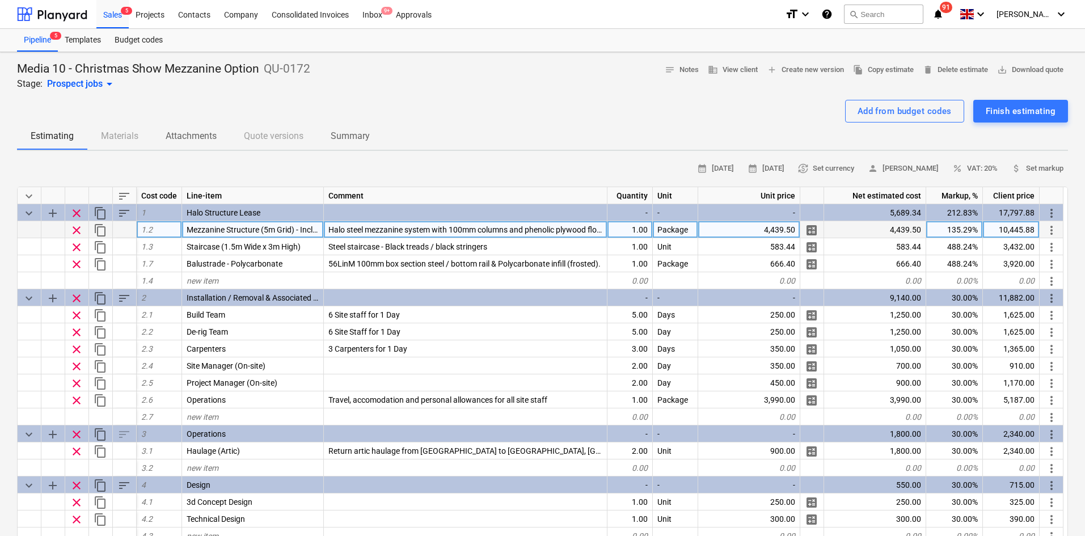
type textarea "x"
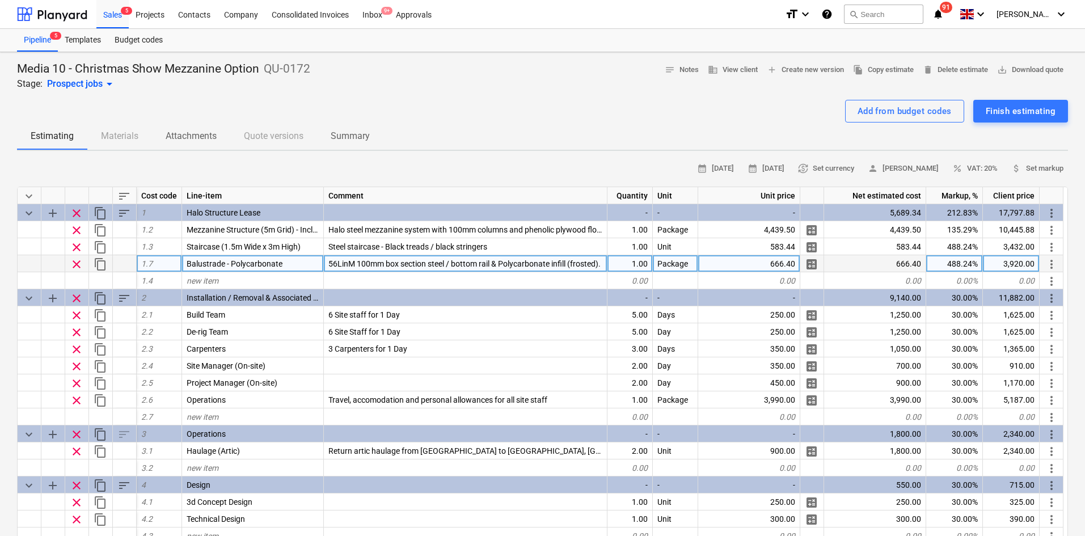
click at [998, 263] on div "3,920.00" at bounding box center [1011, 263] width 57 height 17
click at [1003, 260] on input "£ 2,640.00" at bounding box center [1011, 263] width 56 height 16
type input "2,640.00"
type textarea "x"
click at [767, 257] on div "666.40" at bounding box center [749, 263] width 102 height 17
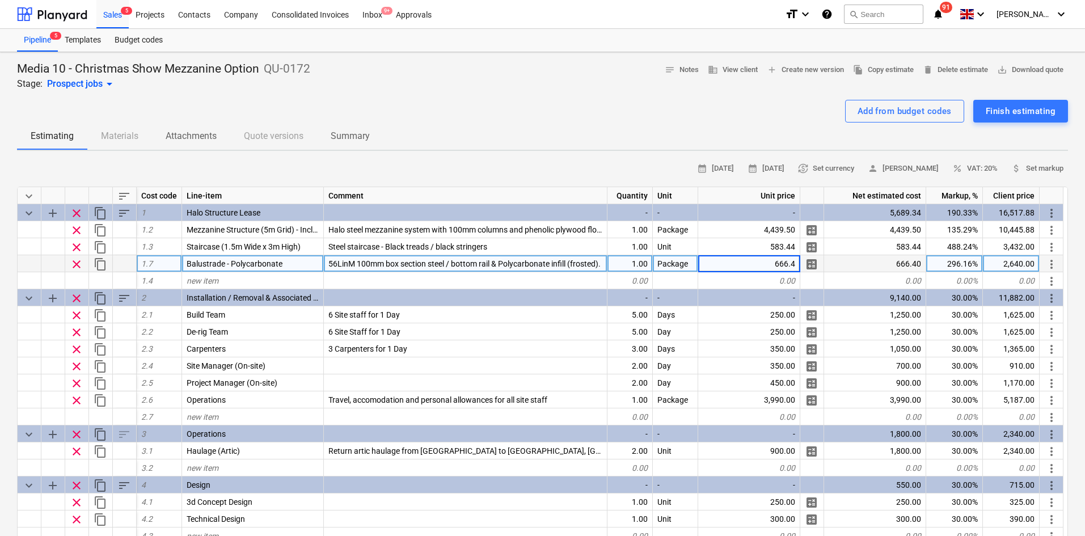
type input "448.8"
type textarea "x"
click at [990, 261] on div "1,777.96" at bounding box center [1011, 263] width 57 height 17
click at [999, 265] on input "£ 2,640.00" at bounding box center [1011, 263] width 56 height 16
click at [1001, 263] on input "£ 2,640.00" at bounding box center [1011, 263] width 56 height 16
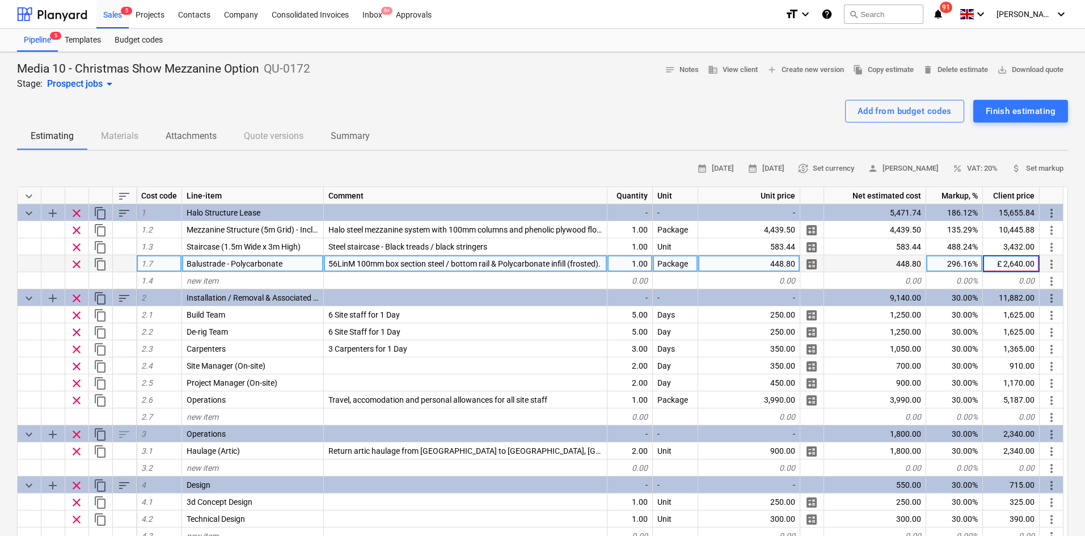
click at [1001, 265] on input "£ 2,640.00" at bounding box center [1011, 263] width 56 height 16
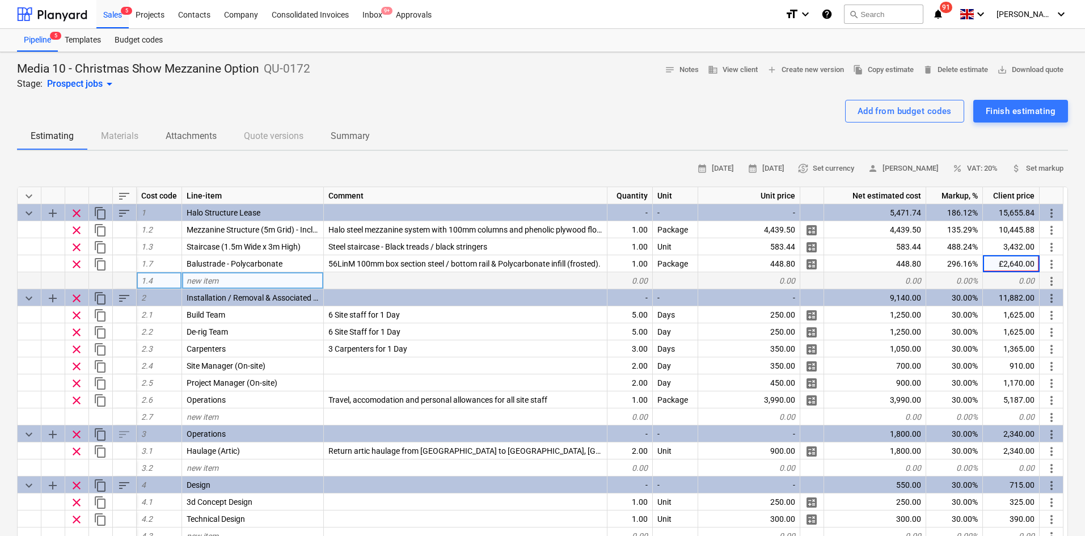
type input "2,640.00"
type textarea "x"
